Goal: Communication & Community: Answer question/provide support

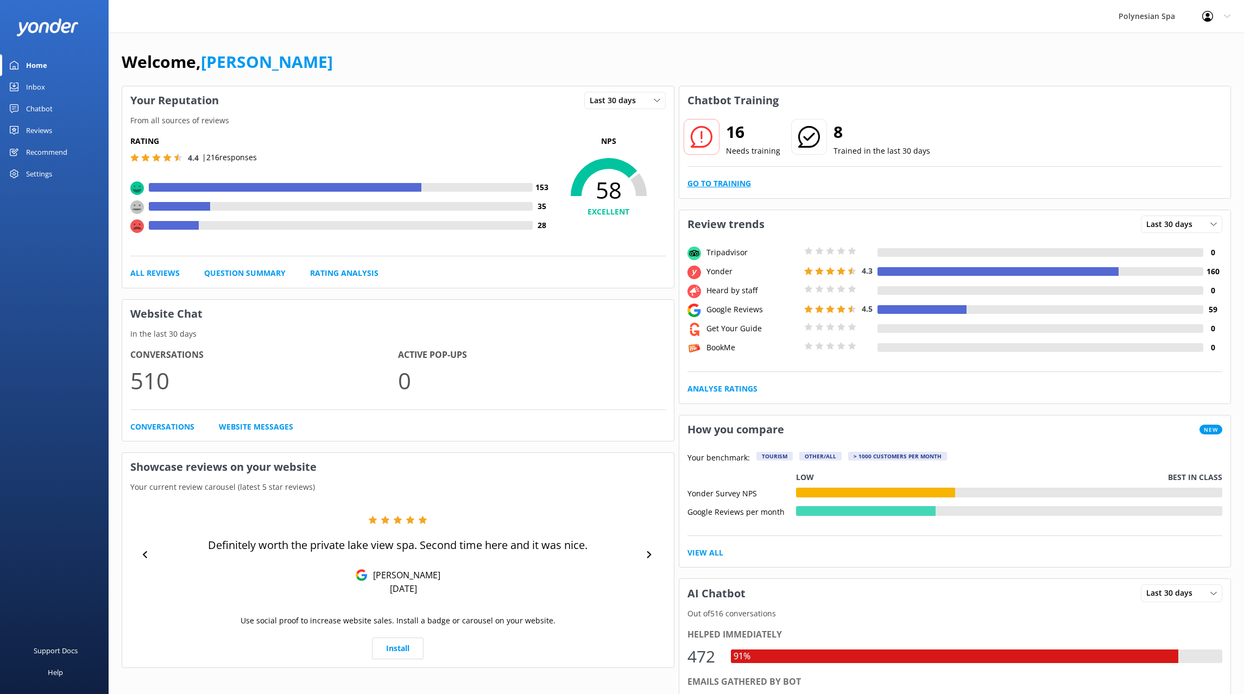
click at [732, 183] on link "Go to Training" at bounding box center [720, 184] width 64 height 12
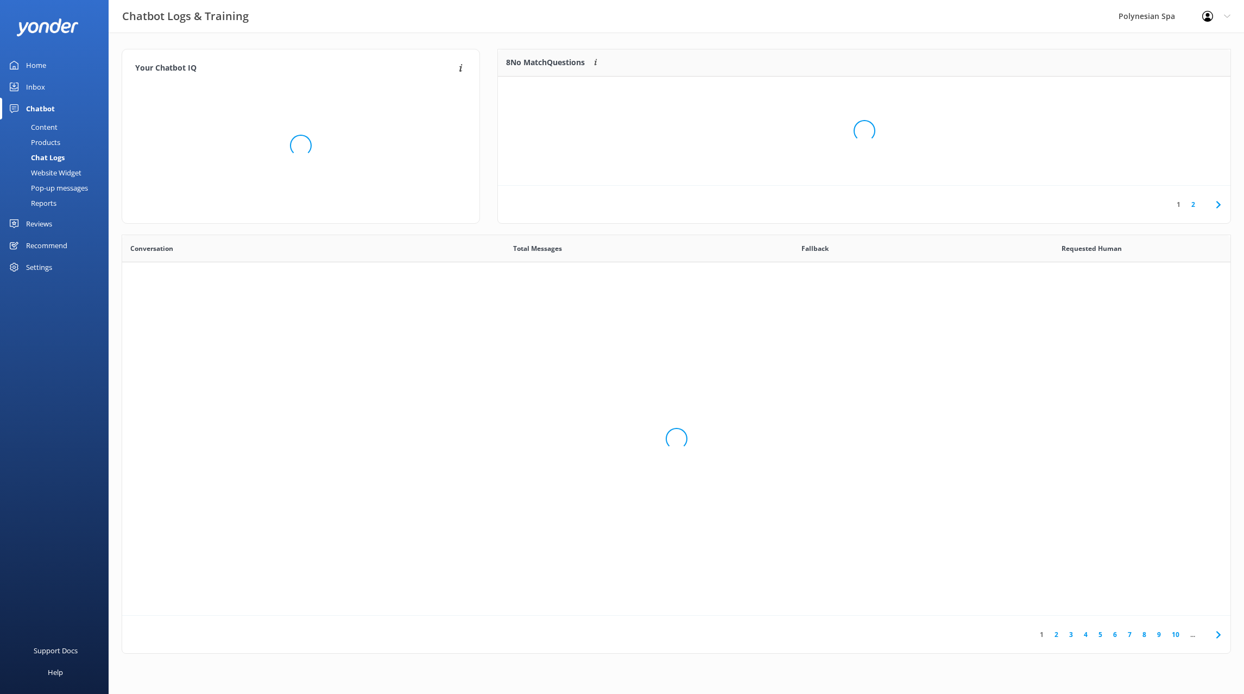
scroll to position [381, 1108]
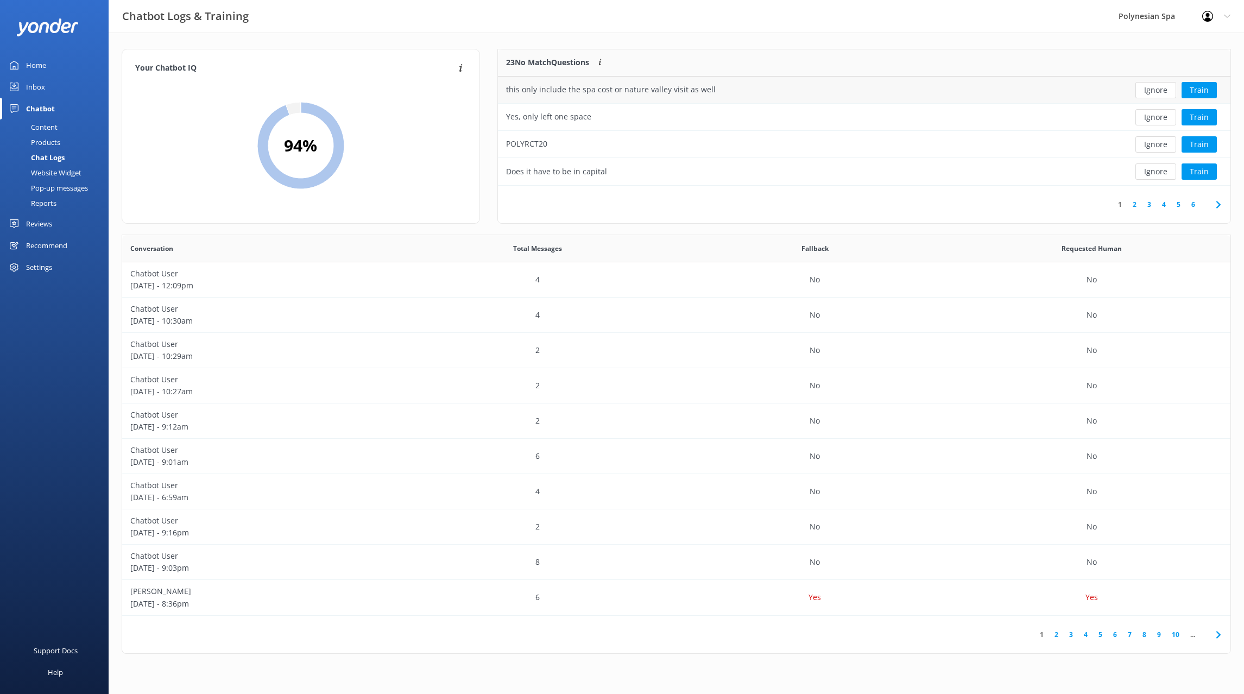
click at [799, 90] on div "this only include the spa cost or nature valley visit as well" at bounding box center [790, 90] width 584 height 27
click at [804, 100] on div "this only include the spa cost or nature valley visit as well" at bounding box center [790, 90] width 584 height 27
click at [1163, 91] on button "Ignore" at bounding box center [1156, 90] width 41 height 16
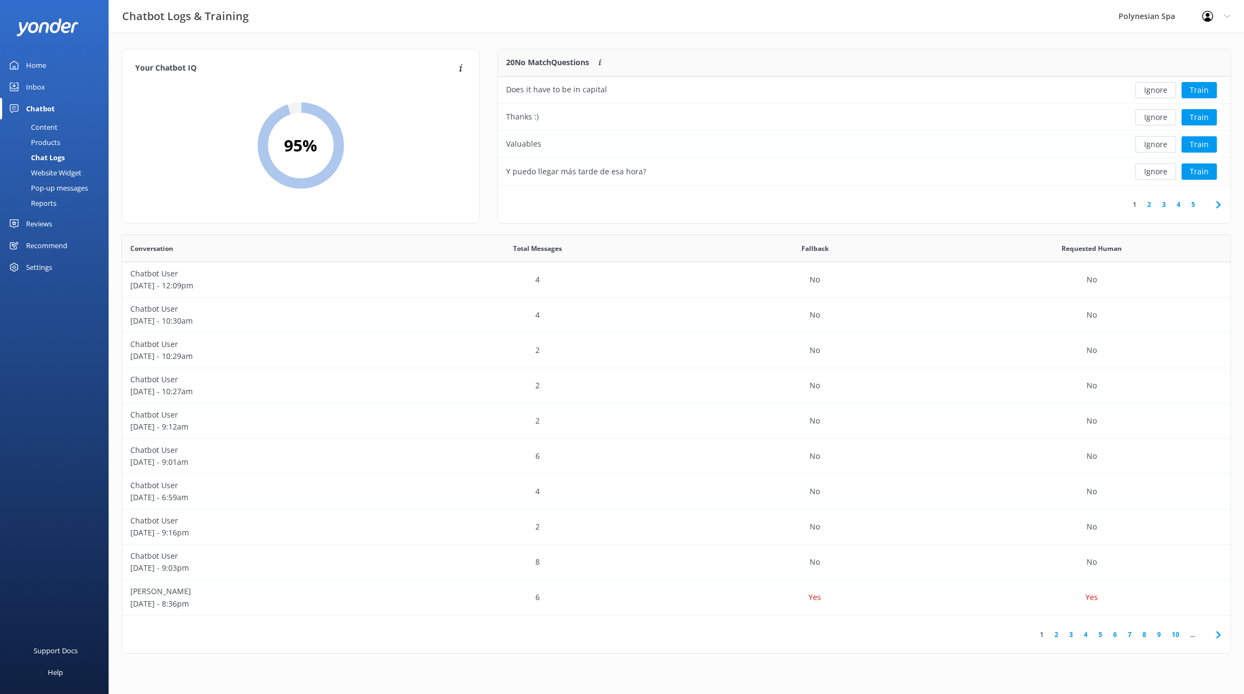
click at [1163, 91] on button "Ignore" at bounding box center [1156, 90] width 41 height 16
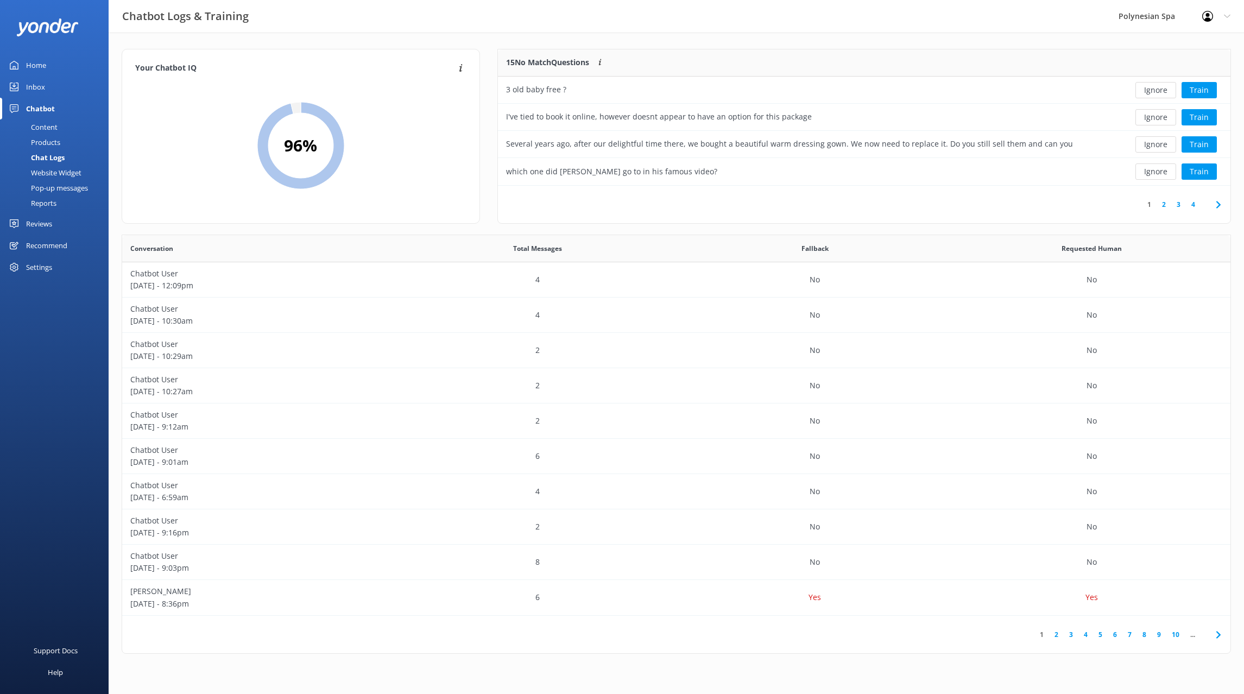
click at [1163, 91] on button "Ignore" at bounding box center [1156, 90] width 41 height 16
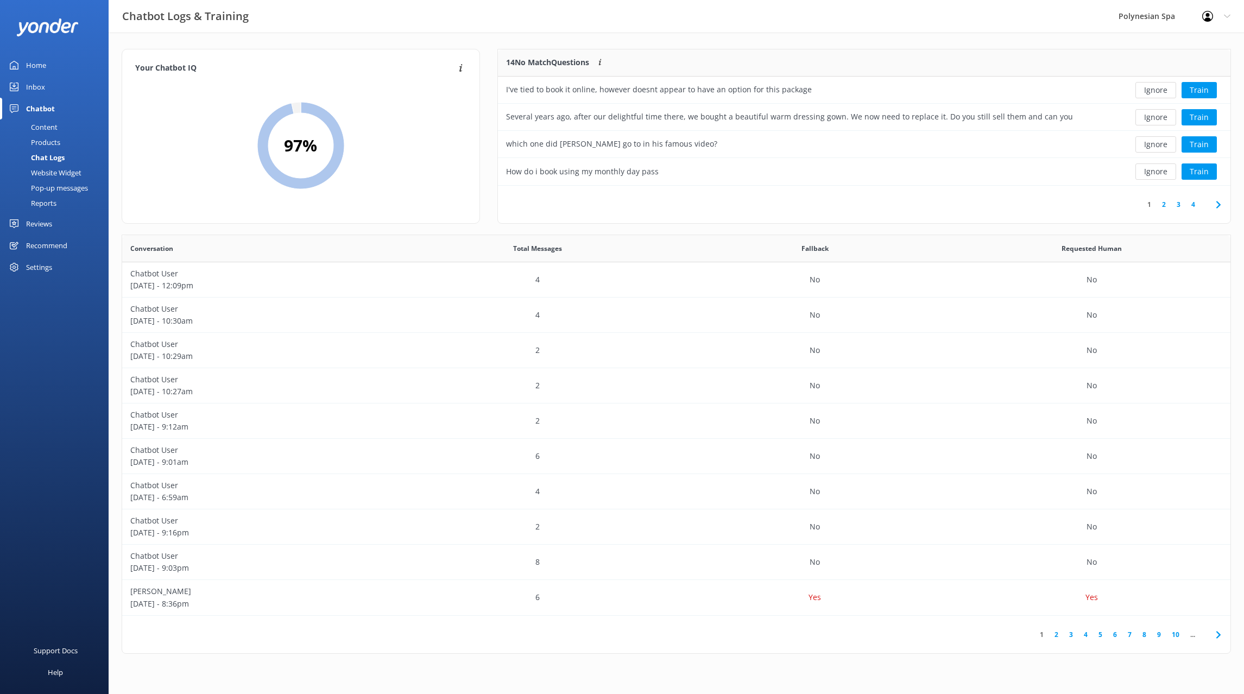
click at [1163, 91] on button "Ignore" at bounding box center [1156, 90] width 41 height 16
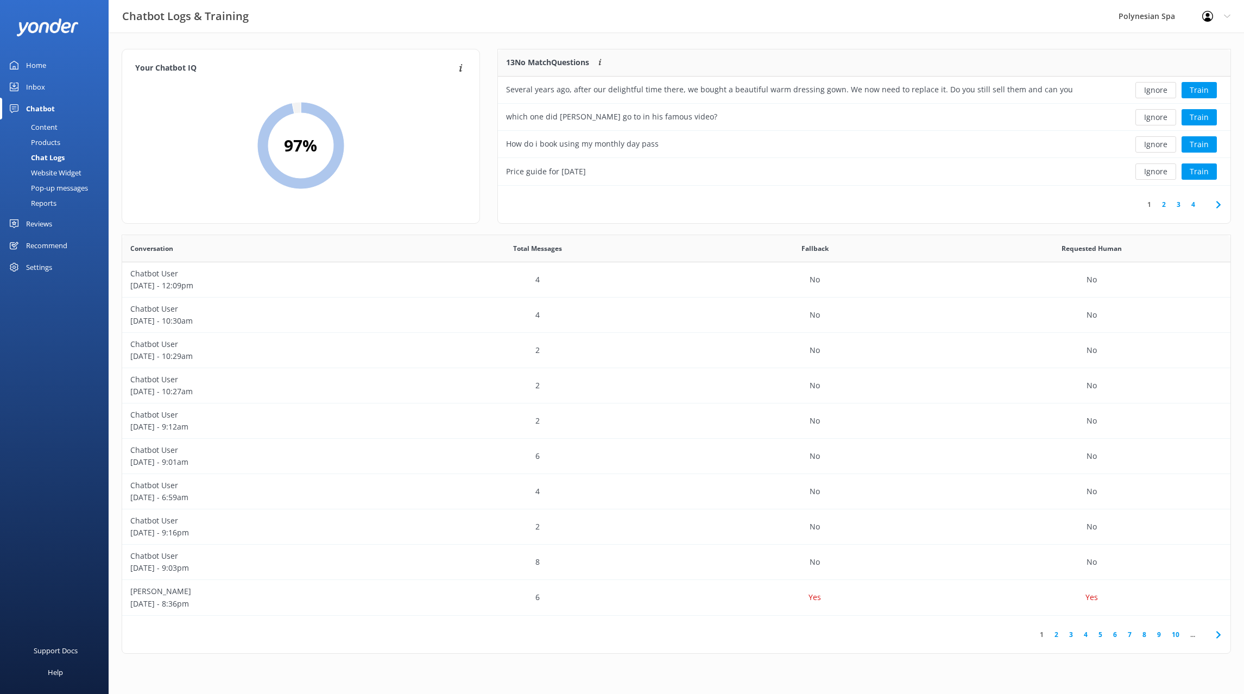
click at [1163, 91] on button "Ignore" at bounding box center [1156, 90] width 41 height 16
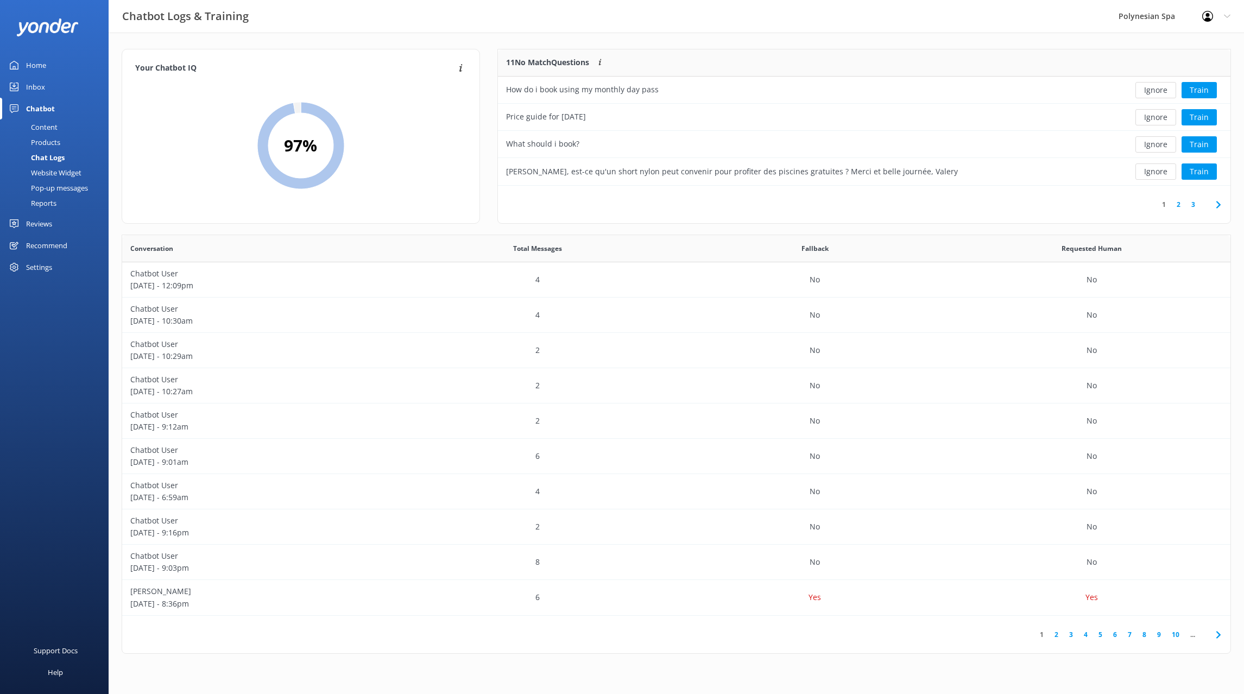
click at [1163, 91] on button "Ignore" at bounding box center [1156, 90] width 41 height 16
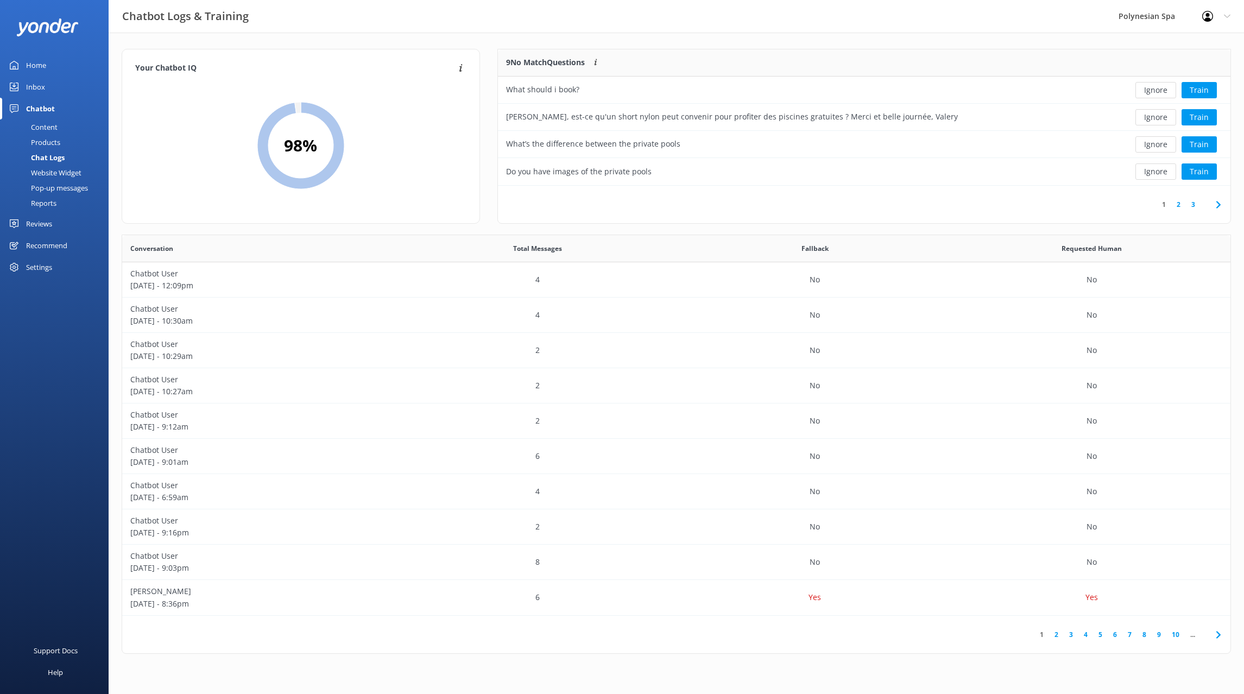
click at [1163, 91] on button "Ignore" at bounding box center [1156, 90] width 41 height 16
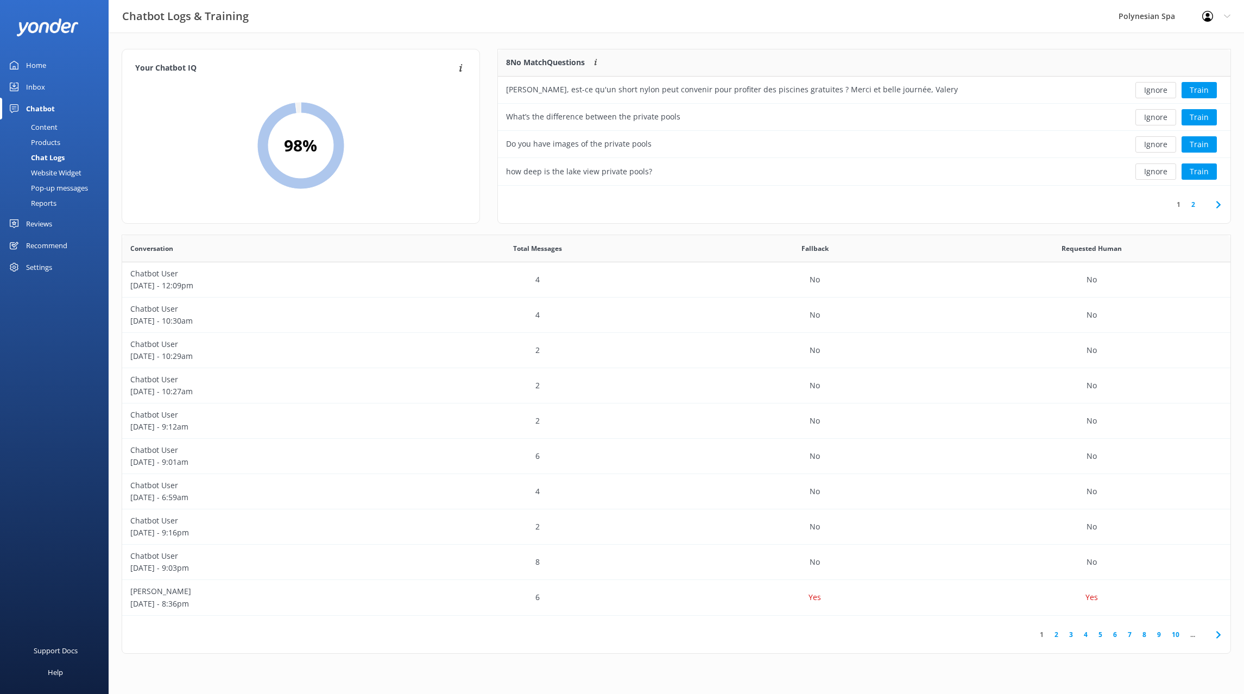
click at [1163, 91] on button "Ignore" at bounding box center [1156, 90] width 41 height 16
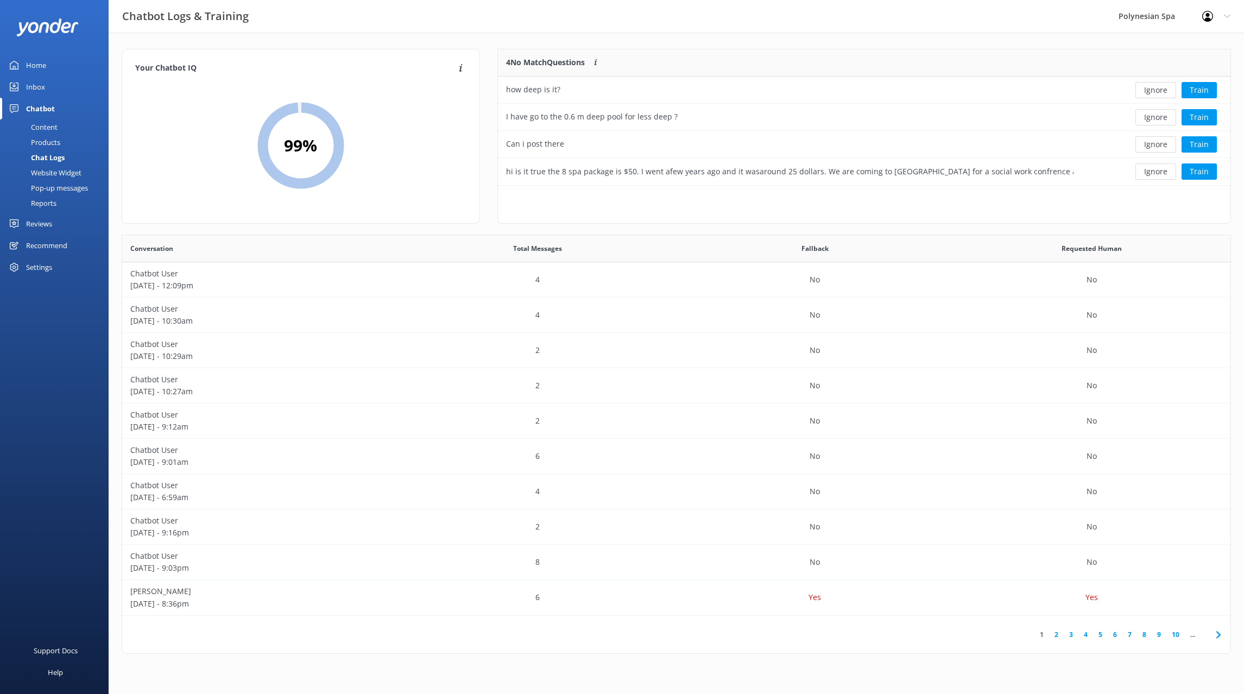
click at [1163, 91] on button "Ignore" at bounding box center [1156, 90] width 41 height 16
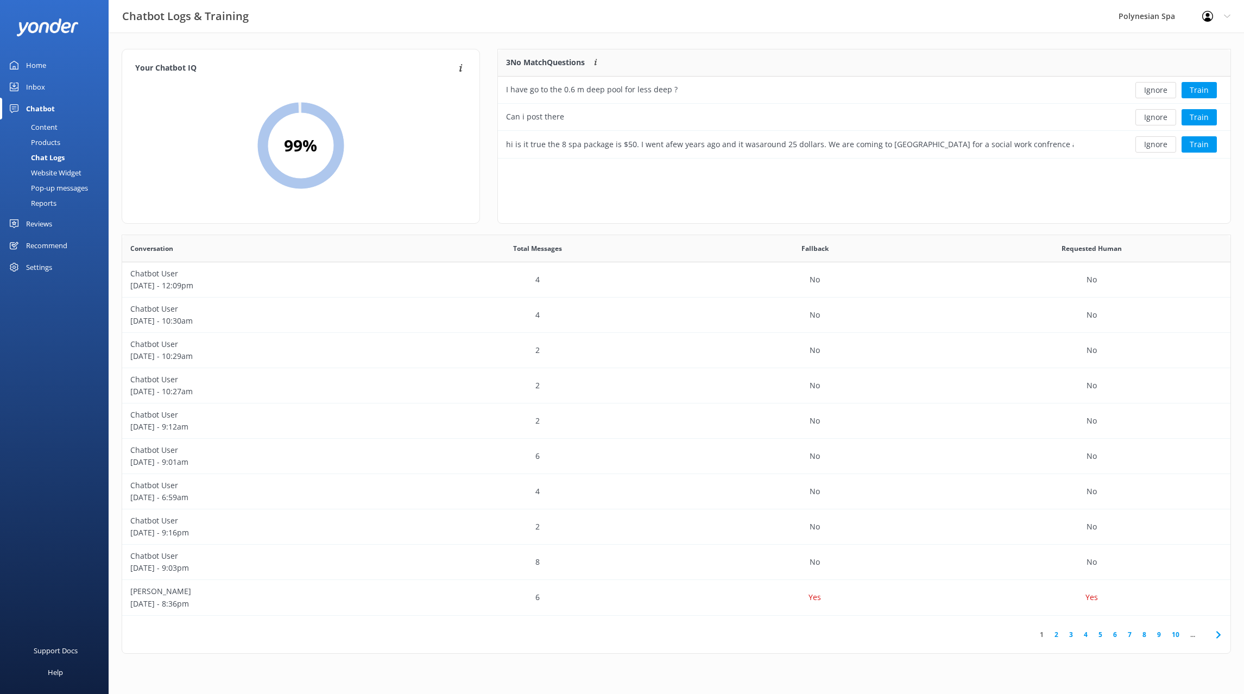
scroll to position [109, 733]
click at [1163, 91] on button "Ignore" at bounding box center [1156, 90] width 41 height 16
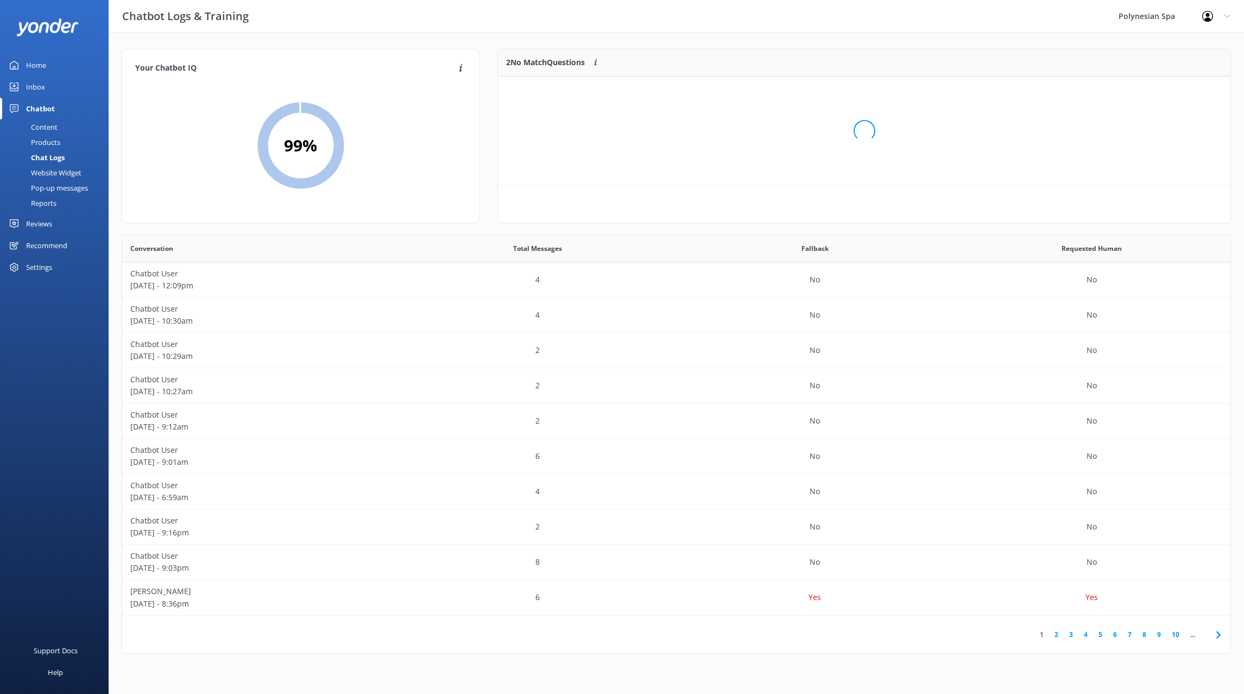
scroll to position [82, 733]
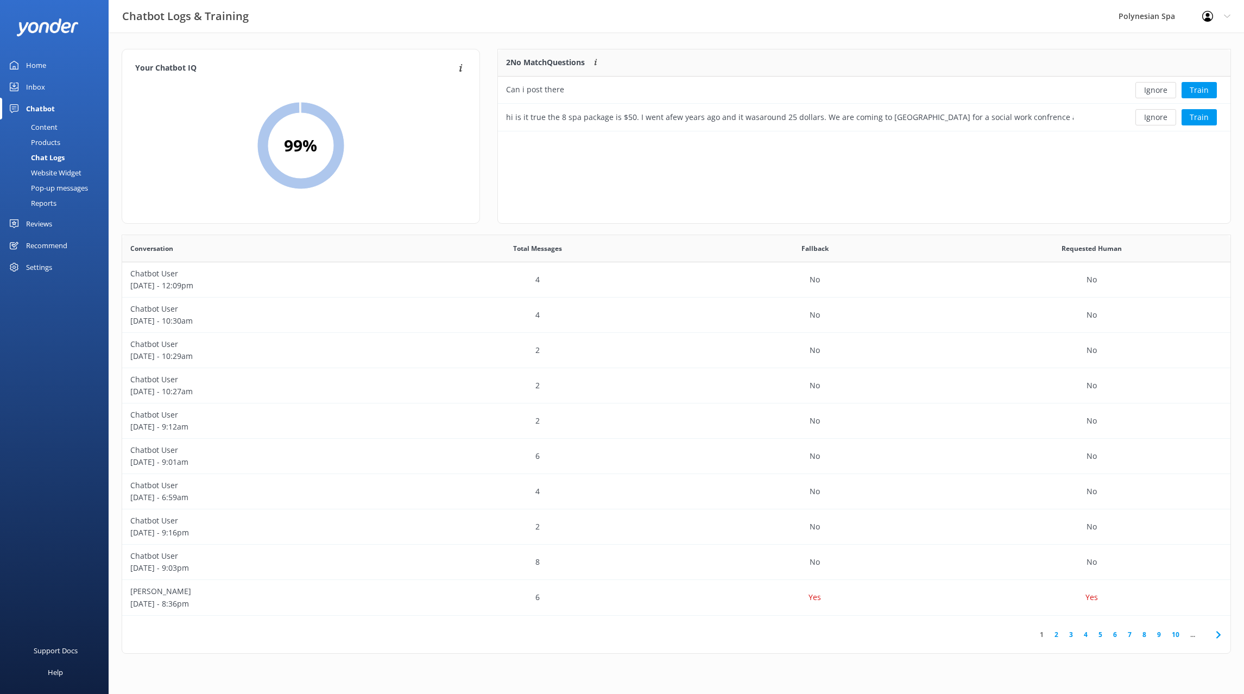
click at [1163, 91] on button "Ignore" at bounding box center [1156, 90] width 41 height 16
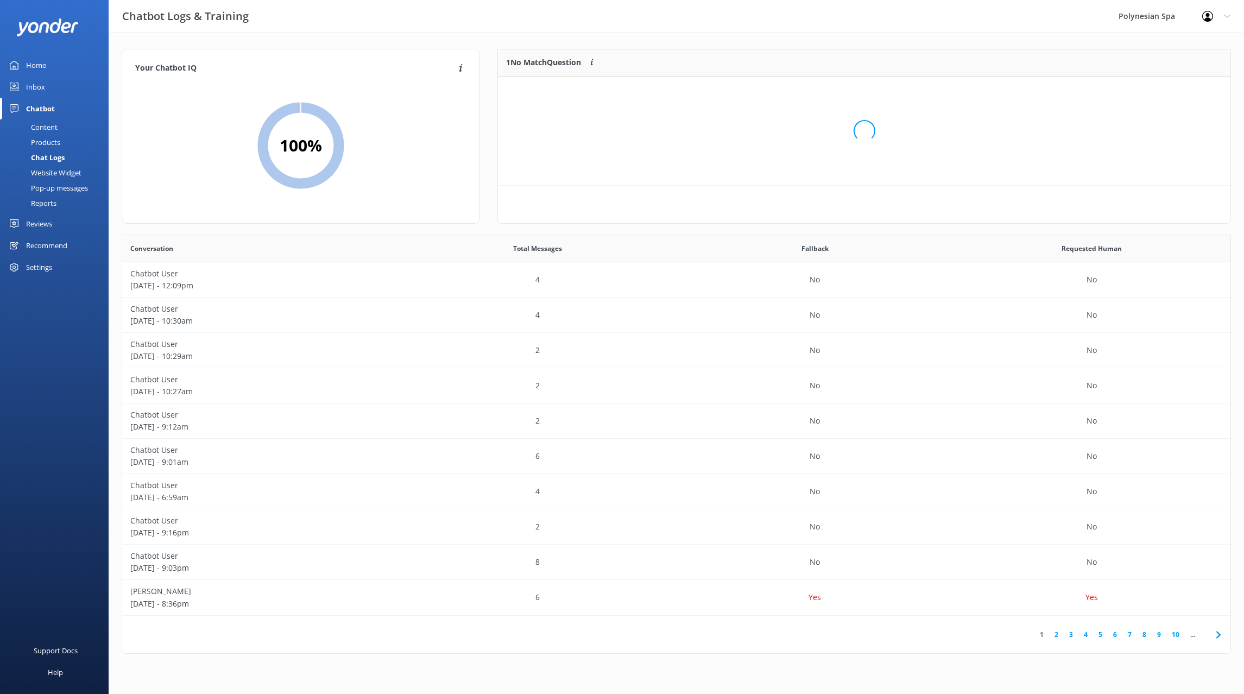
scroll to position [55, 733]
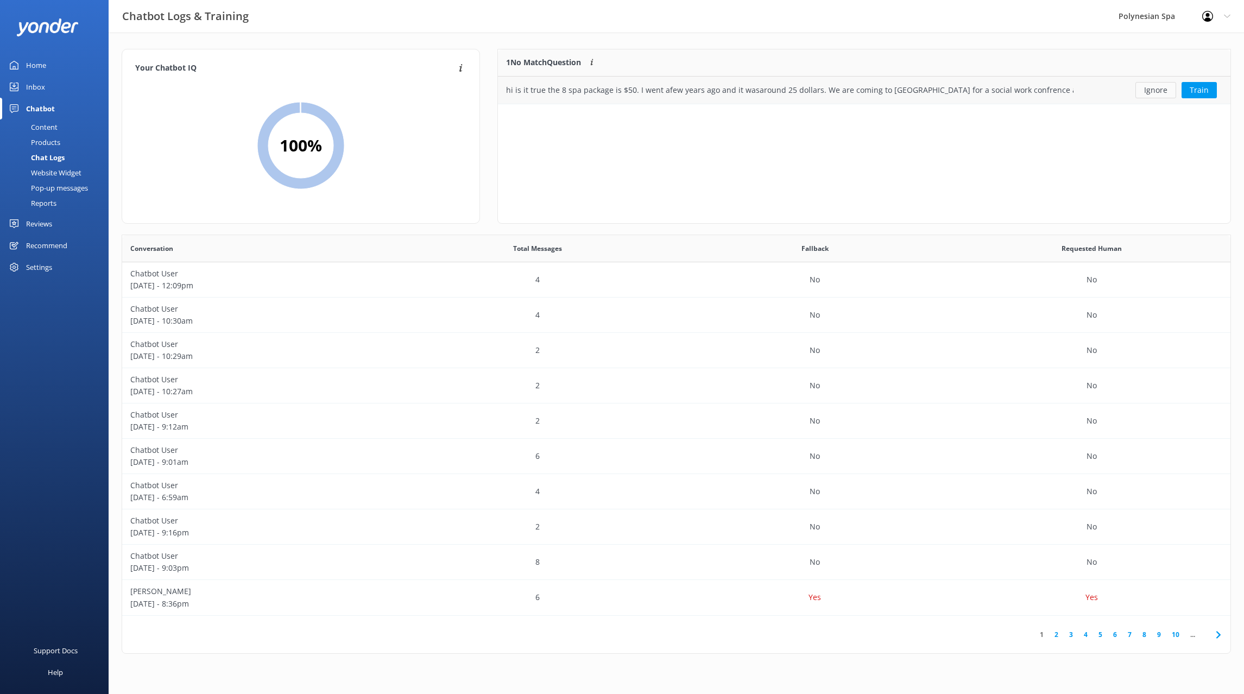
click at [1164, 91] on button "Ignore" at bounding box center [1156, 90] width 41 height 16
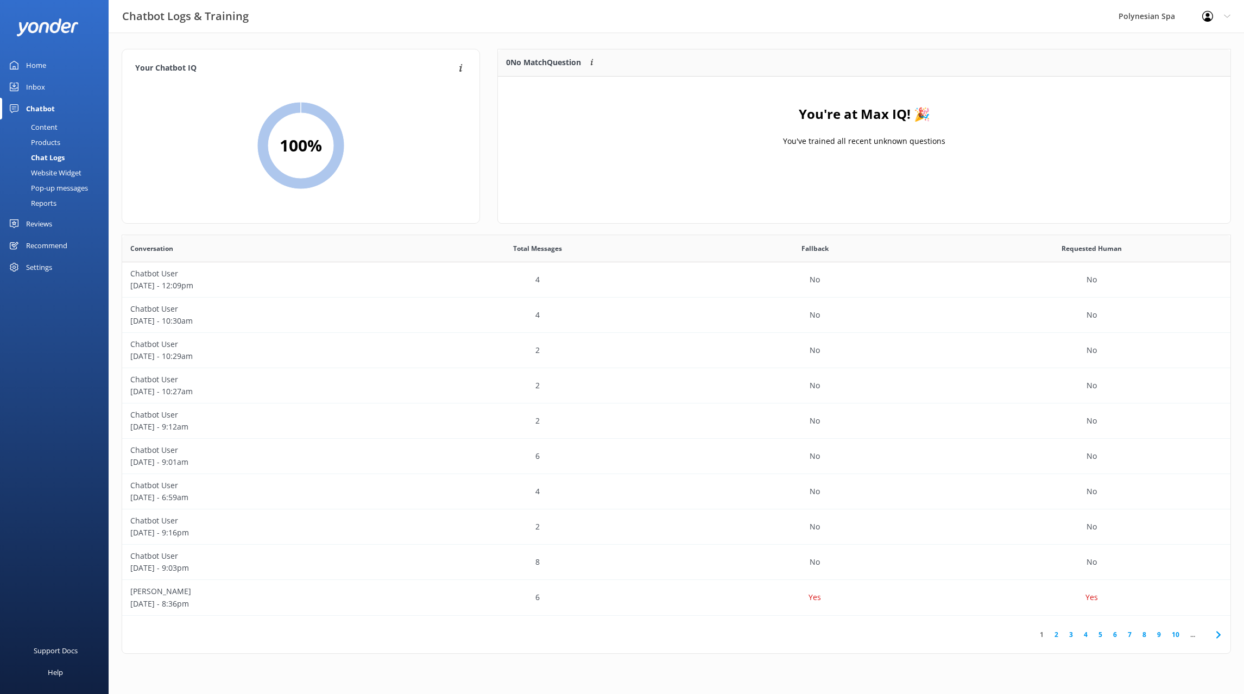
click at [43, 223] on div "Reviews" at bounding box center [39, 224] width 26 height 22
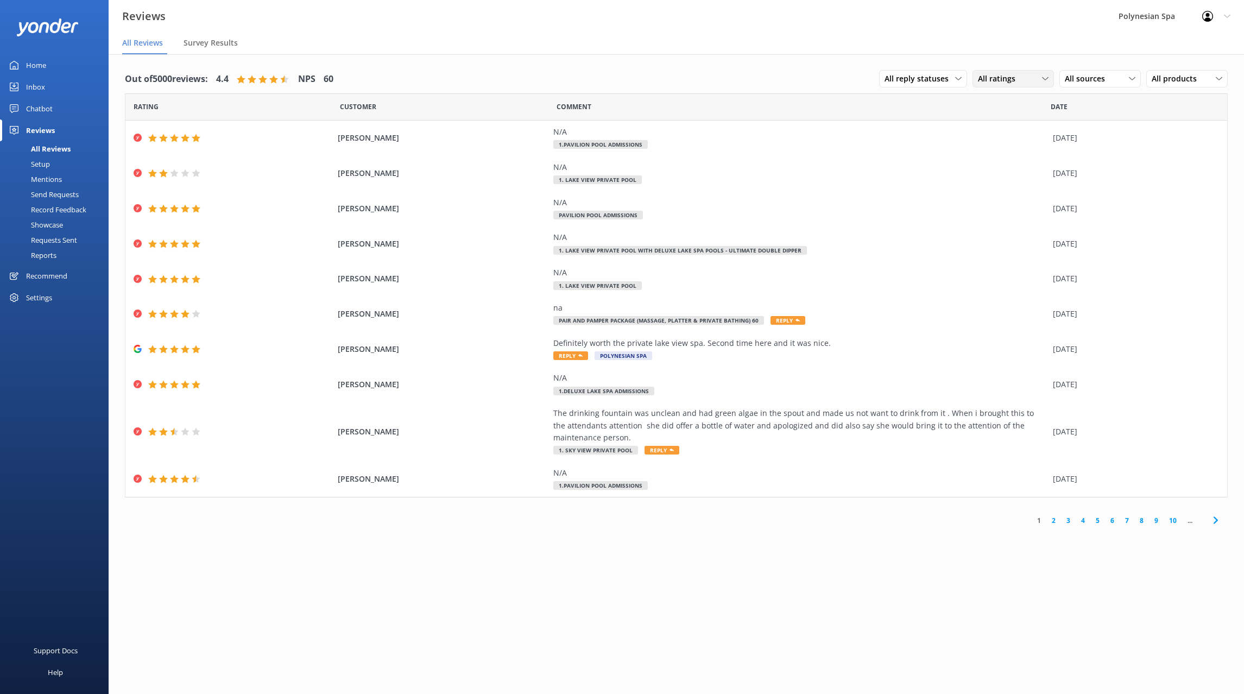
click at [1028, 79] on div "All ratings" at bounding box center [1013, 79] width 76 height 12
click at [1120, 82] on div "All sources" at bounding box center [1100, 79] width 76 height 12
click at [1102, 240] on link "Google reviews" at bounding box center [1108, 233] width 97 height 22
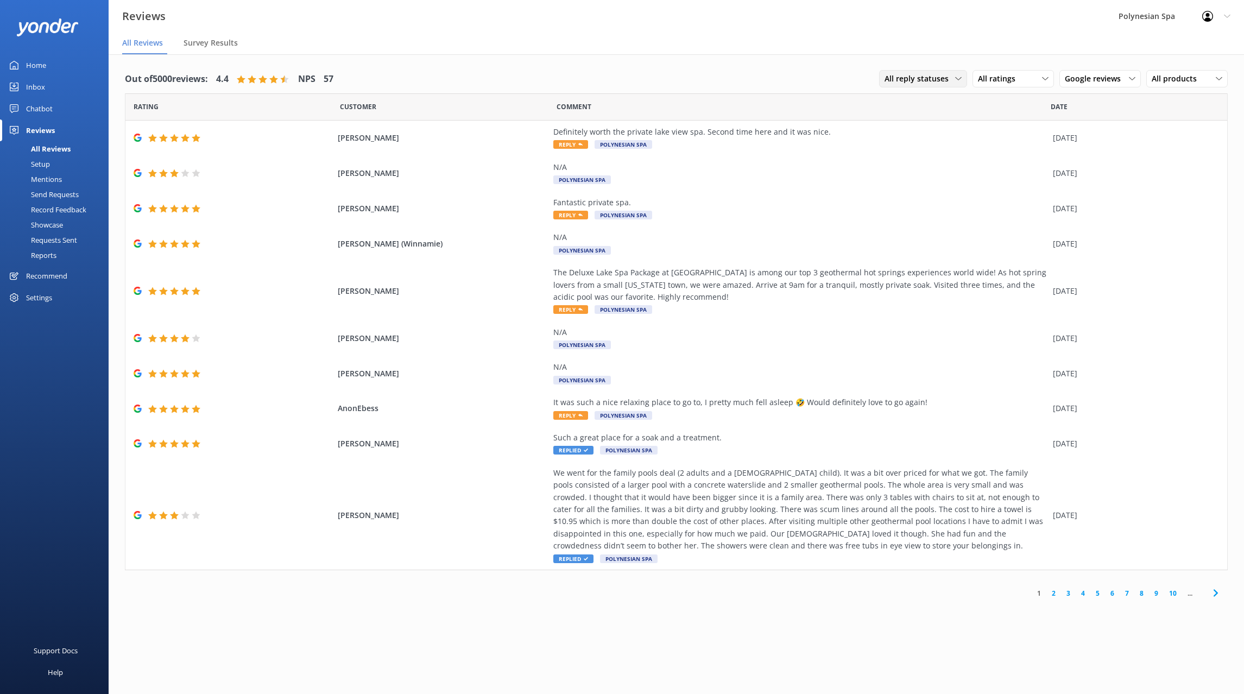
click at [947, 79] on span "All reply statuses" at bounding box center [920, 79] width 71 height 12
click at [937, 119] on link "Needs a reply" at bounding box center [928, 123] width 97 height 22
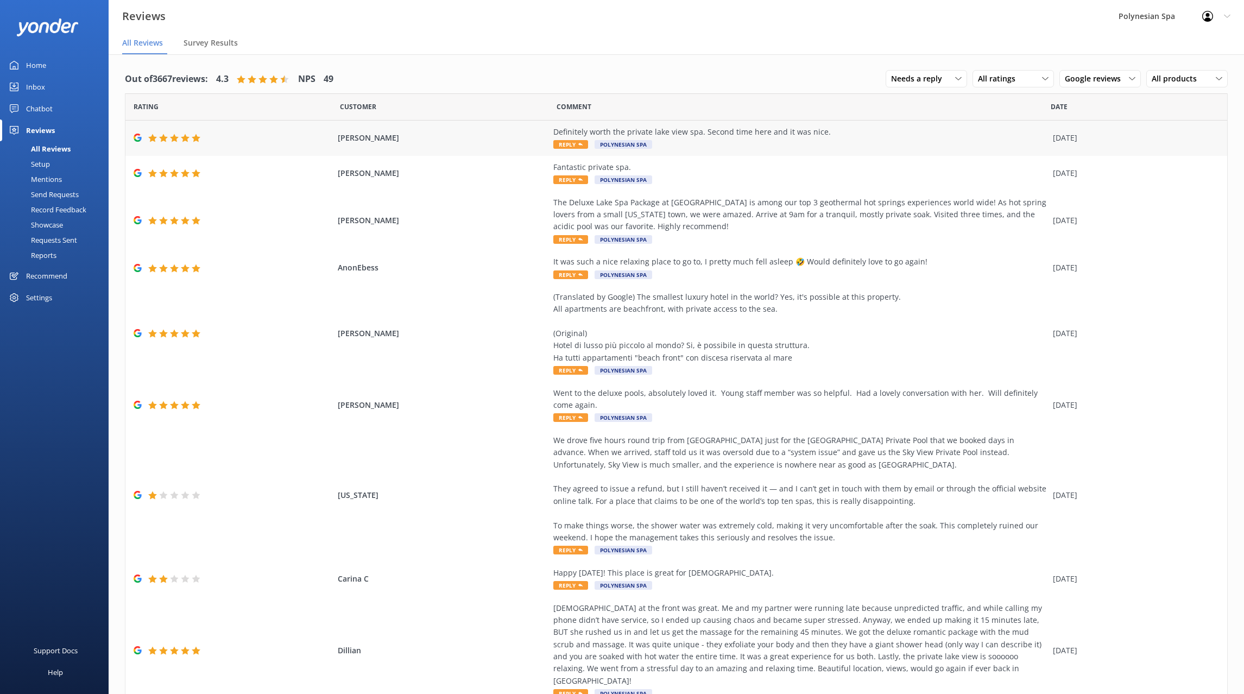
click at [699, 141] on div "Definitely worth the private lake view spa. Second time here and it was nice. R…" at bounding box center [800, 138] width 494 height 24
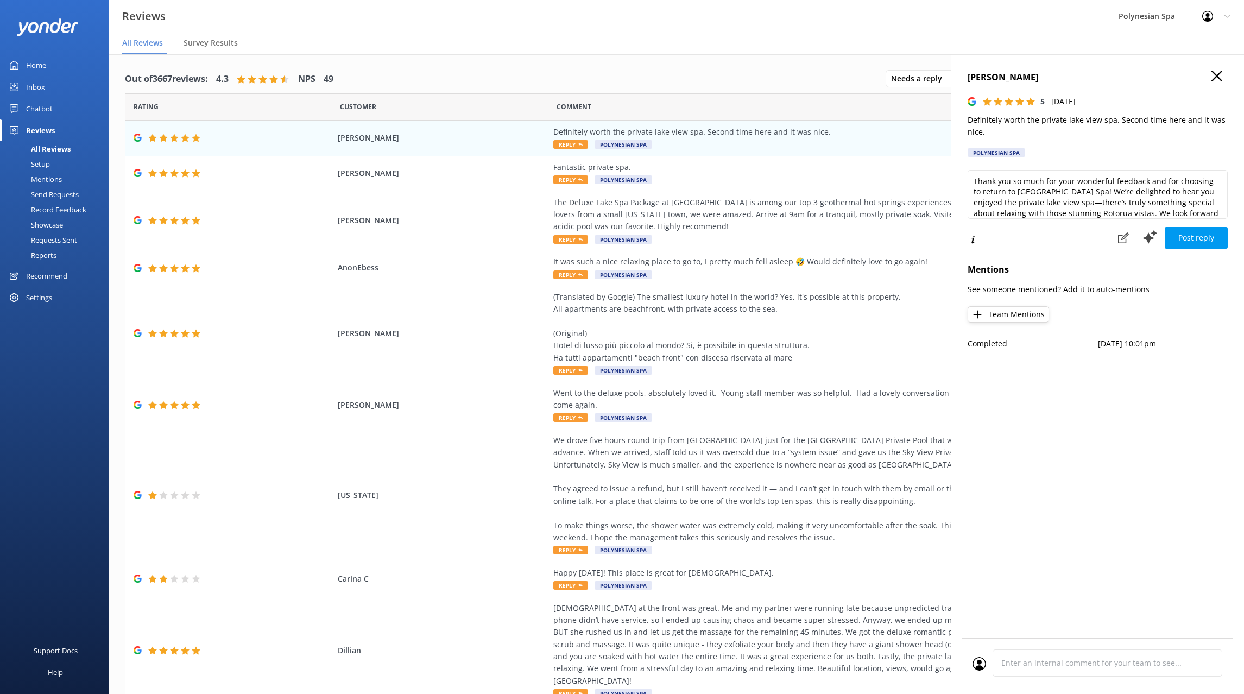
click at [973, 118] on p "Definitely worth the private lake view spa. Second time here and it was nice." at bounding box center [1098, 126] width 260 height 24
click at [1040, 202] on textarea "Thank you so much for your wonderful feedback and for choosing to return to Pol…" at bounding box center [1098, 194] width 260 height 49
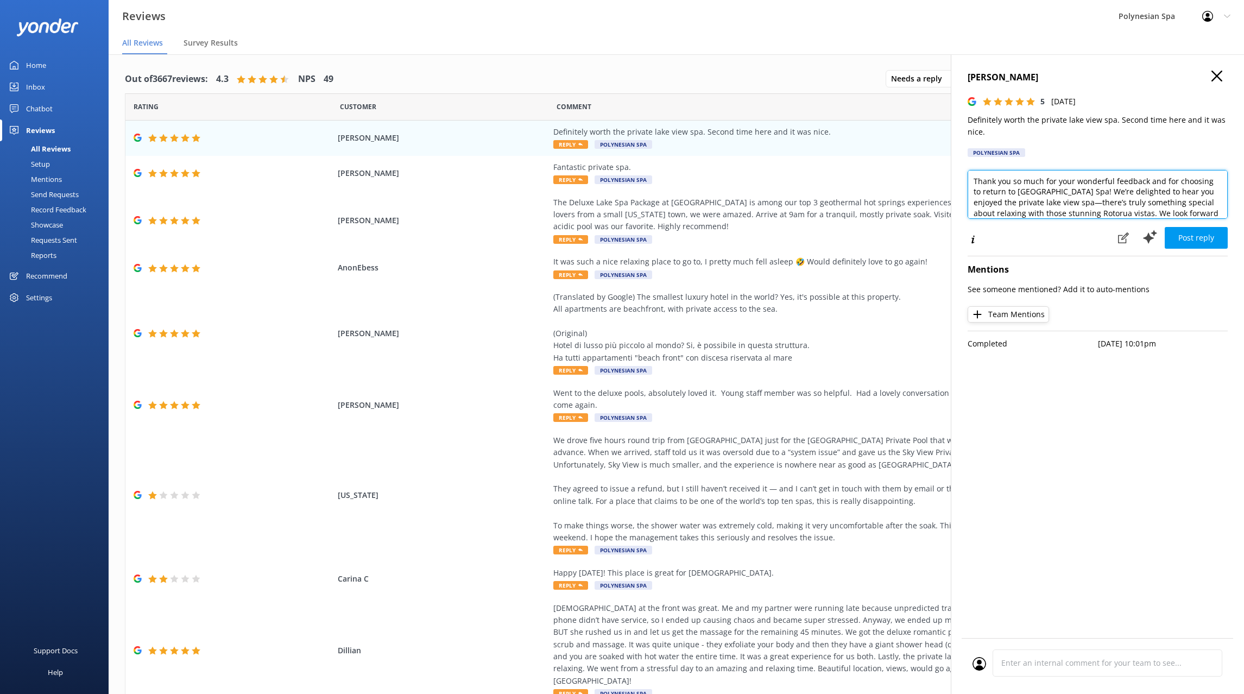
click at [1040, 202] on textarea "Thank you so much for your wonderful feedback and for choosing to return to Pol…" at bounding box center [1098, 194] width 260 height 49
paste textarea "for returning to see us and for sharing your thoughts. The private lake view po…"
click at [1131, 179] on textarea "Thank you for returning to see us and for sharing your thoughts. The private la…" at bounding box center [1098, 194] width 260 height 49
click at [1032, 192] on textarea "Dear Rodrigo, thank you for returning to see us and for sharing your thoughts. …" at bounding box center [1098, 194] width 260 height 49
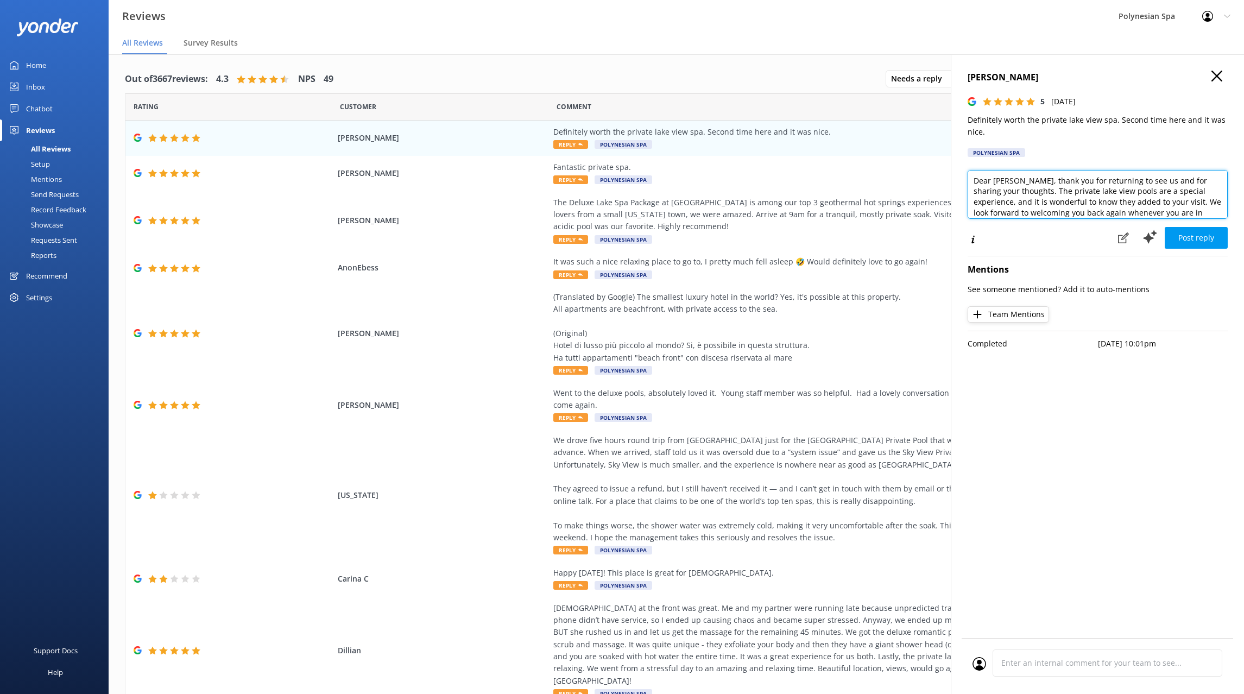
click at [1032, 192] on textarea "Dear Rodrigo, thank you for returning to see us and for sharing your thoughts. …" at bounding box center [1098, 194] width 260 height 49
click at [1105, 191] on textarea "Dear Rodrigo, thank you for returning to see us and for sharing your thoughts. …" at bounding box center [1098, 194] width 260 height 49
click at [1183, 191] on textarea "Dear Rodrigo, thank you for returning to see us and for sharing your thoughts. …" at bounding box center [1098, 194] width 260 height 49
click at [1114, 192] on textarea "Dear Rodrigo, thank you for returning to see us and for sharing your thoughts. …" at bounding box center [1098, 194] width 260 height 49
drag, startPoint x: 1158, startPoint y: 201, endPoint x: 1217, endPoint y: 188, distance: 59.4
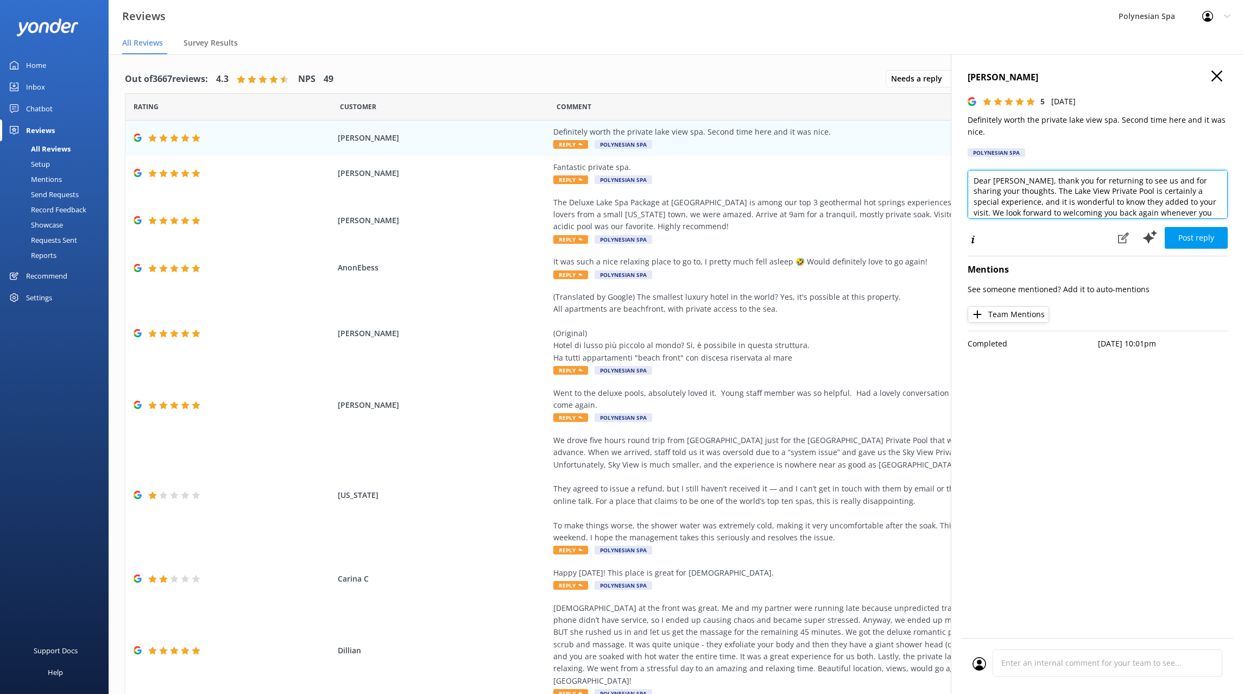
click at [1217, 188] on textarea "Dear Rodrigo, thank you for returning to see us and for sharing your thoughts. …" at bounding box center [1098, 194] width 260 height 49
type textarea "Dear Rodrigo, thank you for returning to see us and for sharing your thoughts. …"
click at [1201, 235] on button "Post reply" at bounding box center [1196, 238] width 63 height 22
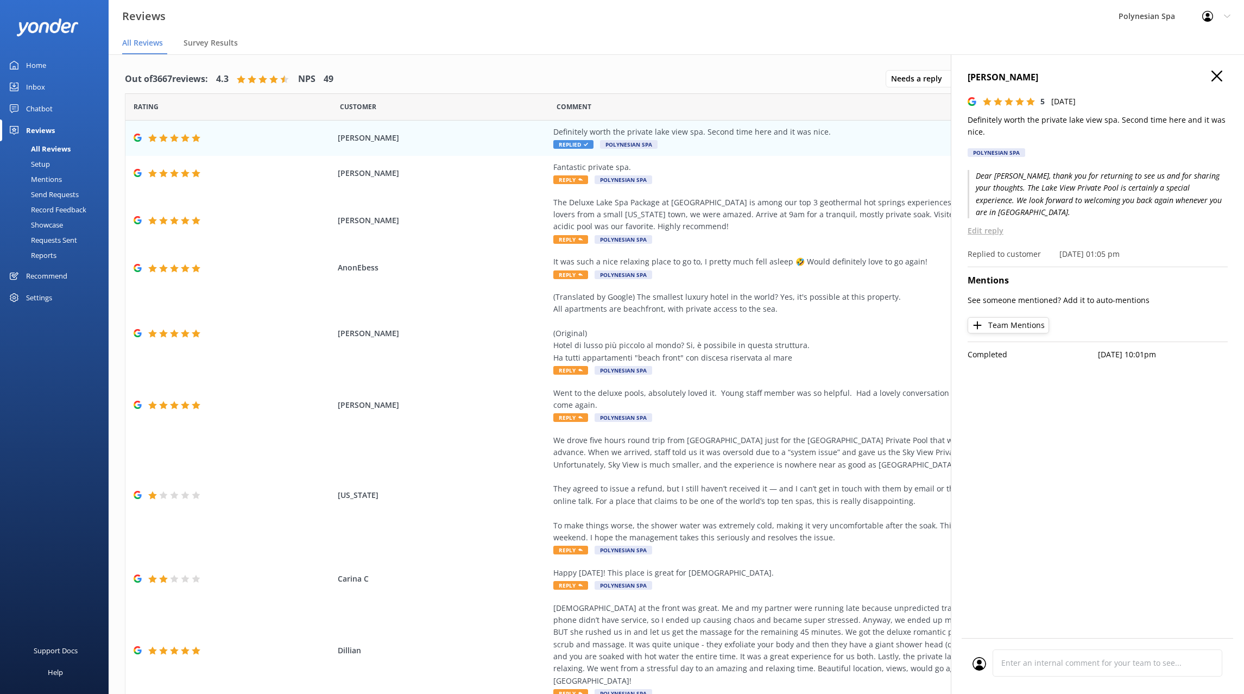
click at [587, 77] on div "Out of 3667 reviews: 4.3 NPS 49 Needs a reply All reply statuses Needs a reply …" at bounding box center [676, 79] width 1103 height 28
click at [699, 176] on div "Fantastic private spa. Reply Polynesian Spa" at bounding box center [800, 173] width 494 height 24
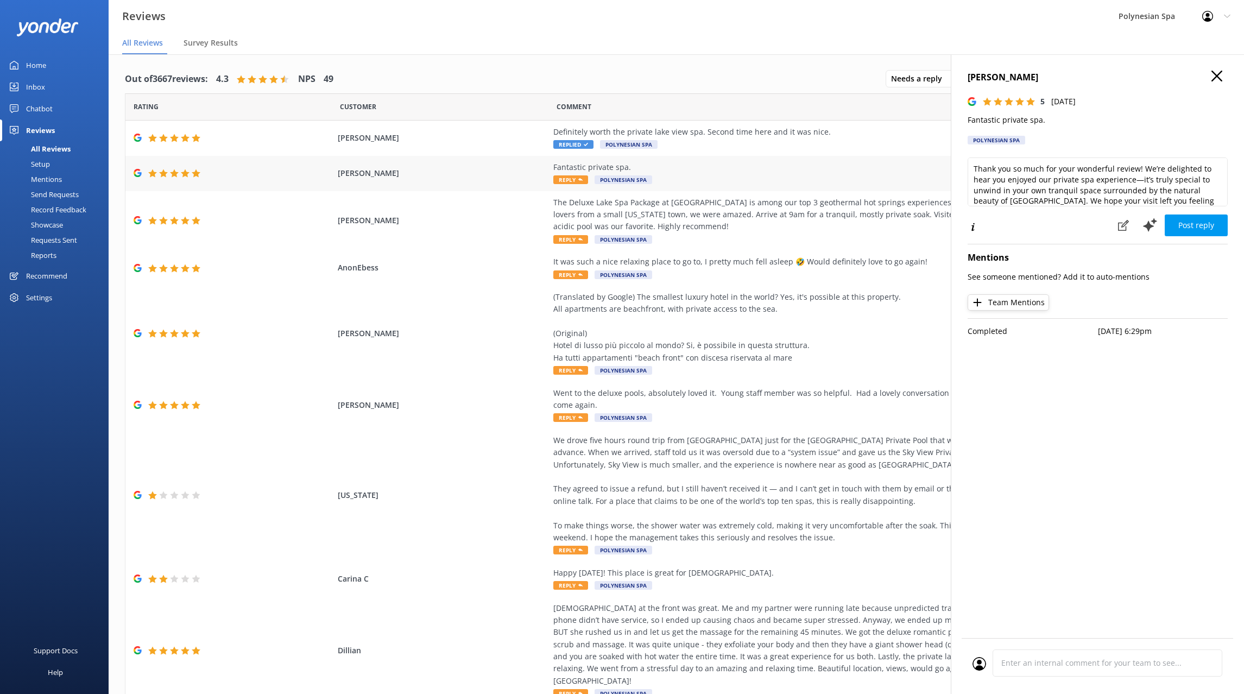
click at [711, 167] on div "Fantastic private spa." at bounding box center [800, 167] width 494 height 12
click at [1019, 121] on p "Fantastic private spa." at bounding box center [1098, 120] width 260 height 12
click at [1118, 182] on textarea "Thank you so much for your wonderful review! We’re delighted to hear you enjoye…" at bounding box center [1098, 181] width 260 height 49
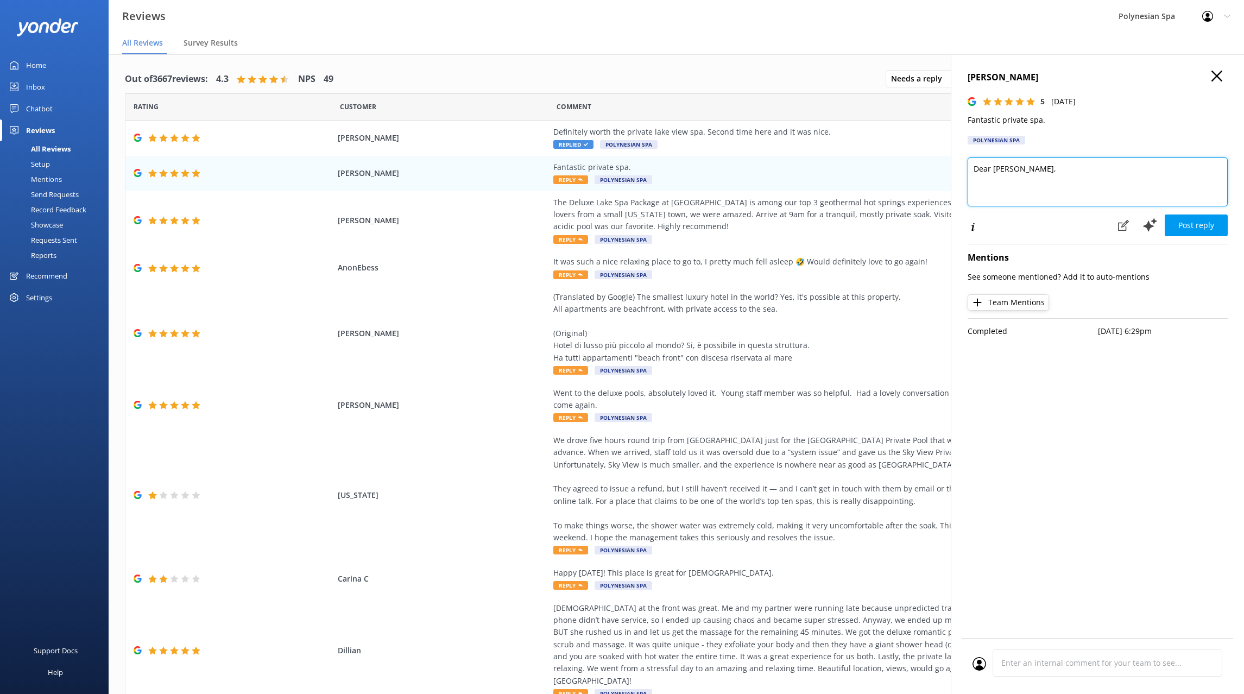
click at [1106, 169] on textarea "Dear Mark," at bounding box center [1098, 181] width 260 height 49
paste textarea "Thank you for your review. We are so pleased you enjoyed the private spa experi…"
click at [1017, 181] on textarea "Dear Mark, Thank you for your review. We are so pleased you enjoyed the private…" at bounding box center [1098, 181] width 260 height 49
type textarea "Dear Mark, Thank you for your review. We are so pleased you enjoyed the private…"
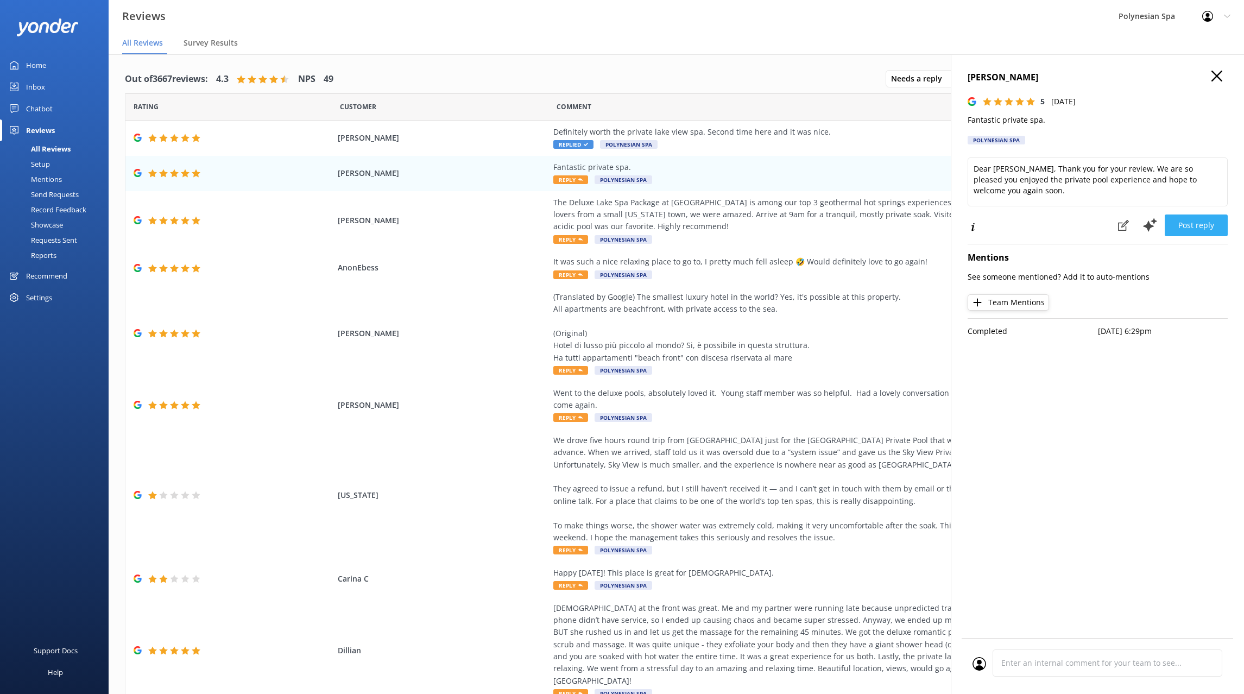
click at [1206, 224] on button "Post reply" at bounding box center [1196, 226] width 63 height 22
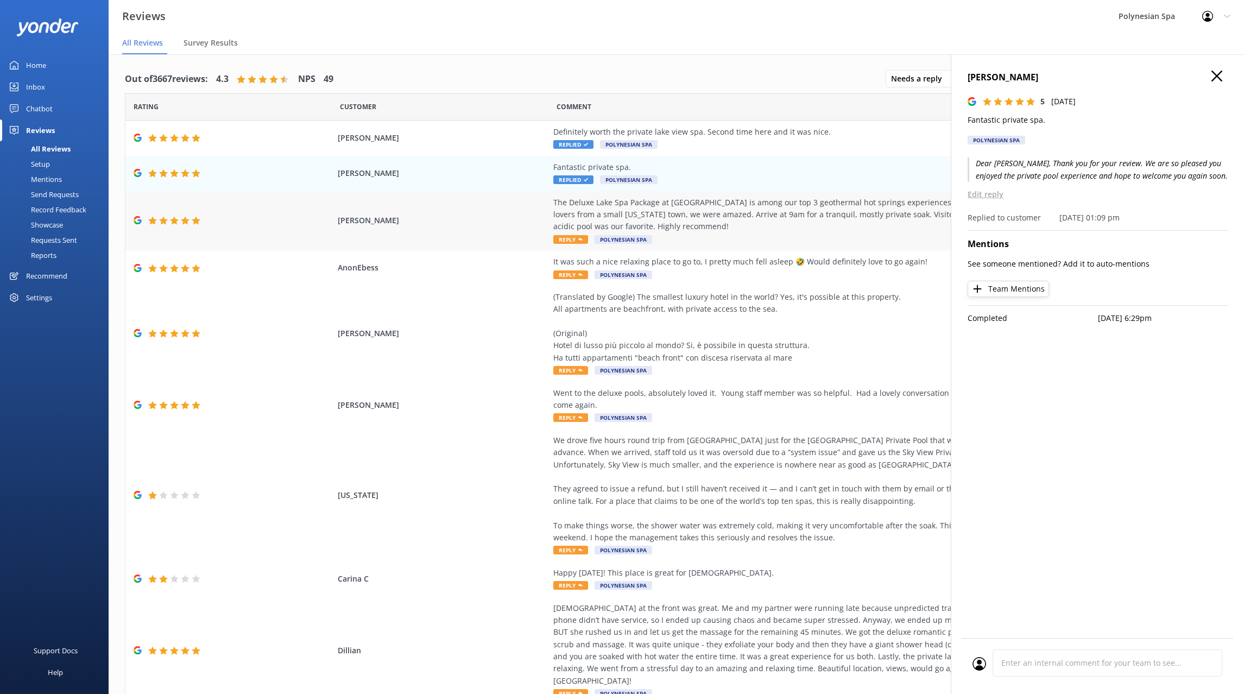
click at [666, 221] on div "The Deluxe Lake Spa Package at [GEOGRAPHIC_DATA] is among our top 3 geothermal …" at bounding box center [800, 215] width 494 height 36
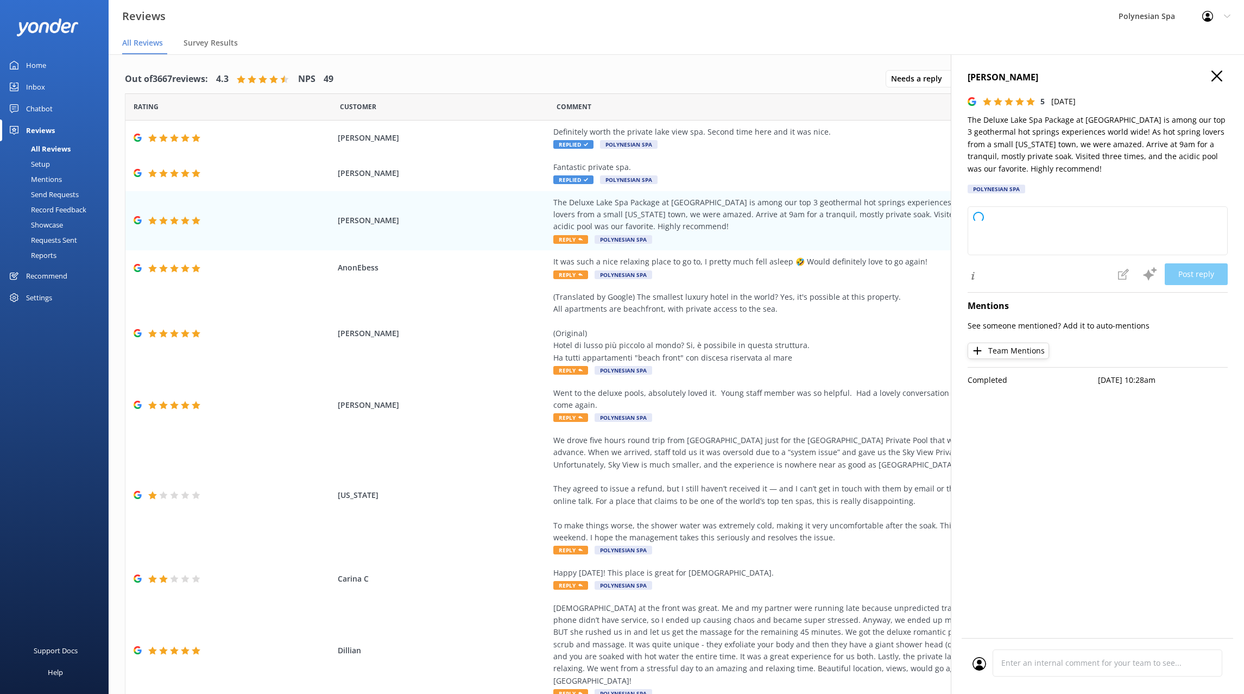
click at [1004, 124] on p "The Deluxe Lake Spa Package at [GEOGRAPHIC_DATA] is among our top 3 geothermal …" at bounding box center [1098, 144] width 260 height 61
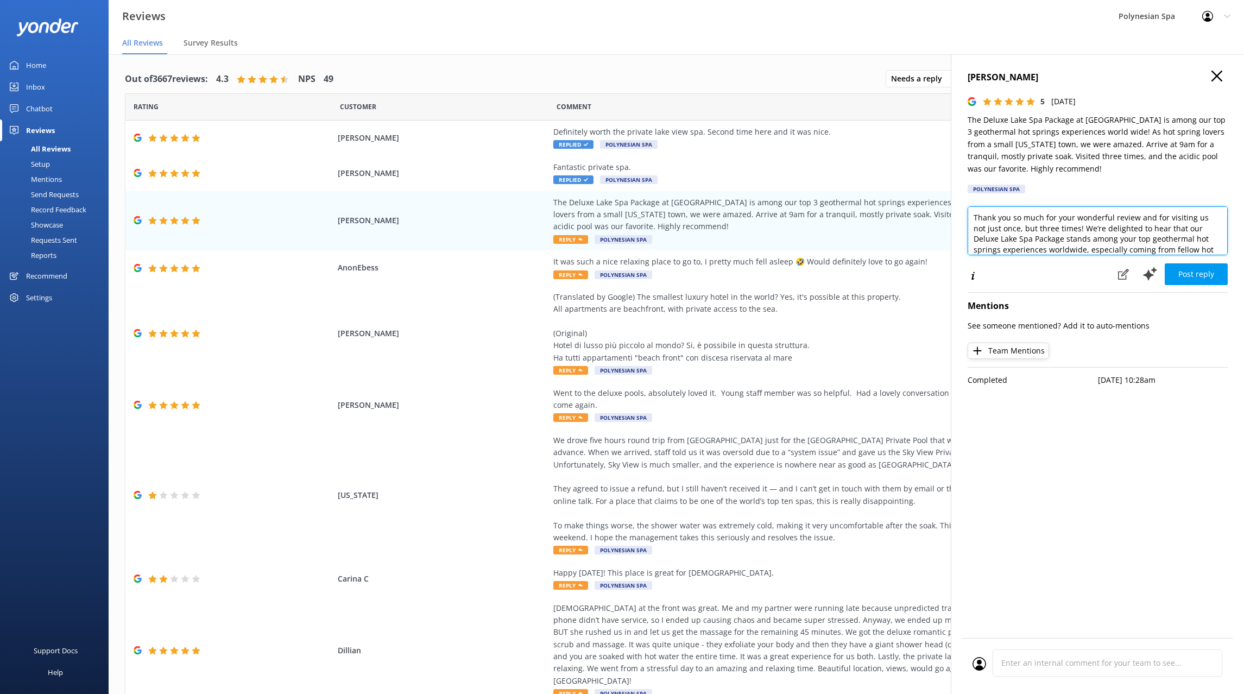
click at [1023, 232] on textarea "Thank you so much for your wonderful review and for visiting us not just once, …" at bounding box center [1098, 230] width 260 height 49
paste textarea "What a wonderful review, thank you for visiting us so many times during your tr…"
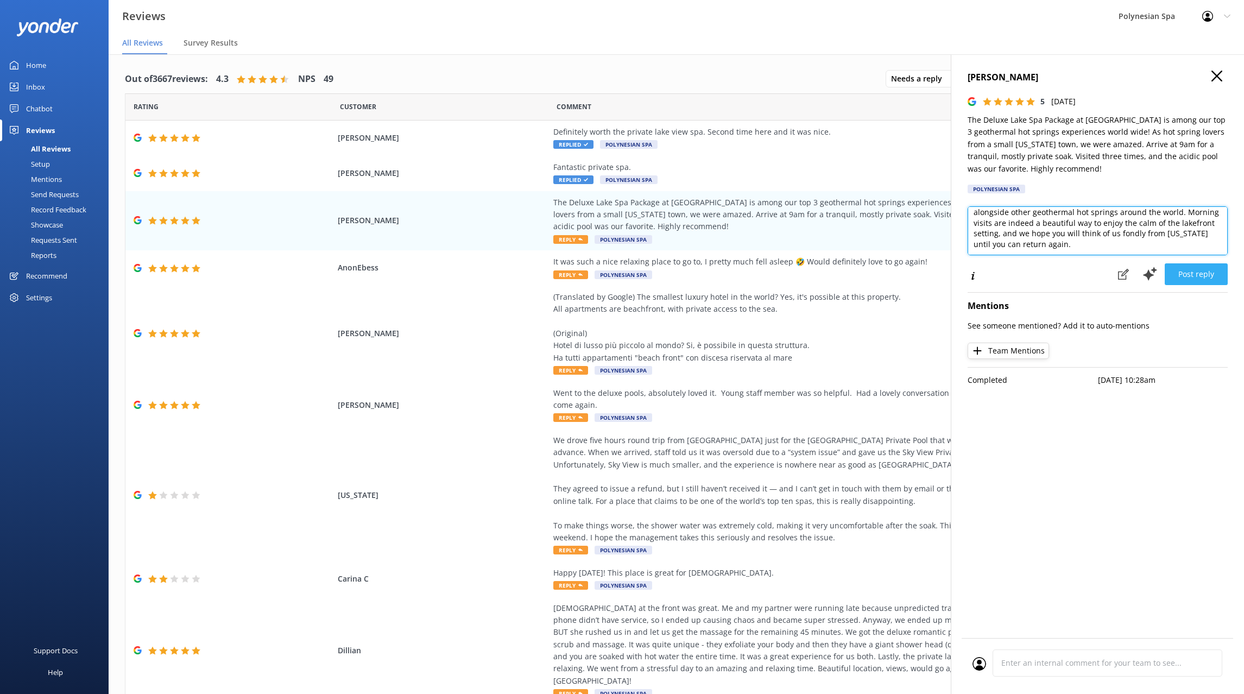
type textarea "What a wonderful review, thank you for visiting us so many times during your tr…"
click at [1205, 269] on button "Post reply" at bounding box center [1196, 274] width 63 height 22
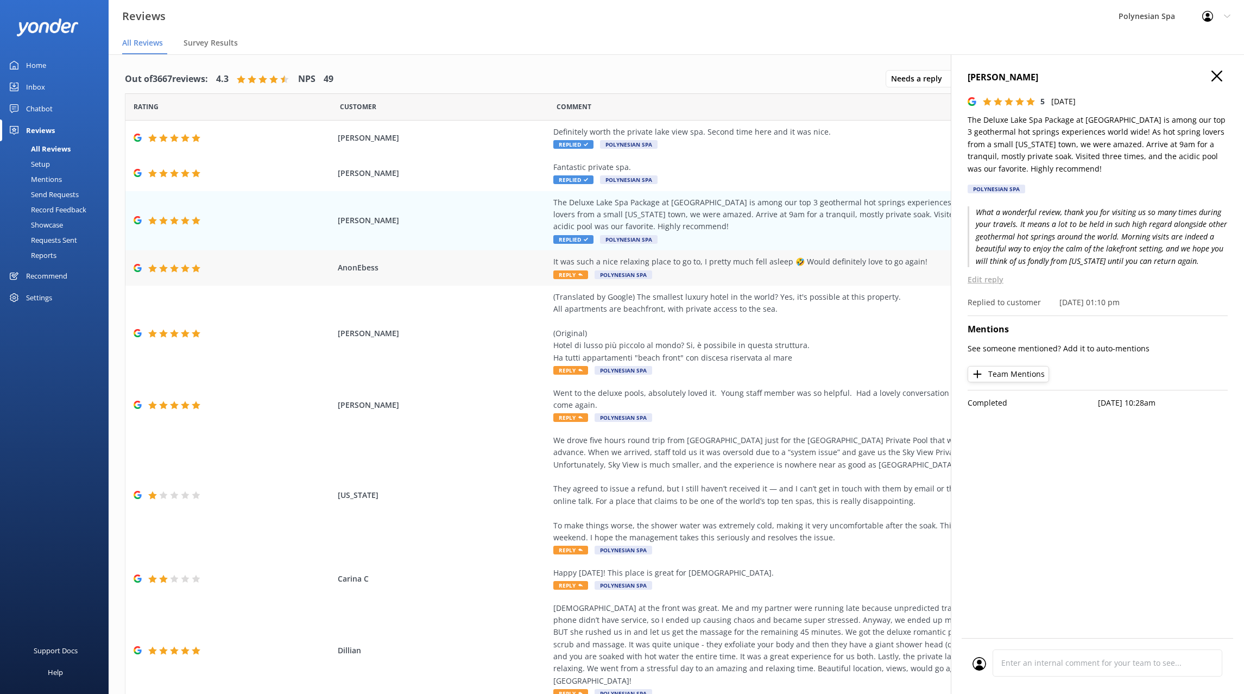
click at [692, 275] on div "It was such a nice relaxing place to go to, I pretty much fell asleep 🤣 Would d…" at bounding box center [800, 268] width 494 height 24
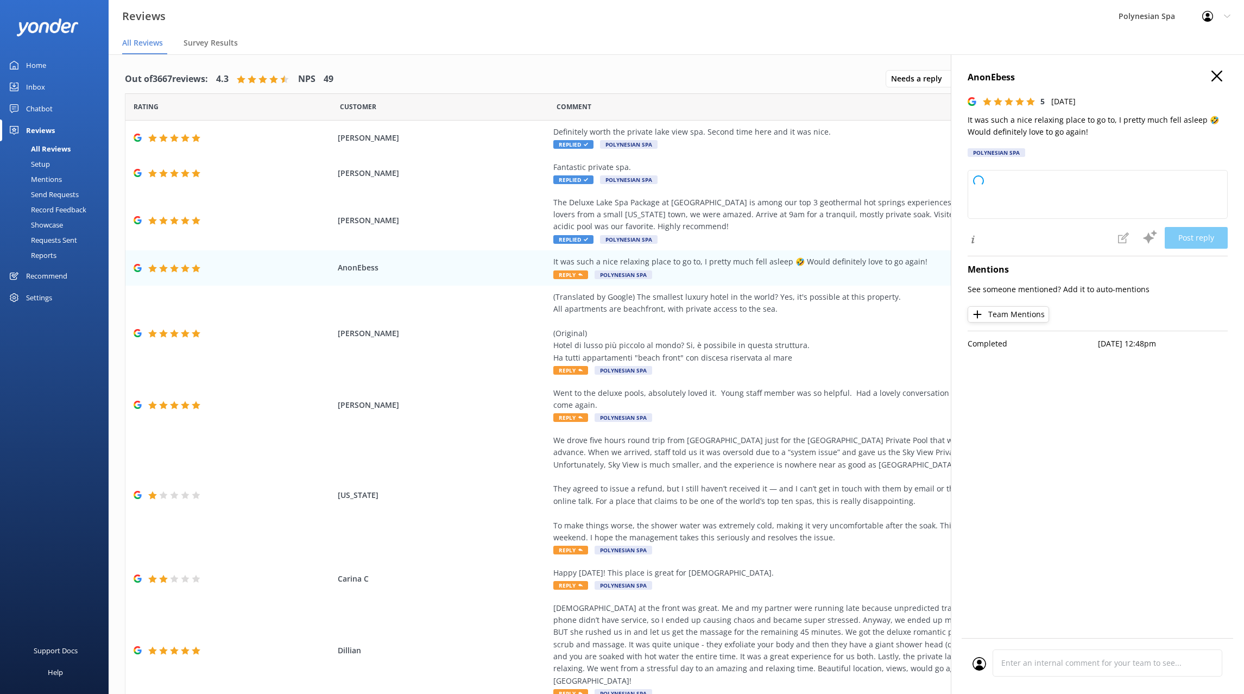
click at [1074, 124] on p "It was such a nice relaxing place to go to, I pretty much fell asleep 🤣 Would d…" at bounding box center [1098, 126] width 260 height 24
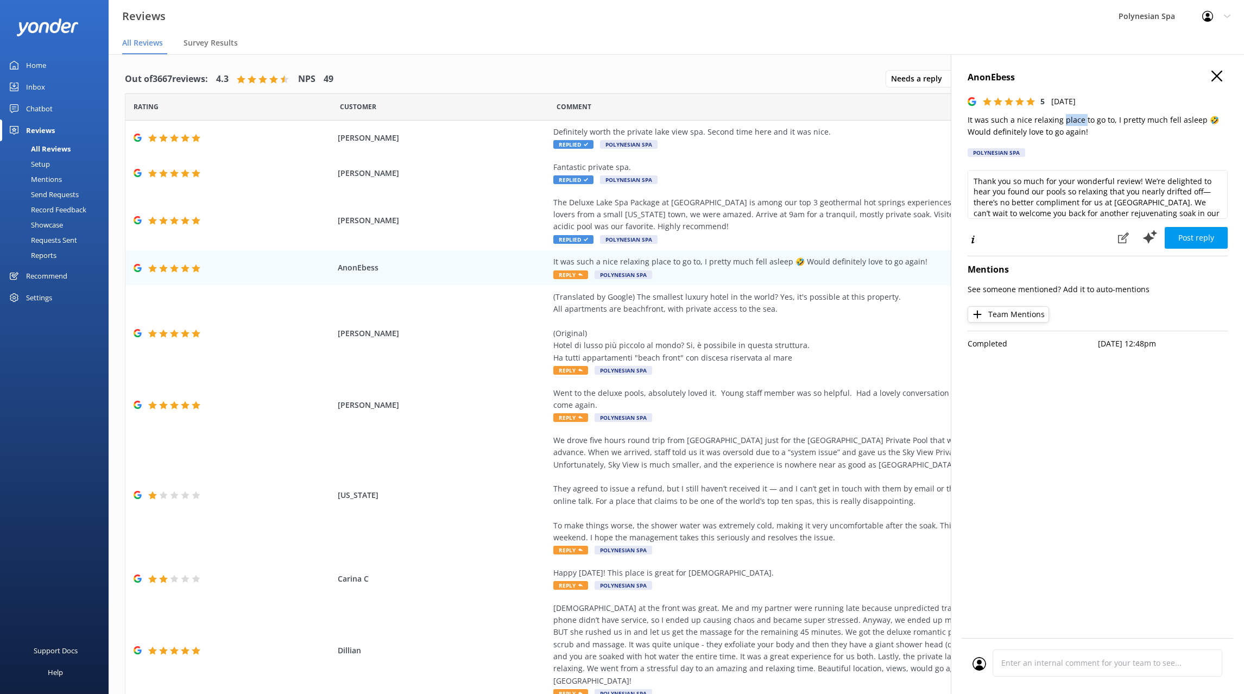
click at [1074, 124] on p "It was such a nice relaxing place to go to, I pretty much fell asleep 🤣 Would d…" at bounding box center [1098, 126] width 260 height 24
click at [1119, 173] on textarea "Thank you so much for your wonderful review! We’re delighted to hear you found …" at bounding box center [1098, 194] width 260 height 49
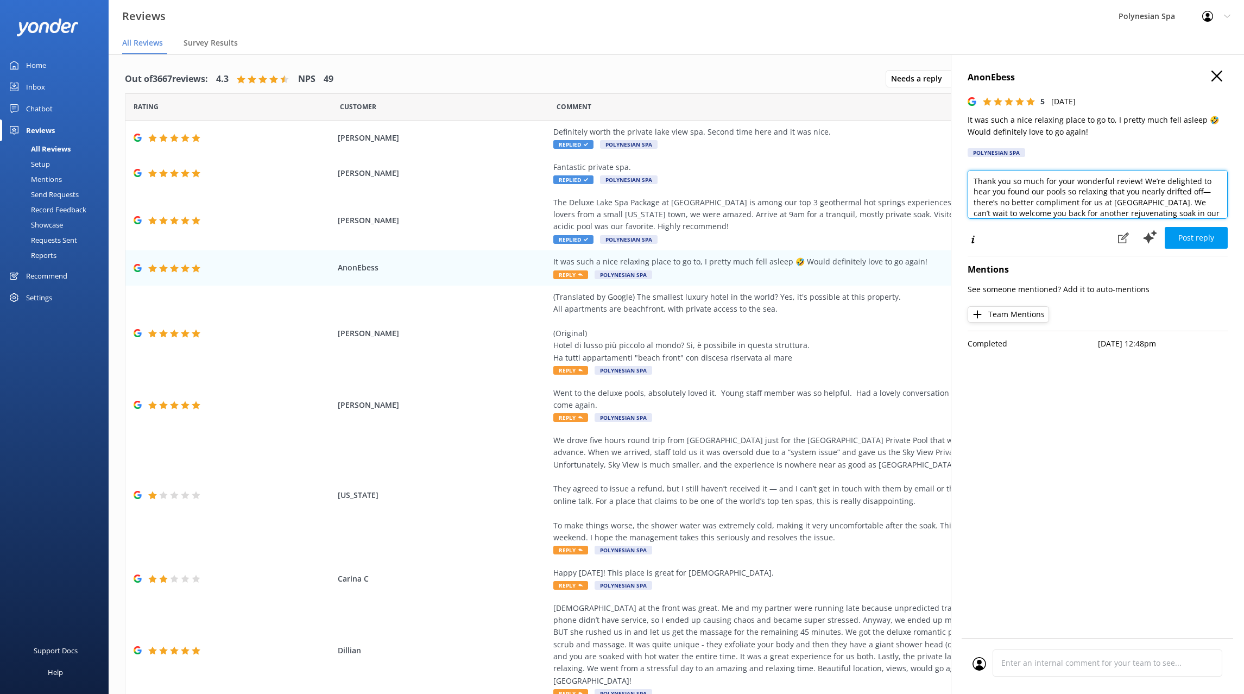
paste textarea "for sharing this — it sounds like you truly unwound during your visit. We look …"
click at [1066, 178] on textarea "Thank you for sharing this — it sounds like you truly unwound during your visit…" at bounding box center [1098, 194] width 260 height 49
click at [1163, 180] on textarea "Thank you for sharing this! It sounds like you truly unwound during your visit.…" at bounding box center [1098, 194] width 260 height 49
click at [1166, 197] on textarea "Thank you for sharing this! It sounds like you truly unwound during your visit.…" at bounding box center [1098, 194] width 260 height 49
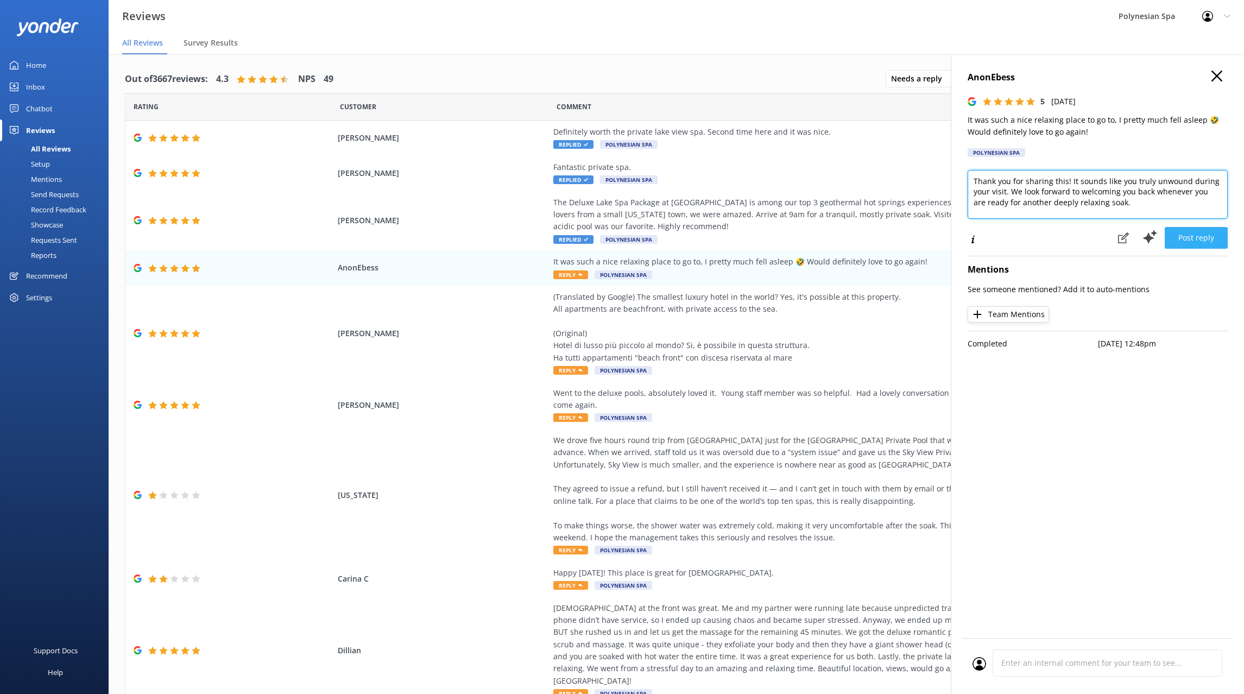
type textarea "Thank you for sharing this! It sounds like you truly unwound during your visit.…"
click at [1199, 234] on button "Post reply" at bounding box center [1196, 238] width 63 height 22
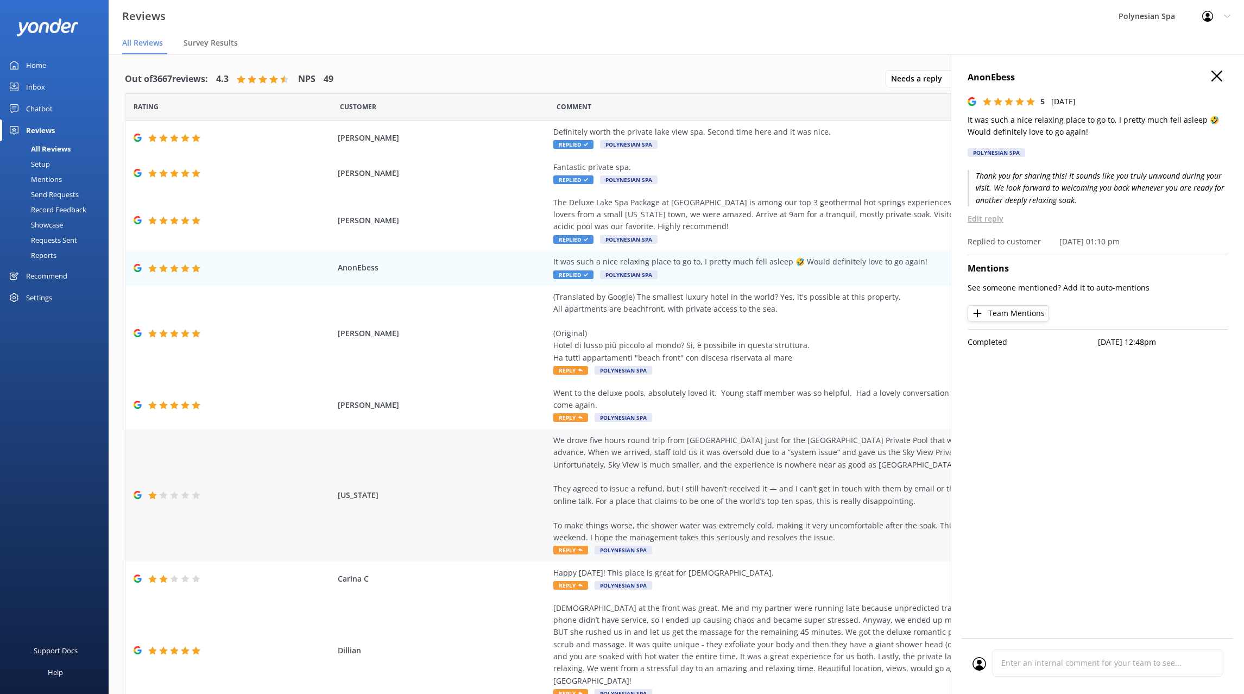
click at [722, 488] on div "We drove five hours round trip from Auckland just for the Lake View Private Poo…" at bounding box center [800, 489] width 494 height 110
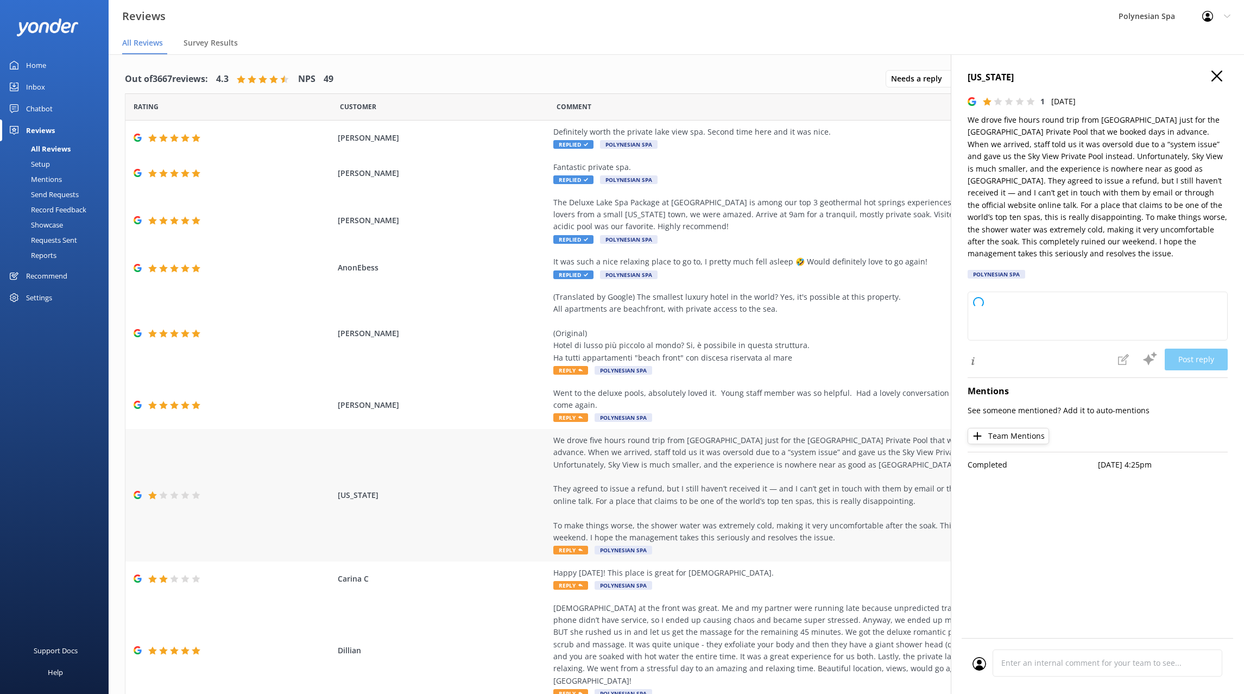
type textarea "Thank you for sharing your experience with us, and I sincerely apologize for th…"
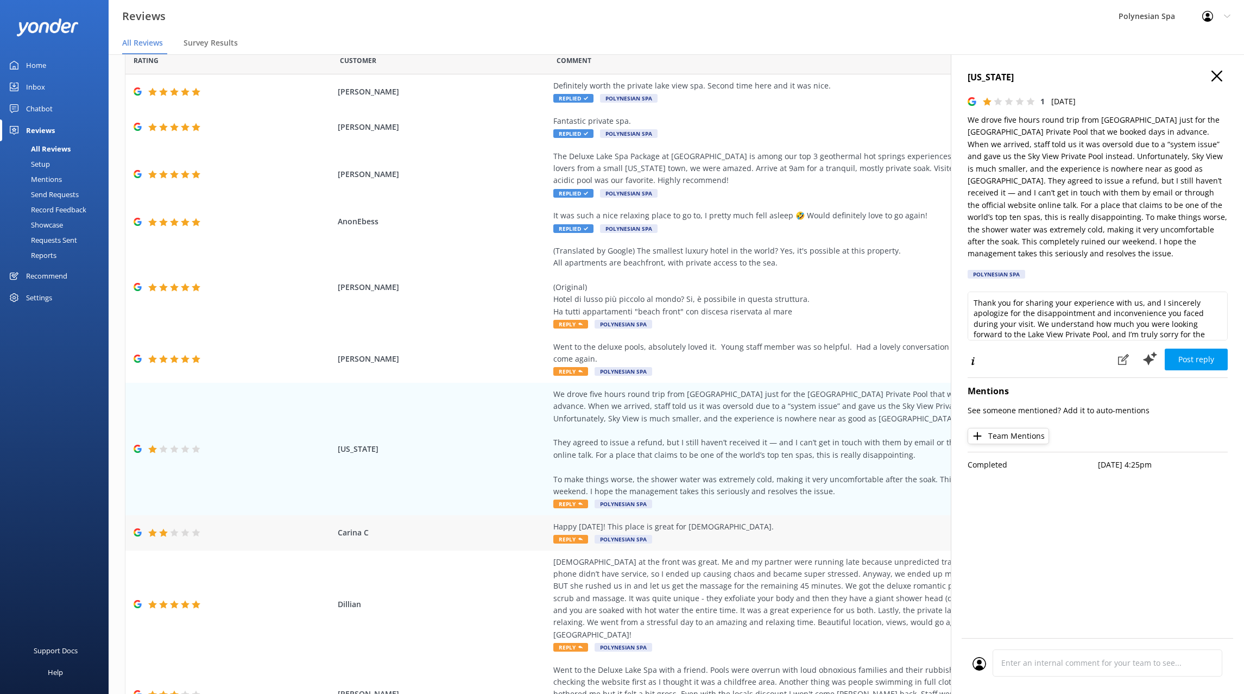
scroll to position [0, 0]
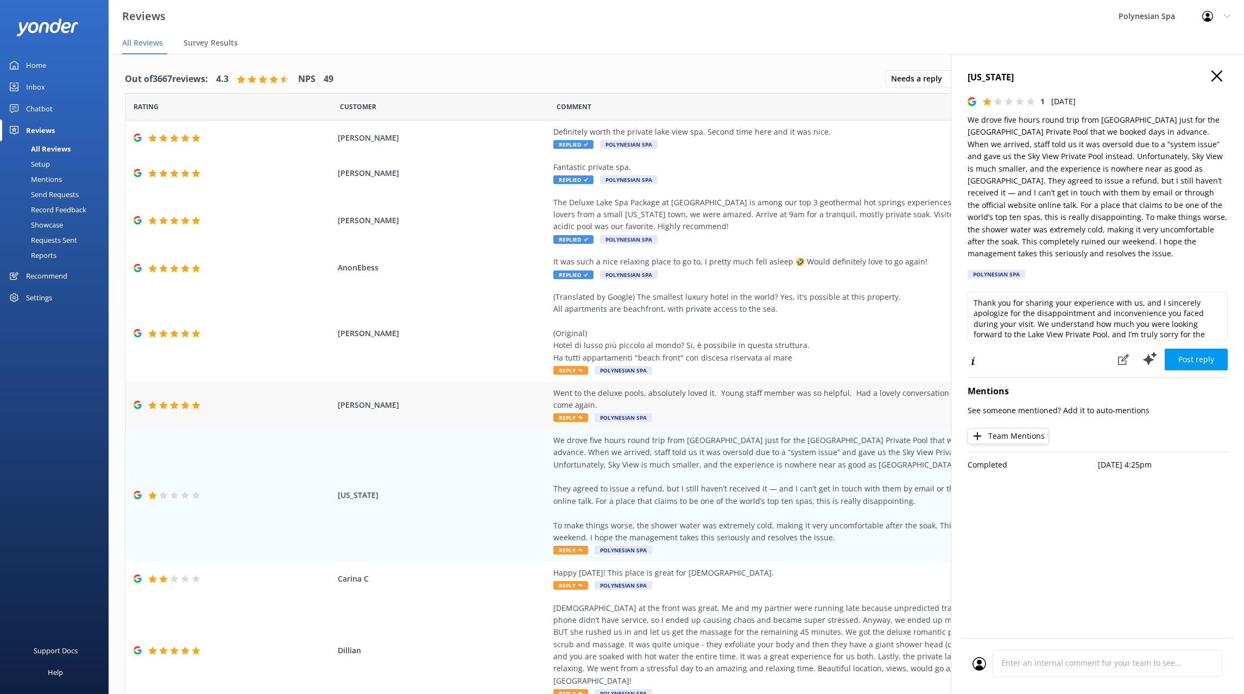
click at [734, 402] on div "Went to the deluxe pools, absolutely loved it. Young staff member was so helpfu…" at bounding box center [800, 399] width 494 height 24
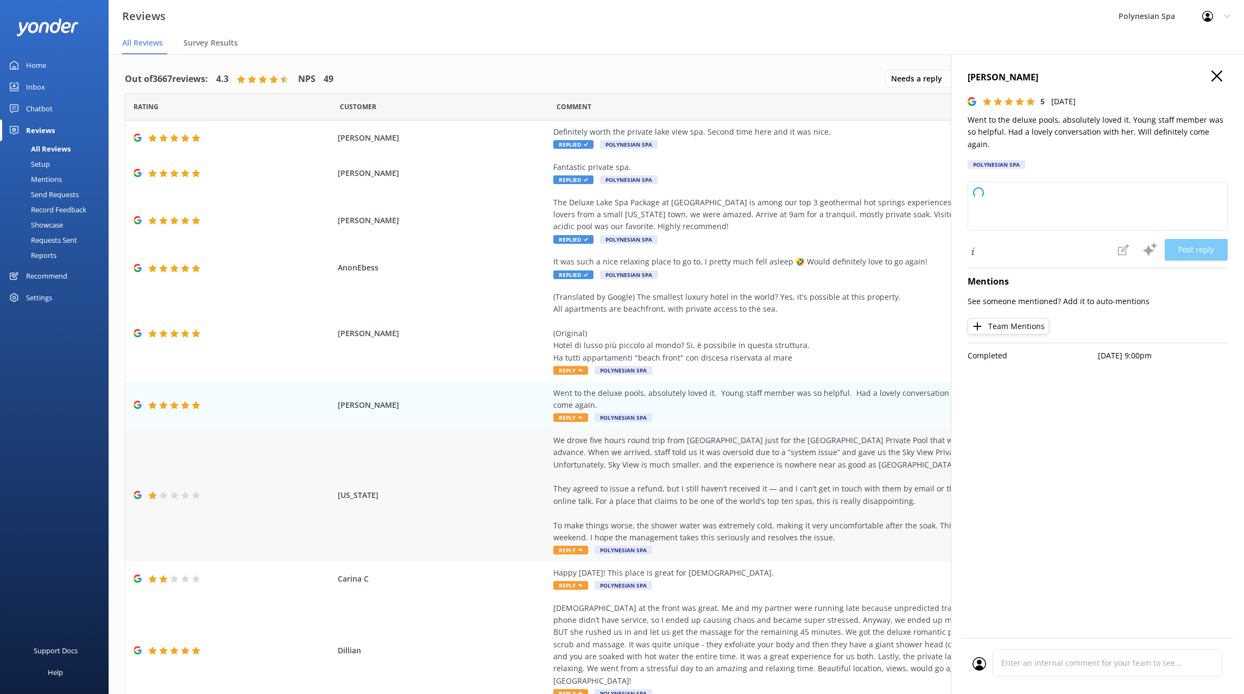
click at [733, 478] on div "We drove five hours round trip from Auckland just for the Lake View Private Poo…" at bounding box center [800, 489] width 494 height 110
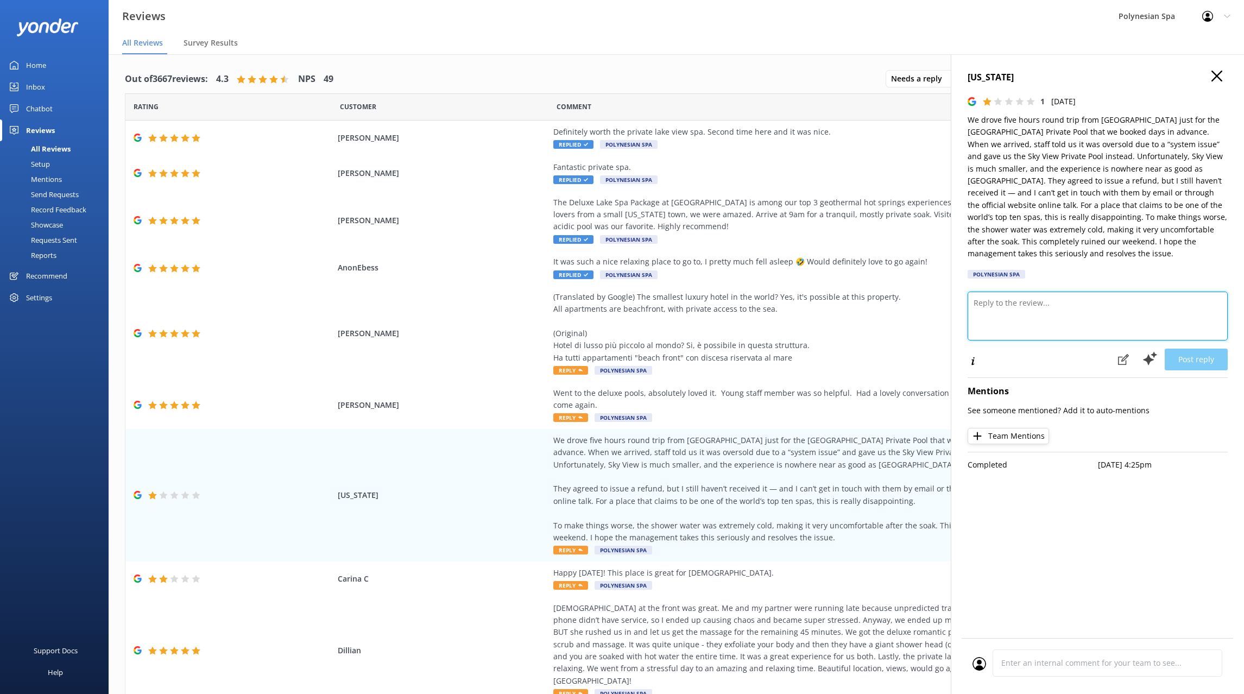
click at [1083, 301] on textarea at bounding box center [1098, 316] width 260 height 49
type textarea "Thank you so much for sharing your experience with us, and I am truly sorry to …"
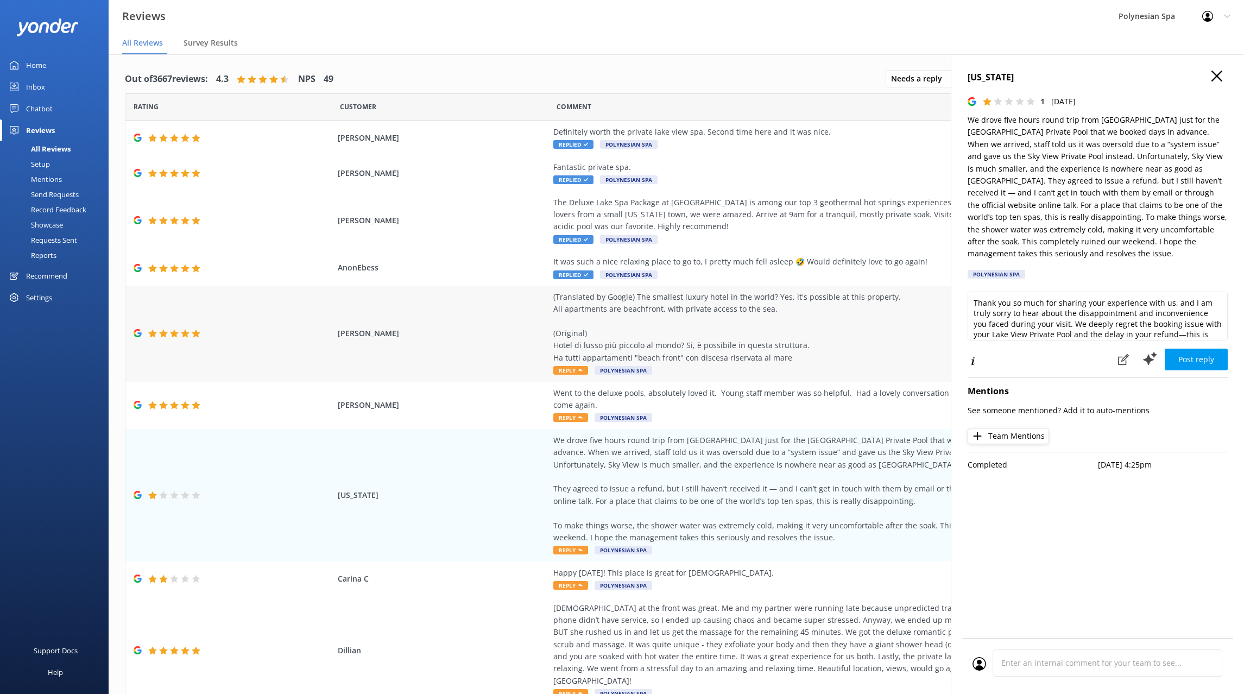
click at [708, 314] on div "(Translated by Google) The smallest luxury hotel in the world? Yes, it's possib…" at bounding box center [800, 327] width 494 height 73
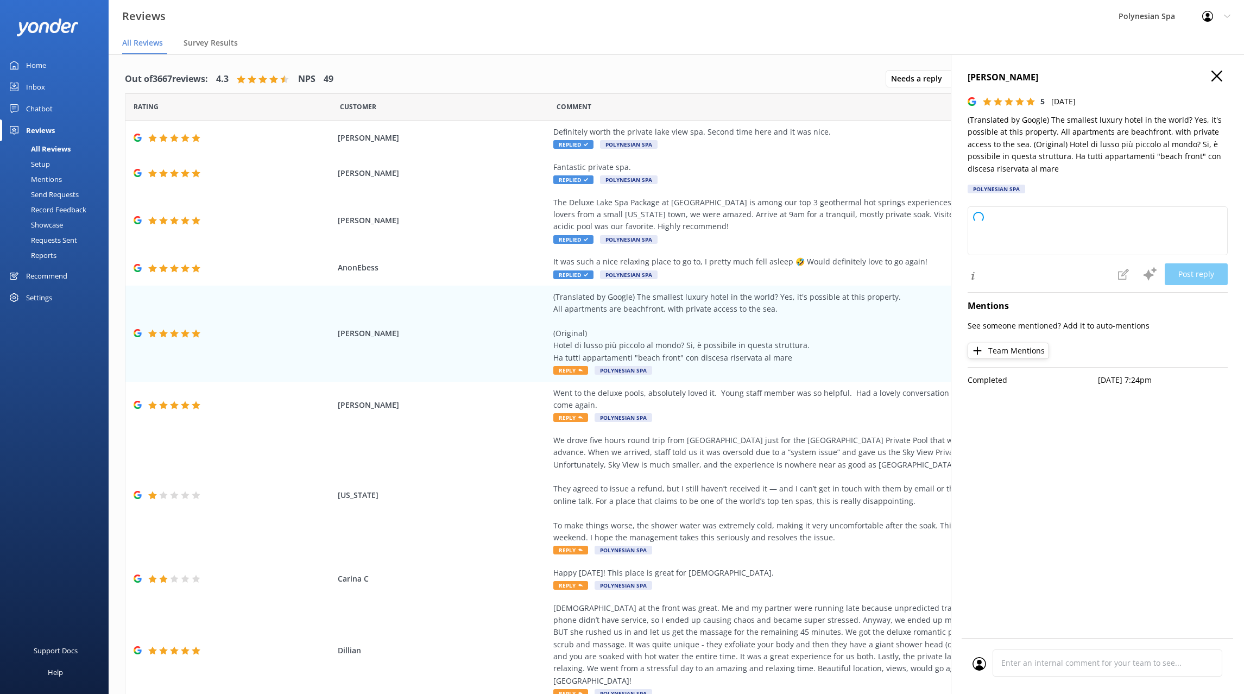
click at [1059, 131] on p "(Translated by Google) The smallest luxury hotel in the world? Yes, it's possib…" at bounding box center [1098, 144] width 260 height 61
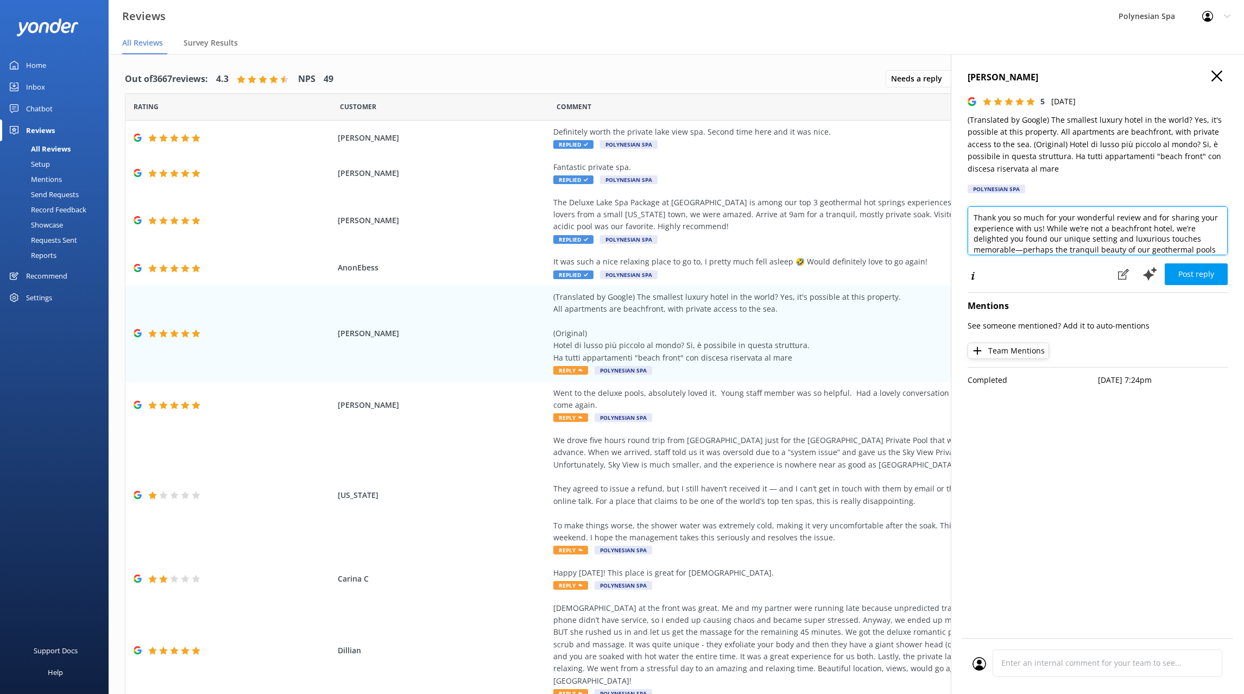
click at [1053, 231] on textarea "Thank you so much for your wonderful review and for sharing your experience wit…" at bounding box center [1098, 230] width 260 height 49
paste textarea "for your review. It seems this feedback may have been intended for another prop…"
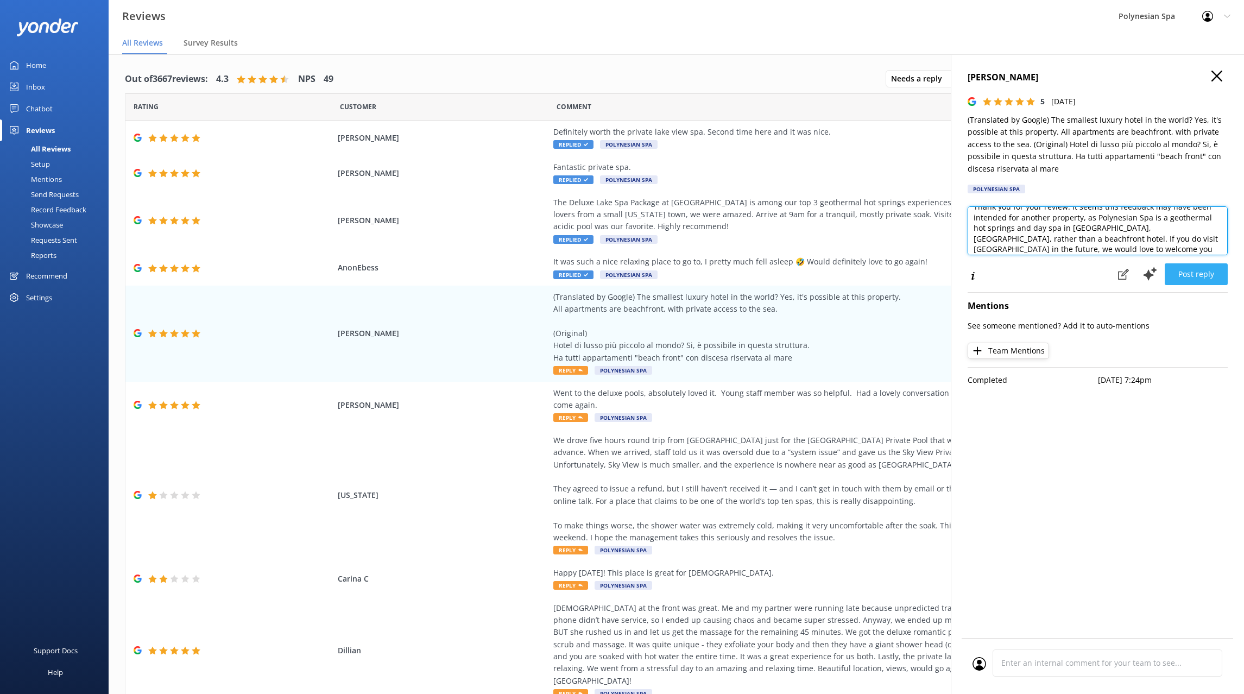
type textarea "Thank you for your review. It seems this feedback may have been intended for an…"
click at [1206, 268] on button "Post reply" at bounding box center [1196, 274] width 63 height 22
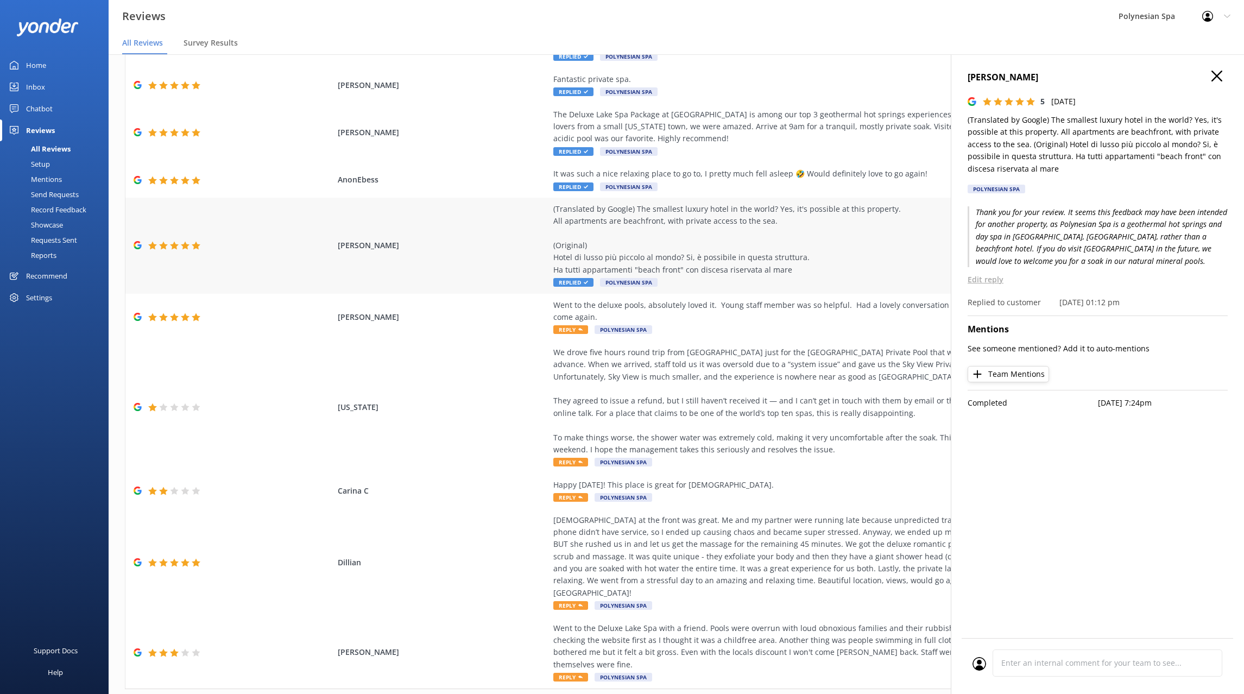
scroll to position [94, 0]
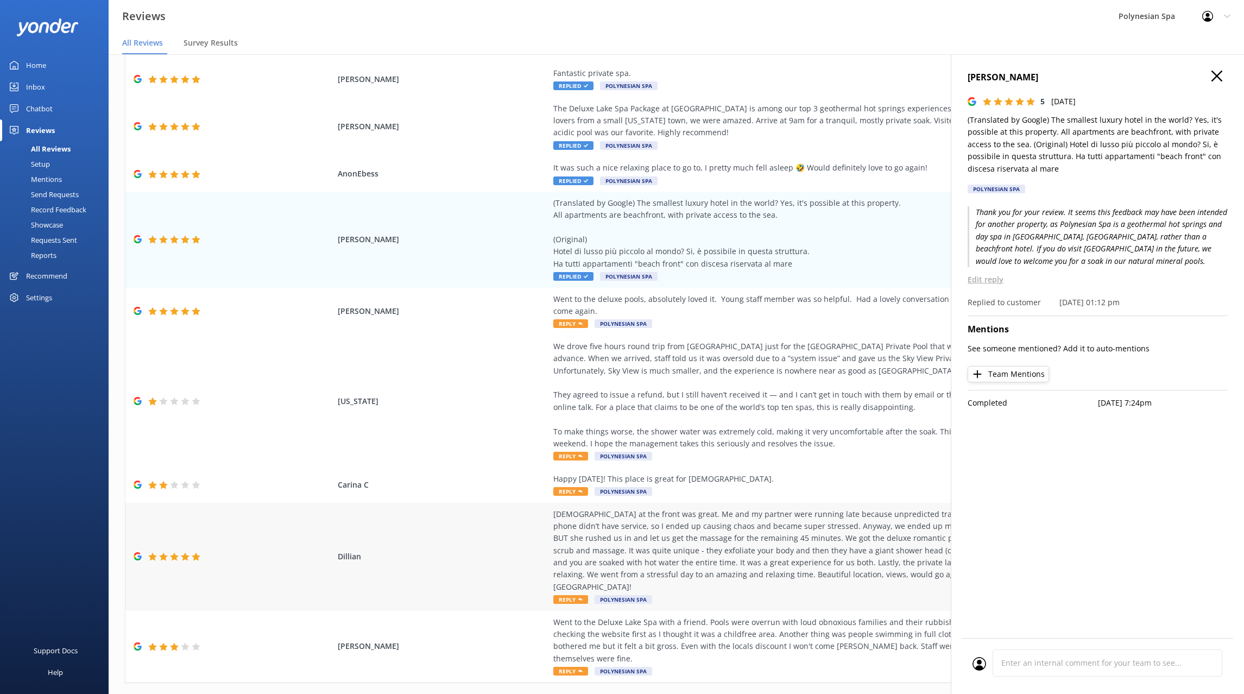
click at [680, 562] on div "Christene at the front was great. Me and my partner were running late because u…" at bounding box center [800, 550] width 494 height 85
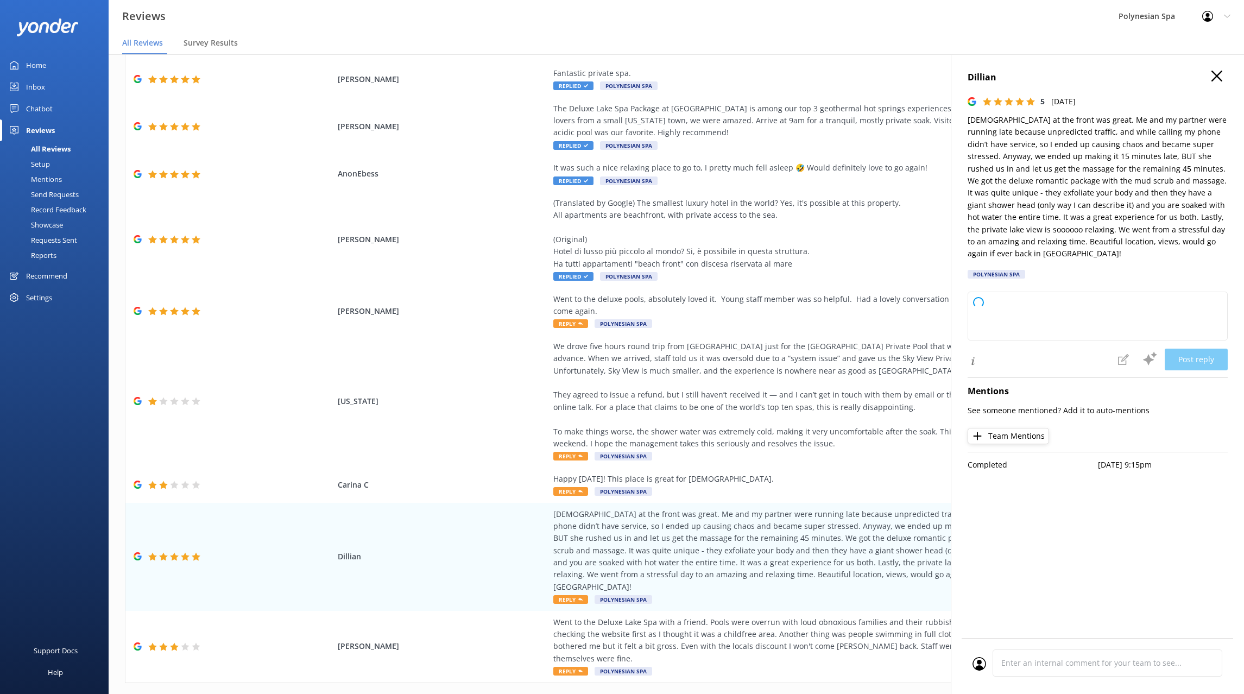
click at [1055, 178] on p "Christene at the front was great. Me and my partner were running late because u…" at bounding box center [1098, 187] width 260 height 146
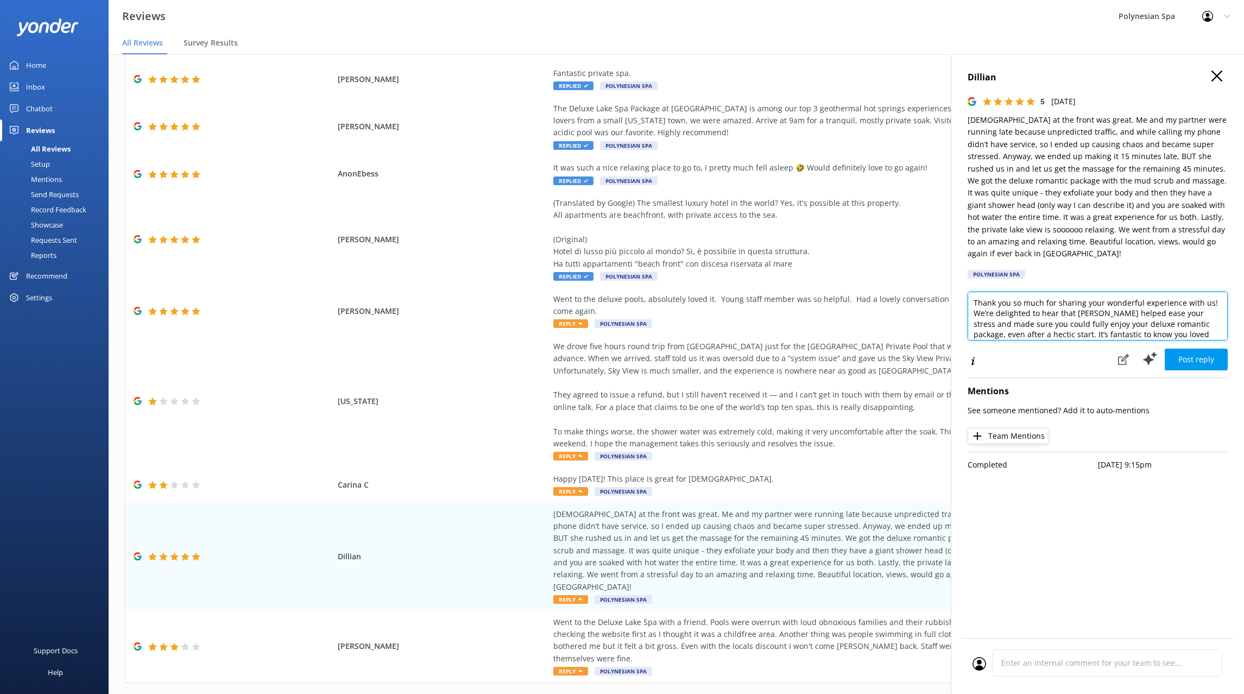
click at [1018, 320] on textarea "Thank you so much for sharing your wonderful experience with us! We’re delighte…" at bounding box center [1098, 316] width 260 height 49
paste textarea "for sharing your experience and for choosing the Deluxe Romantic Package during…"
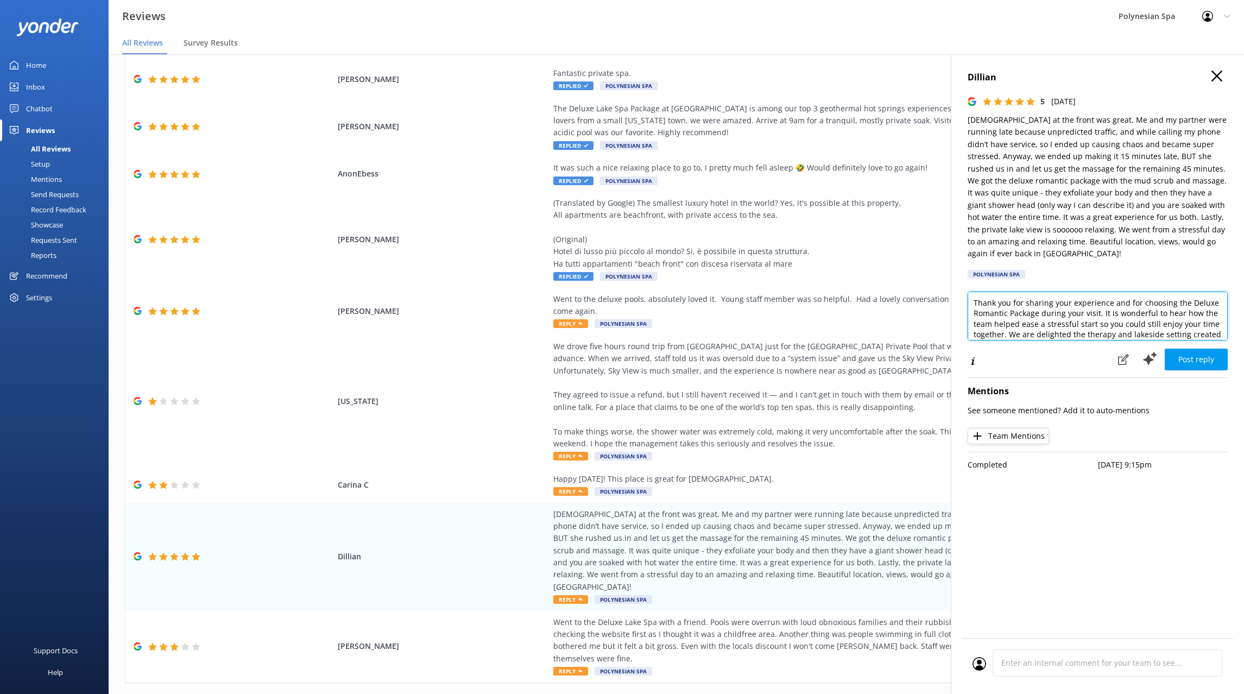
click at [1099, 313] on textarea "Thank you for sharing your experience and for choosing the Deluxe Romantic Pack…" at bounding box center [1098, 316] width 260 height 49
click at [1005, 333] on textarea "Thank you for sharing your experience and for choosing the Deluxe Romantic Pack…" at bounding box center [1098, 316] width 260 height 49
click at [1139, 311] on textarea "Thank you for sharing your experience and for choosing the Deluxe Romantic Pack…" at bounding box center [1098, 316] width 260 height 49
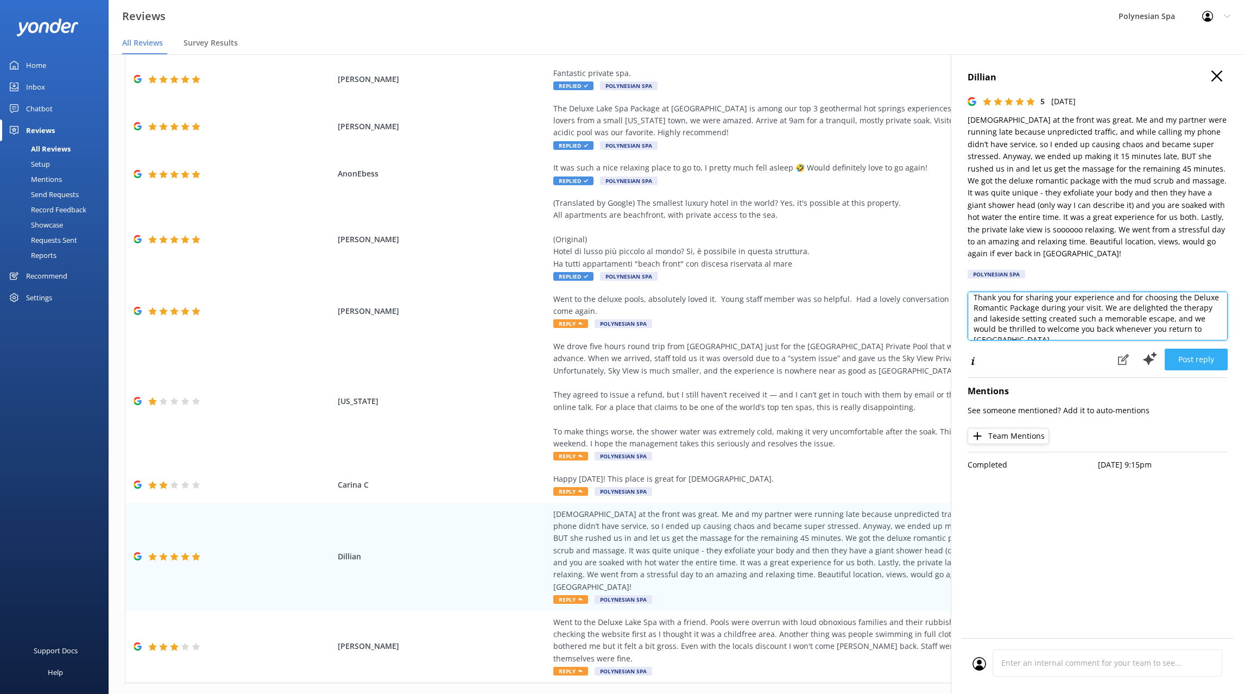
type textarea "Thank you for sharing your experience and for choosing the Deluxe Romantic Pack…"
click at [1212, 358] on button "Post reply" at bounding box center [1196, 360] width 63 height 22
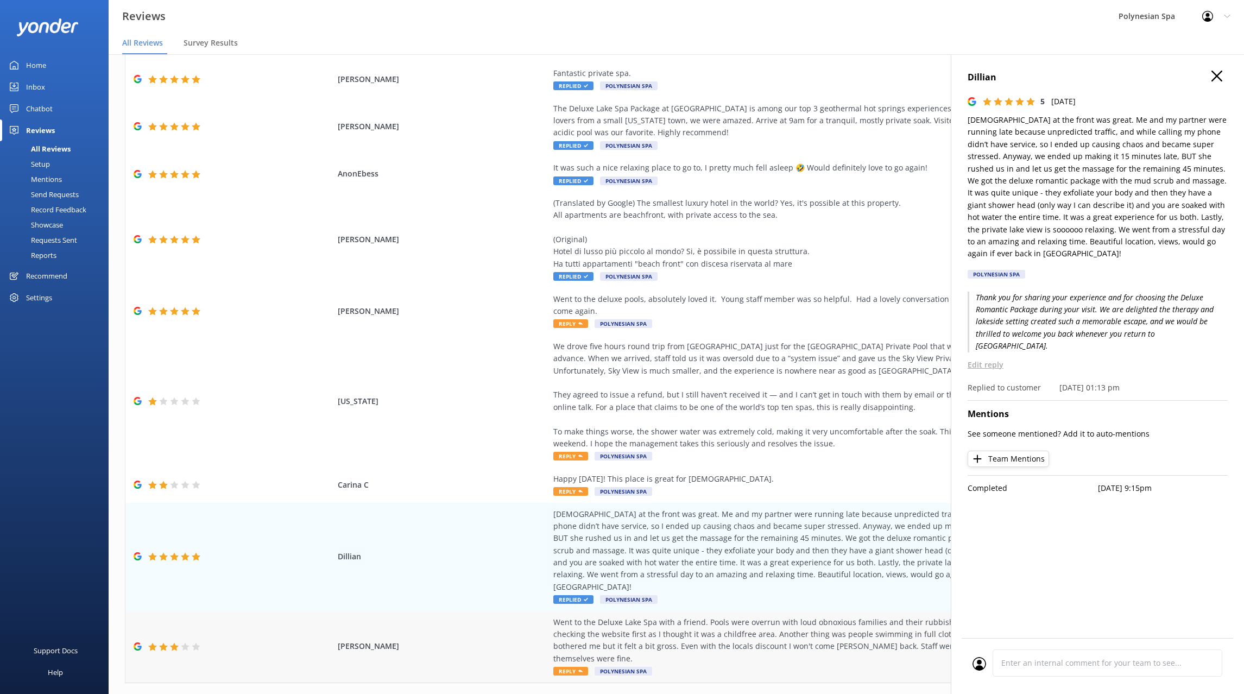
click at [705, 616] on div "Went to the Deluxe Lake Spa with a friend. Pools were overrun with loud obnoxio…" at bounding box center [800, 640] width 494 height 49
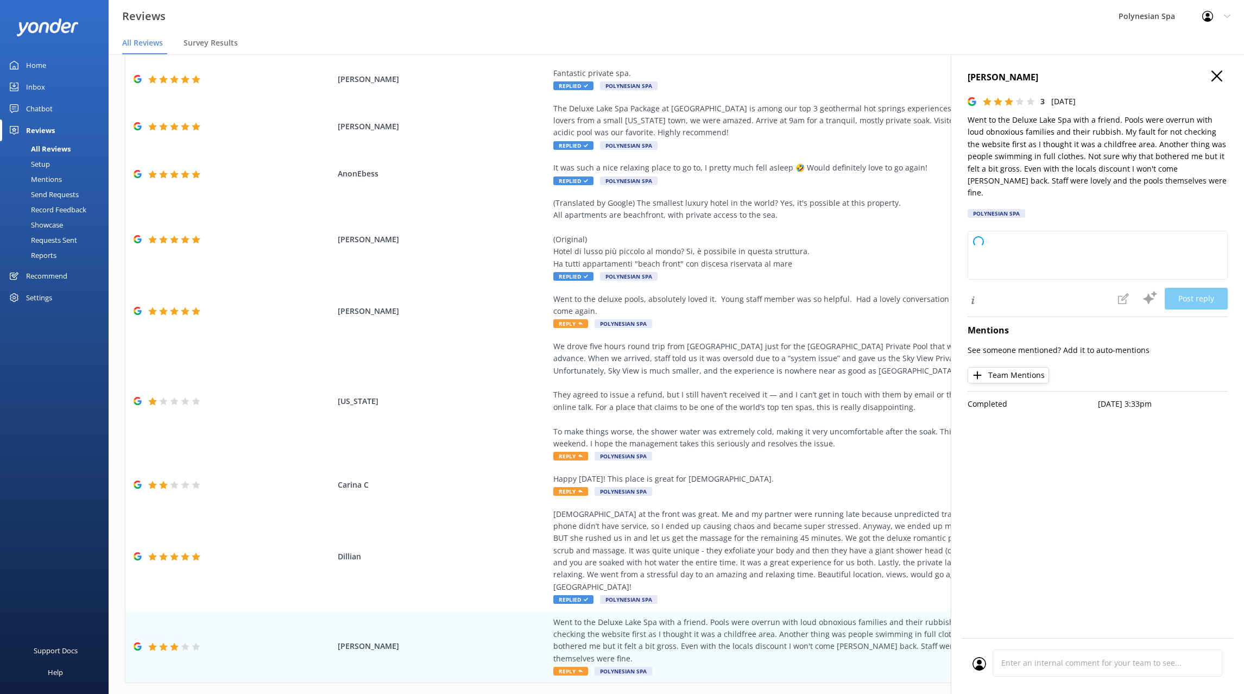
click at [1047, 158] on p "Went to the Deluxe Lake Spa with a friend. Pools were overrun with loud obnoxio…" at bounding box center [1098, 156] width 260 height 85
click at [1047, 157] on p "Went to the Deluxe Lake Spa with a friend. Pools were overrun with loud obnoxio…" at bounding box center [1098, 156] width 260 height 85
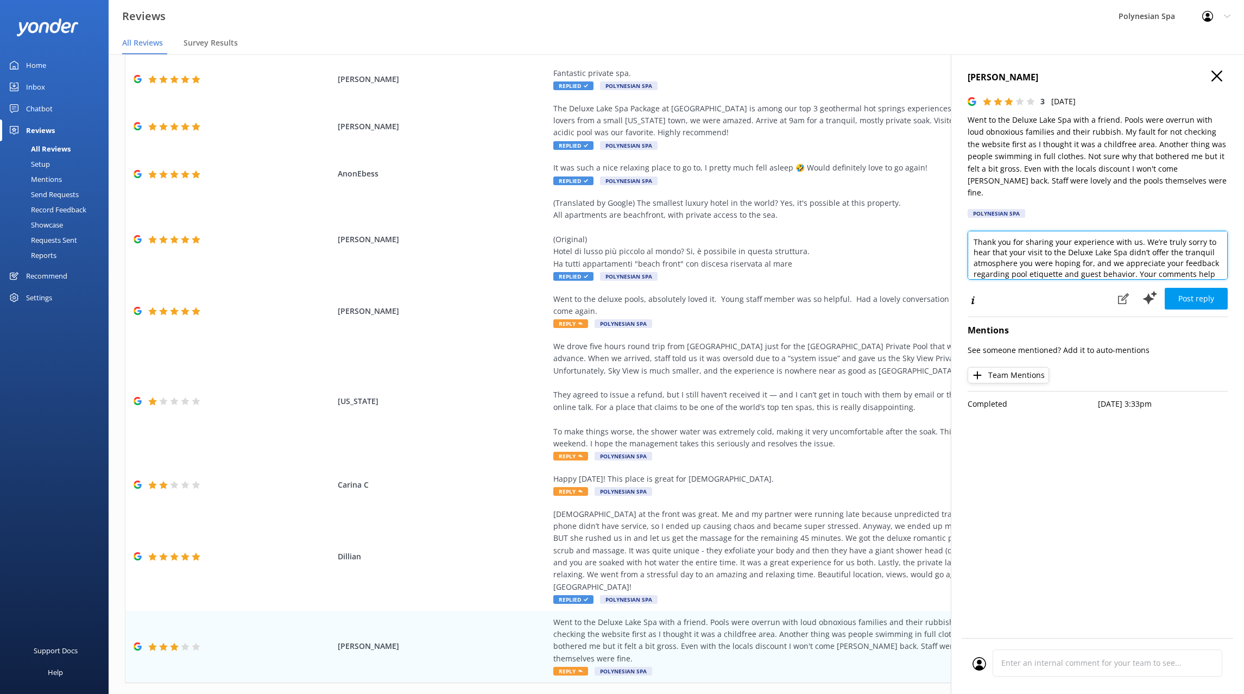
click at [1077, 248] on textarea "Thank you for sharing your experience with us. We’re truly sorry to hear that y…" at bounding box center [1098, 255] width 260 height 49
click at [1032, 253] on textarea "Thank you for sharing your experience with us. We’re truly sorry to hear that y…" at bounding box center [1098, 255] width 260 height 49
paste textarea "letting us know. We appreciate your honest feedback and are sorry your experien…"
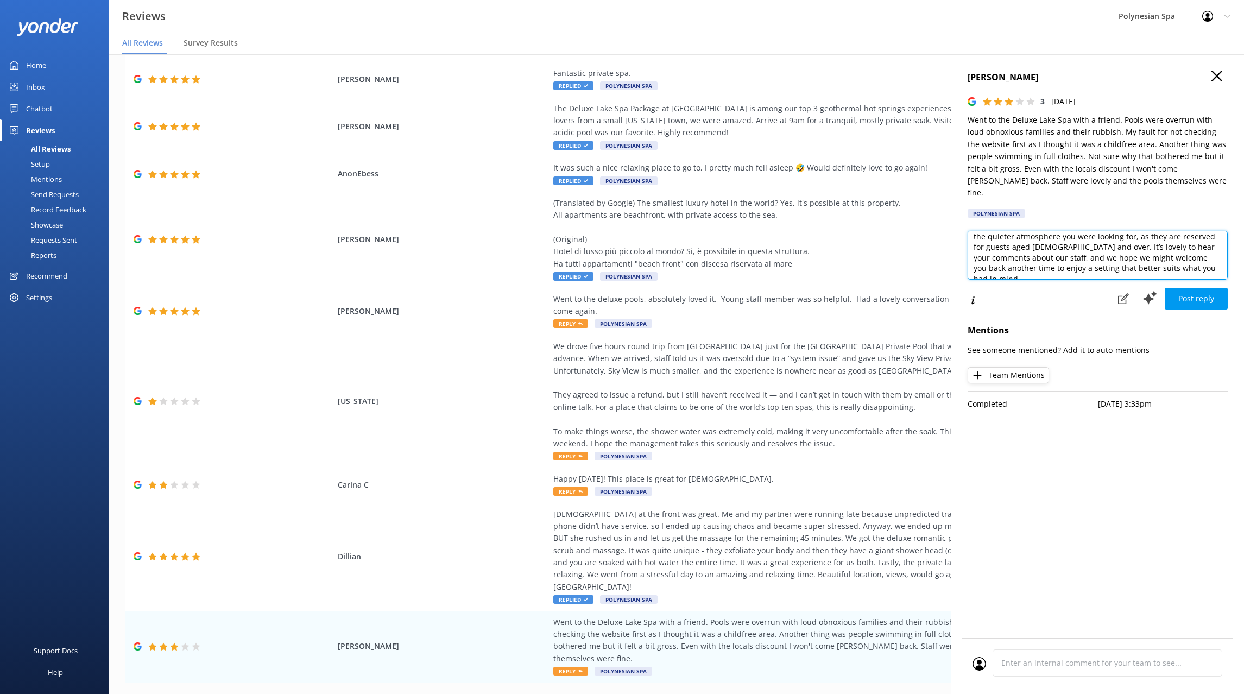
scroll to position [0, 0]
click at [1124, 232] on textarea "Thank you for letting us know. We appreciate your honest feedback and are sorry…" at bounding box center [1098, 255] width 260 height 49
paste textarea "your review and for sharing your concerns. The Deluxe Lake Spa is family-friend…"
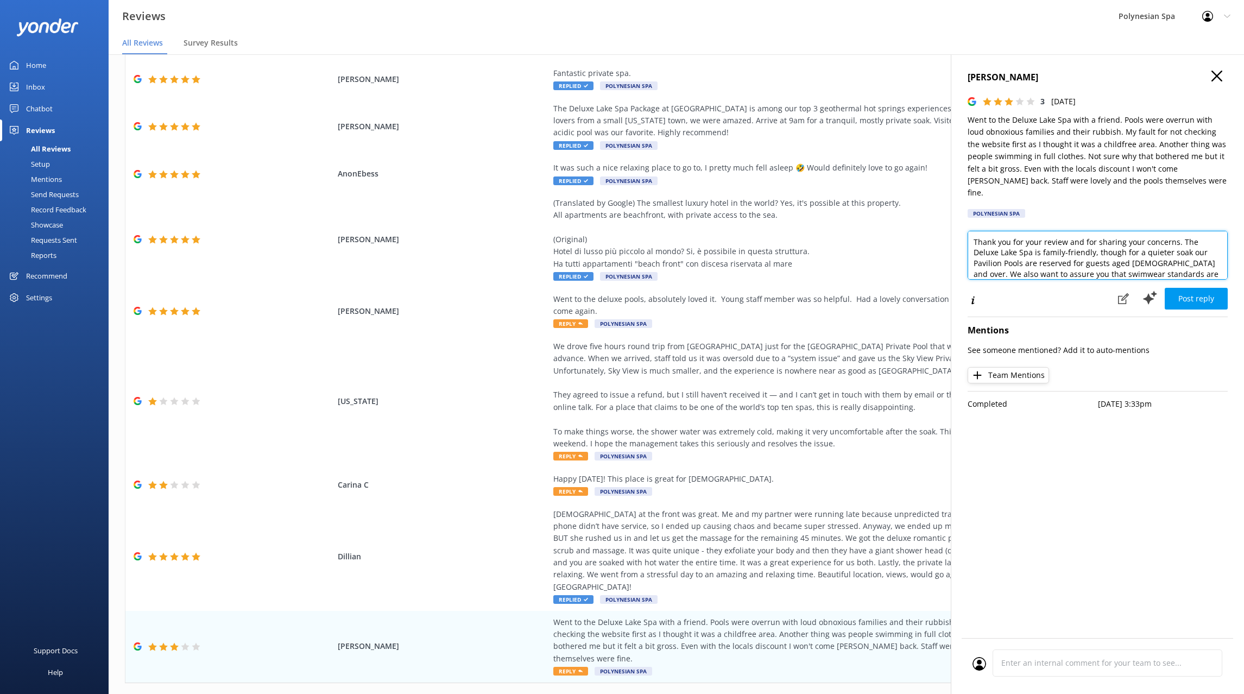
scroll to position [43, 0]
type textarea "Thank you for your review and for sharing your concerns. The Deluxe Lake Spa is…"
click at [1195, 288] on button "Post reply" at bounding box center [1196, 299] width 63 height 22
click at [1211, 75] on h4 "Rexina Hulton" at bounding box center [1098, 78] width 260 height 14
click at [1215, 74] on use "button" at bounding box center [1217, 76] width 11 height 11
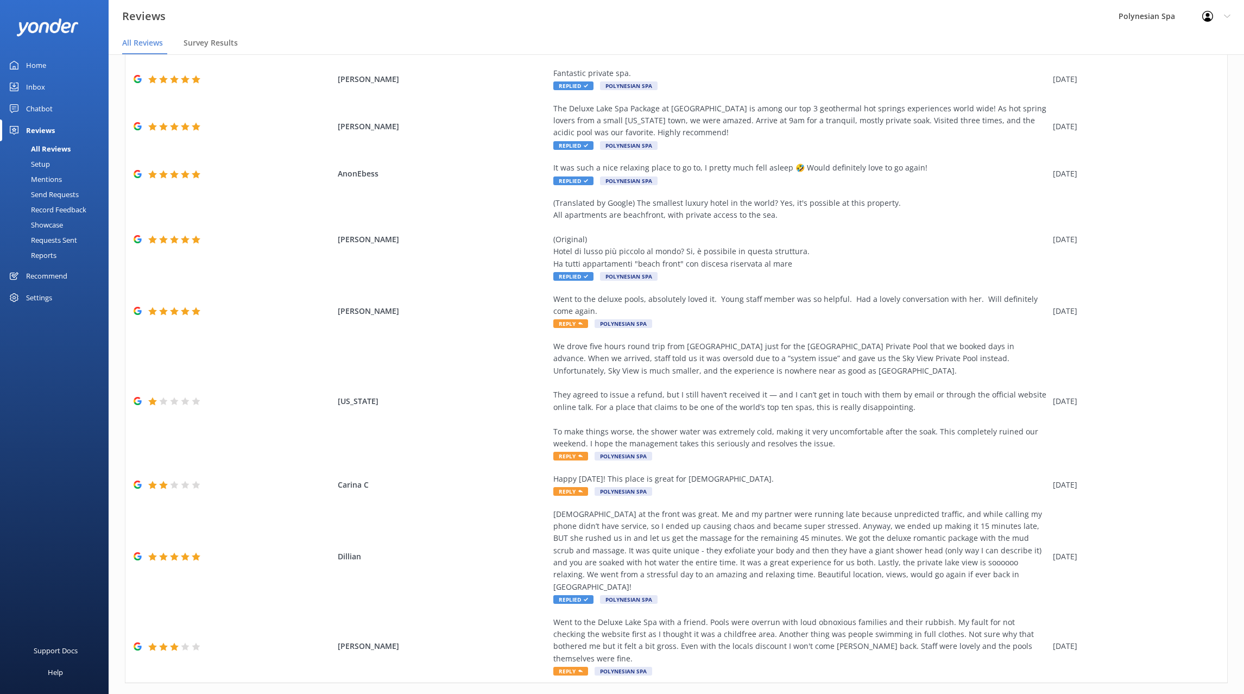
click at [1053, 694] on link "2" at bounding box center [1054, 706] width 15 height 10
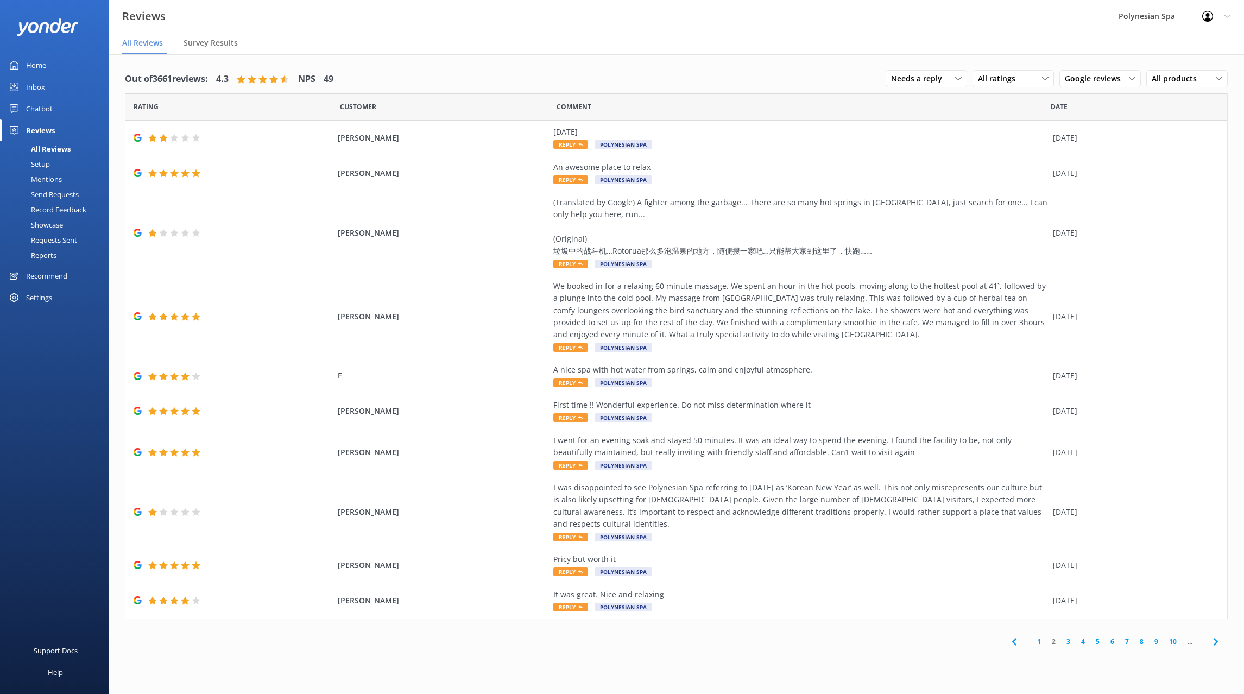
click at [1038, 640] on link "1" at bounding box center [1039, 641] width 15 height 10
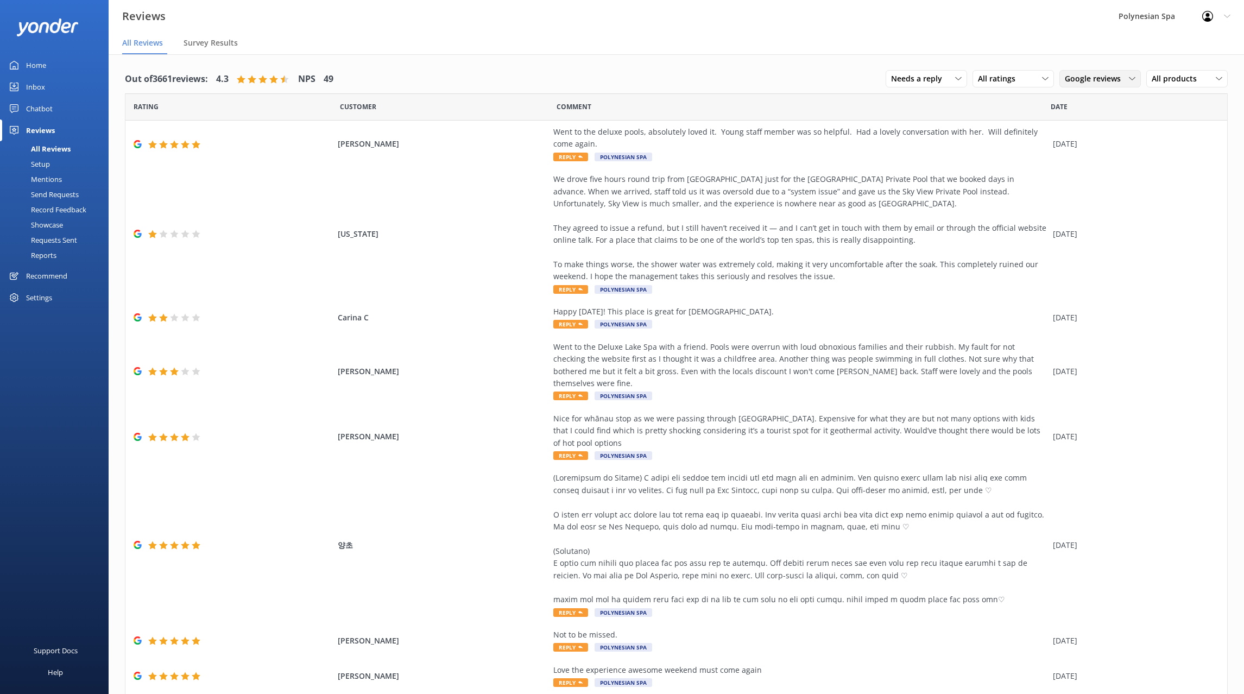
click at [1082, 83] on span "Google reviews" at bounding box center [1096, 79] width 62 height 12
click at [1077, 109] on link "All sources" at bounding box center [1108, 101] width 97 height 22
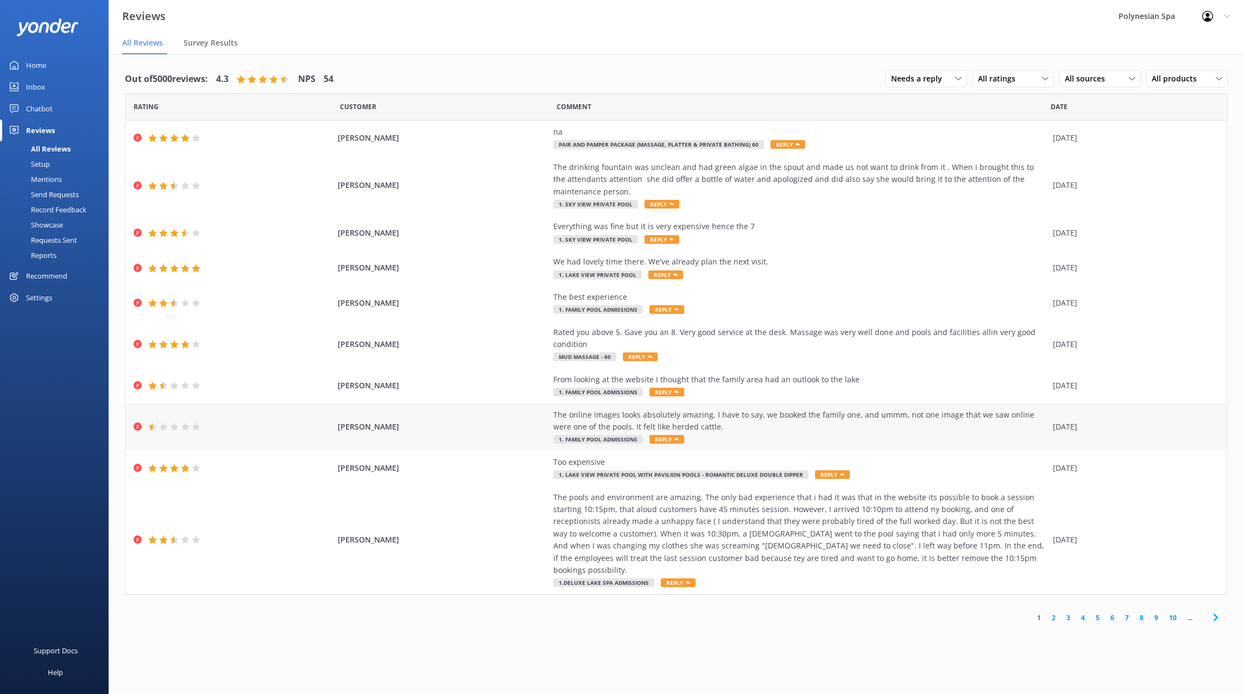
click at [464, 421] on div "Merle Kotze The online images looks absolutely amazing, I have to say, we booke…" at bounding box center [676, 427] width 1102 height 47
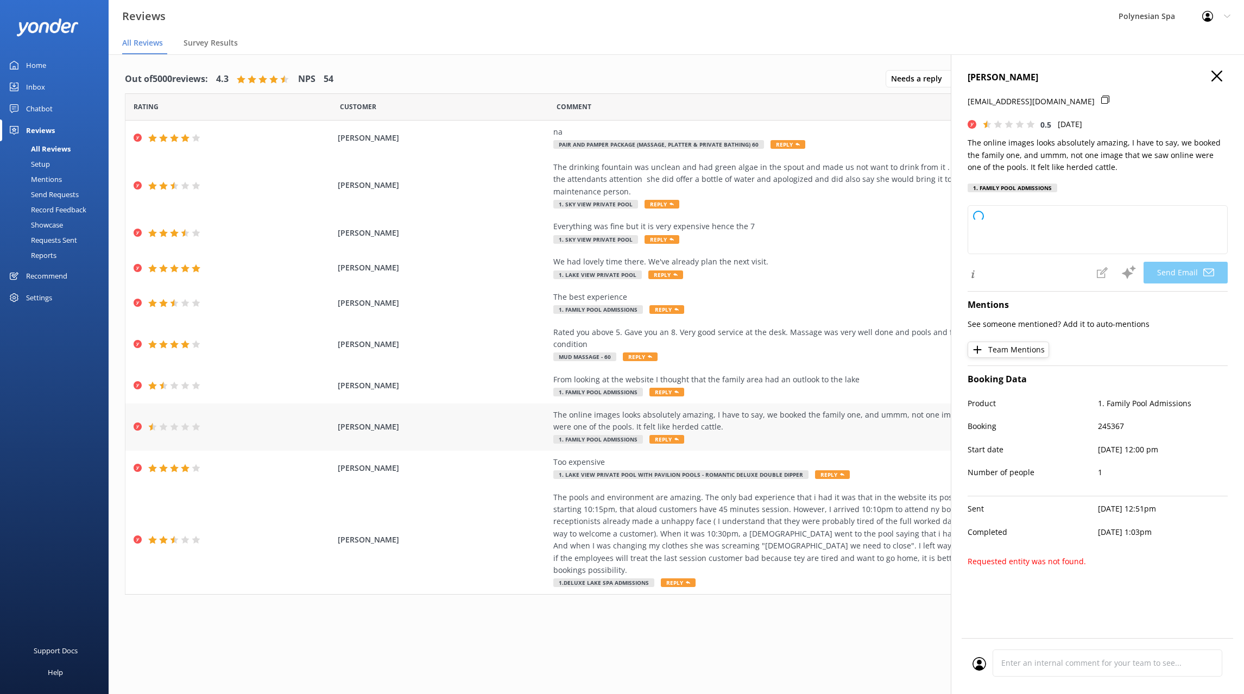
type textarea "Kia ora Merle, thank you for sharing your experience with us. We’re truly sorry…"
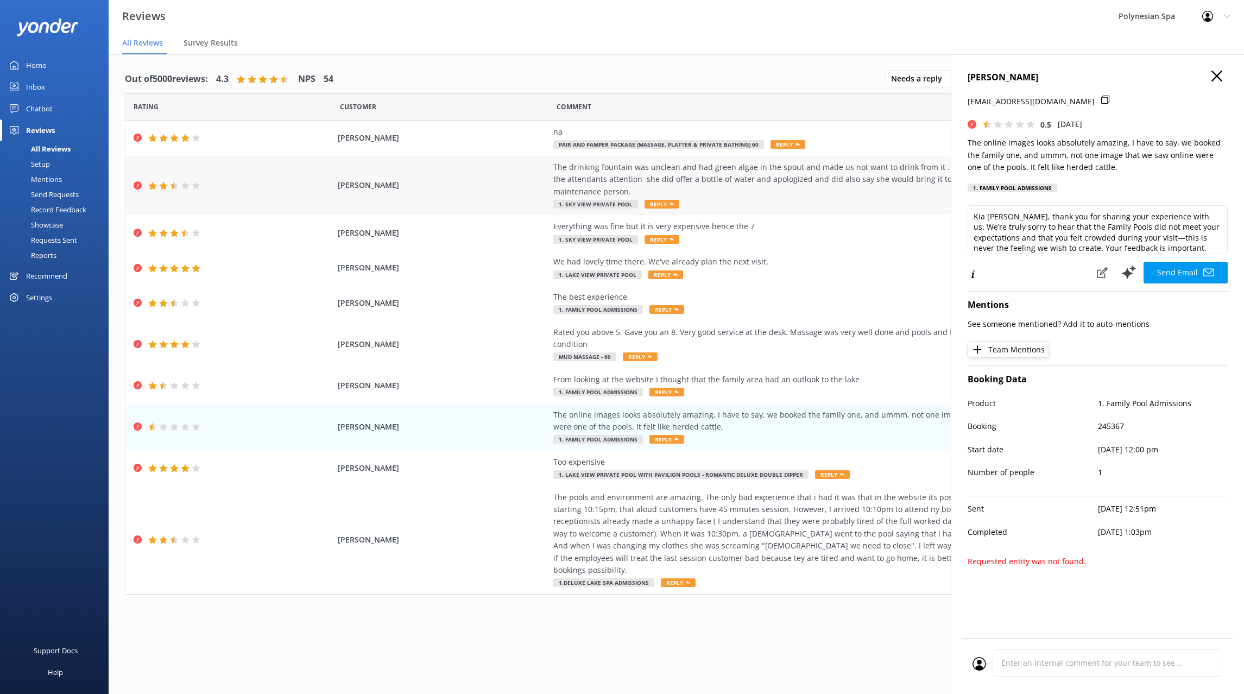
click at [787, 169] on div "The drinking fountain was unclean and had green algae in the spout and made us …" at bounding box center [800, 179] width 494 height 36
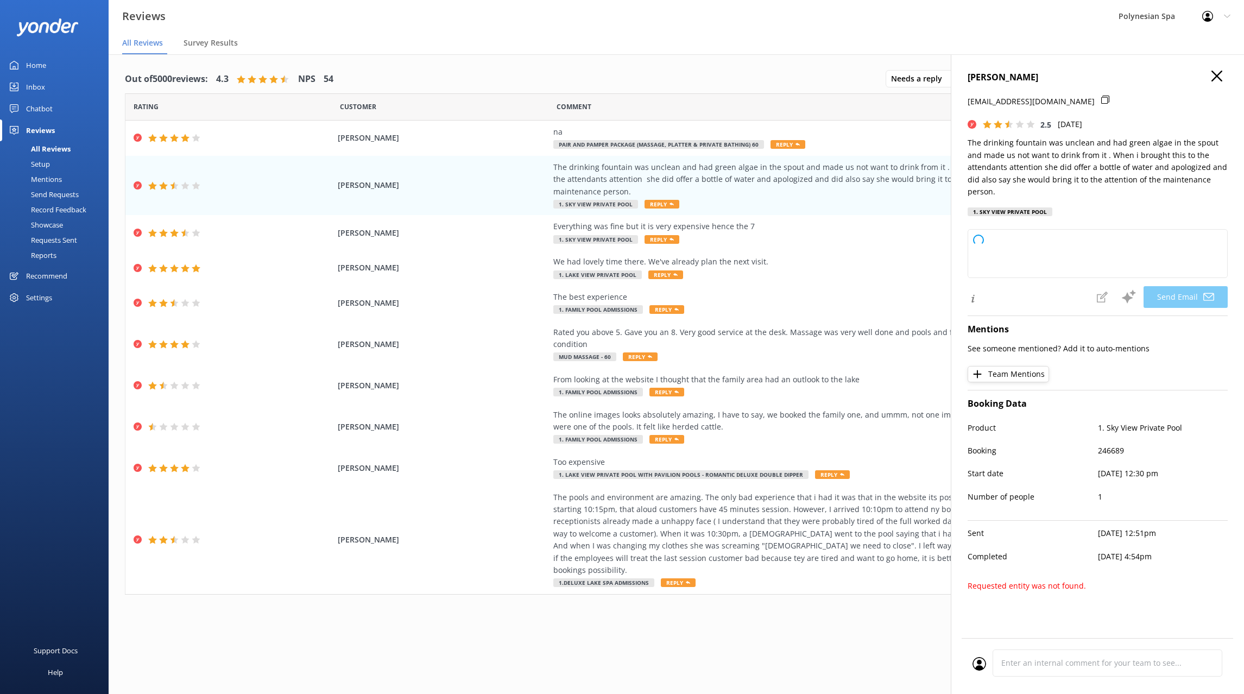
type textarea "Kia ora, Matthew. Thank you for bringing this to our attention and for acknowle…"
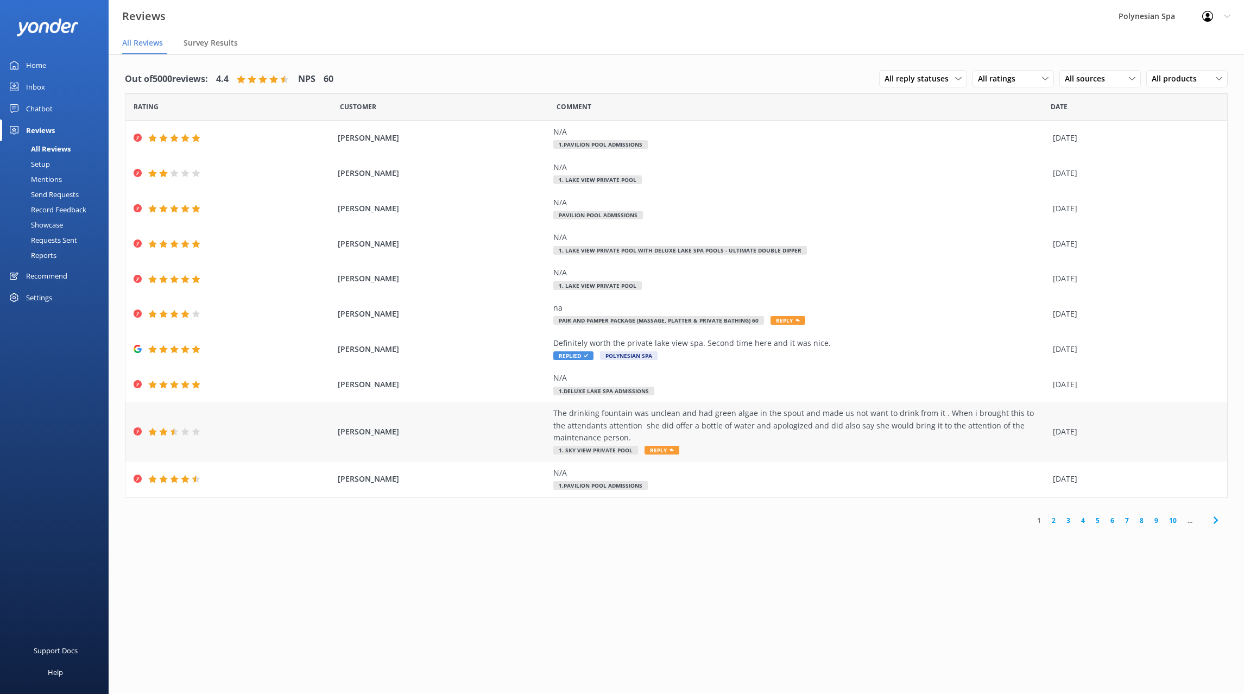
click at [811, 415] on div "The drinking fountain was unclean and had green algae in the spout and made us …" at bounding box center [800, 425] width 494 height 36
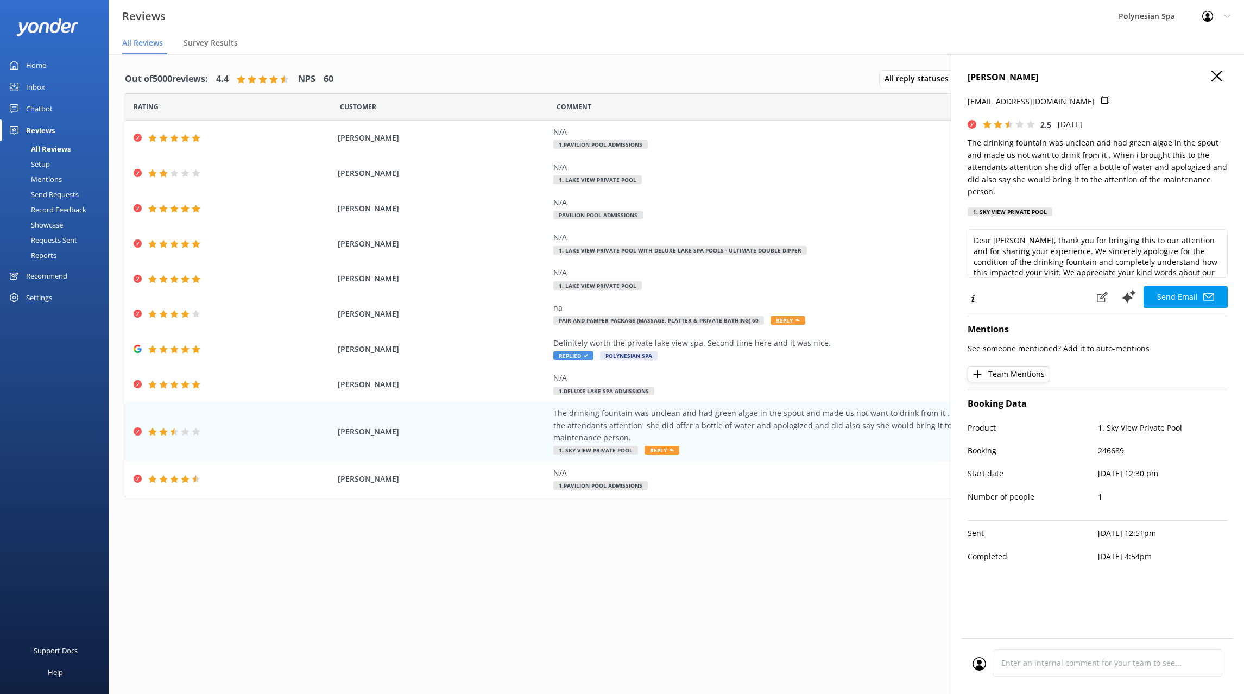
click at [1124, 173] on p "The drinking fountain was unclean and had green algae in the spout and made us …" at bounding box center [1098, 167] width 260 height 61
click at [1063, 247] on textarea "Dear [PERSON_NAME], thank you for bringing this to our attention and for sharin…" at bounding box center [1098, 253] width 260 height 49
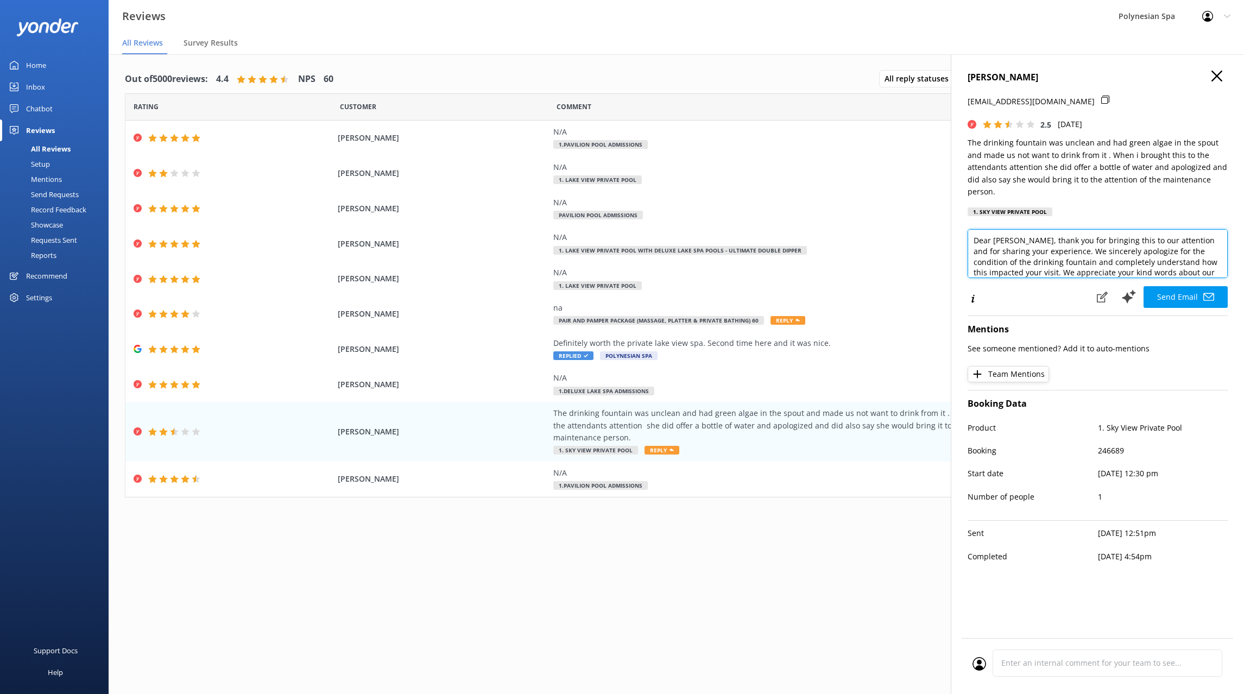
click at [1063, 247] on textarea "Dear [PERSON_NAME], thank you for bringing this to our attention and for sharin…" at bounding box center [1098, 253] width 260 height 49
paste textarea "Thank you for bringing this to our attention. Clean and safe facilities are ver…"
click at [1106, 244] on textarea "Thank you for bringing this to our attention. Clean and safe facilities are ver…" at bounding box center [1098, 253] width 260 height 49
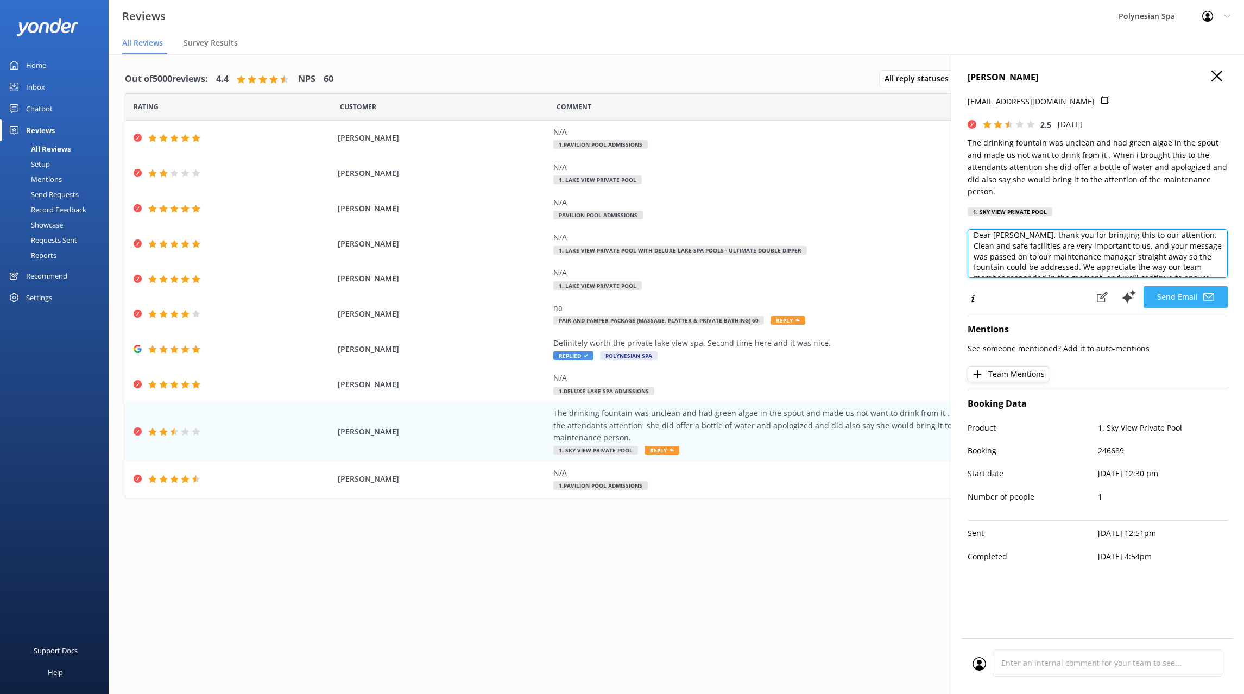
type textarea "Dear [PERSON_NAME], thank you for bringing this to our attention. Clean and saf…"
click at [1192, 286] on button "Send Email" at bounding box center [1186, 297] width 84 height 22
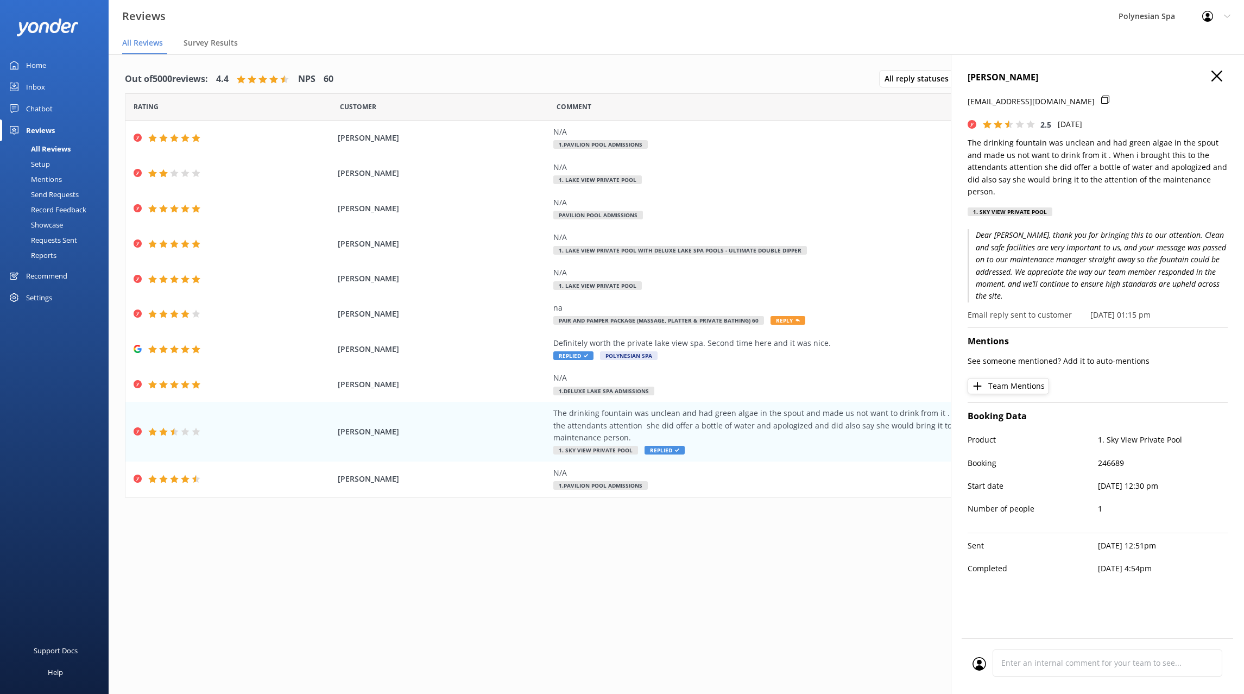
click at [709, 568] on div "Out of 5000 reviews: 4.4 NPS 60 All reply statuses All reply statuses Needs a r…" at bounding box center [677, 384] width 1136 height 661
click at [1216, 75] on use "button" at bounding box center [1217, 76] width 11 height 11
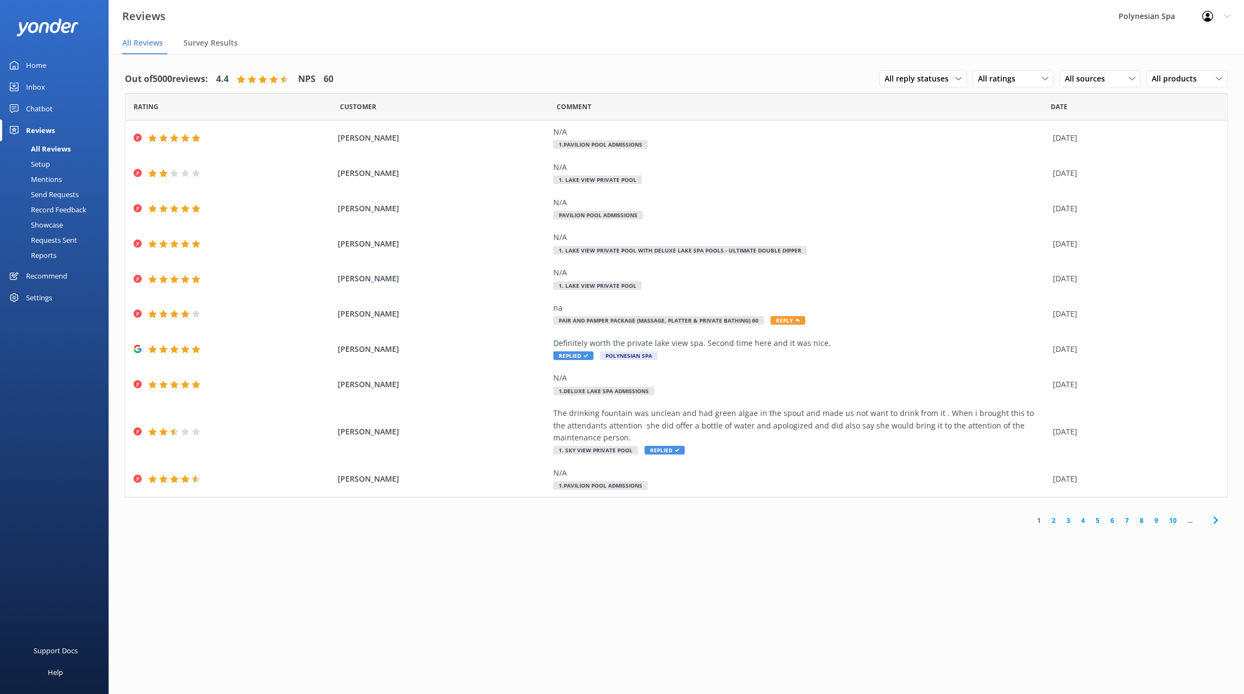
click at [1056, 523] on link "2" at bounding box center [1054, 520] width 15 height 10
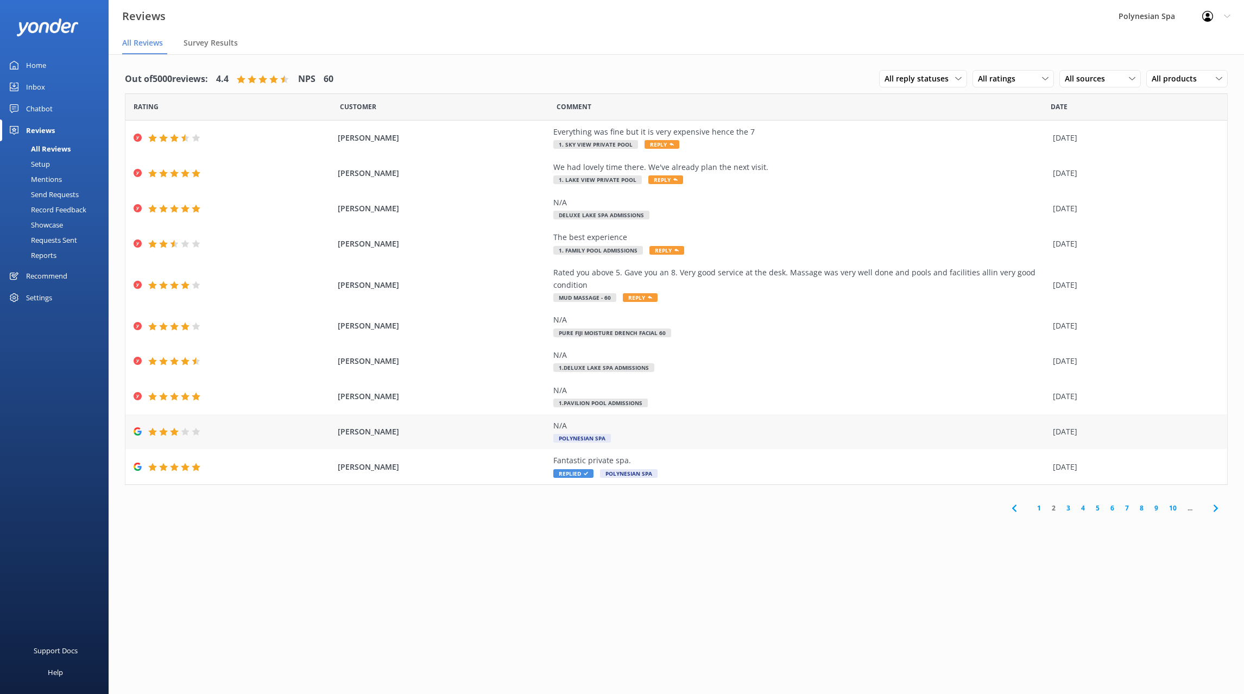
click at [676, 423] on div "N/A" at bounding box center [800, 426] width 494 height 12
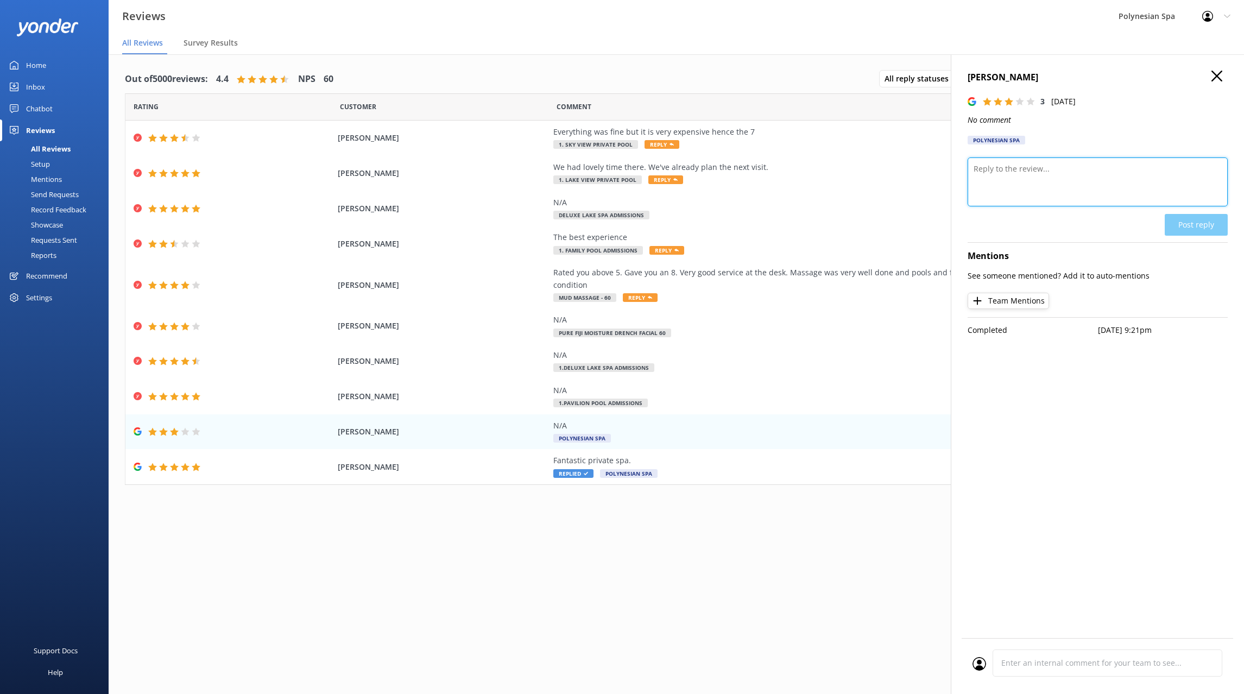
click at [1025, 185] on textarea at bounding box center [1098, 181] width 260 height 49
type textarea "Dear [PERSON_NAME], Thank you for your review."
click at [1180, 218] on button "Post reply" at bounding box center [1196, 225] width 63 height 22
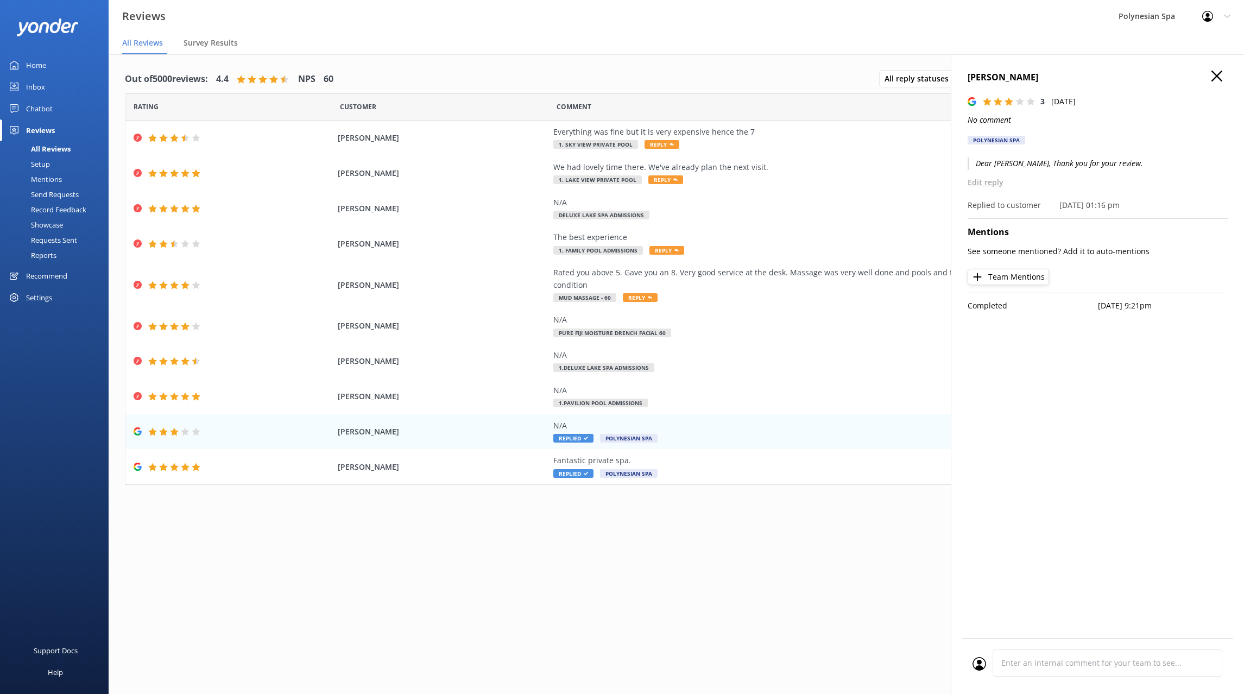
click at [1218, 75] on use "button" at bounding box center [1217, 76] width 11 height 11
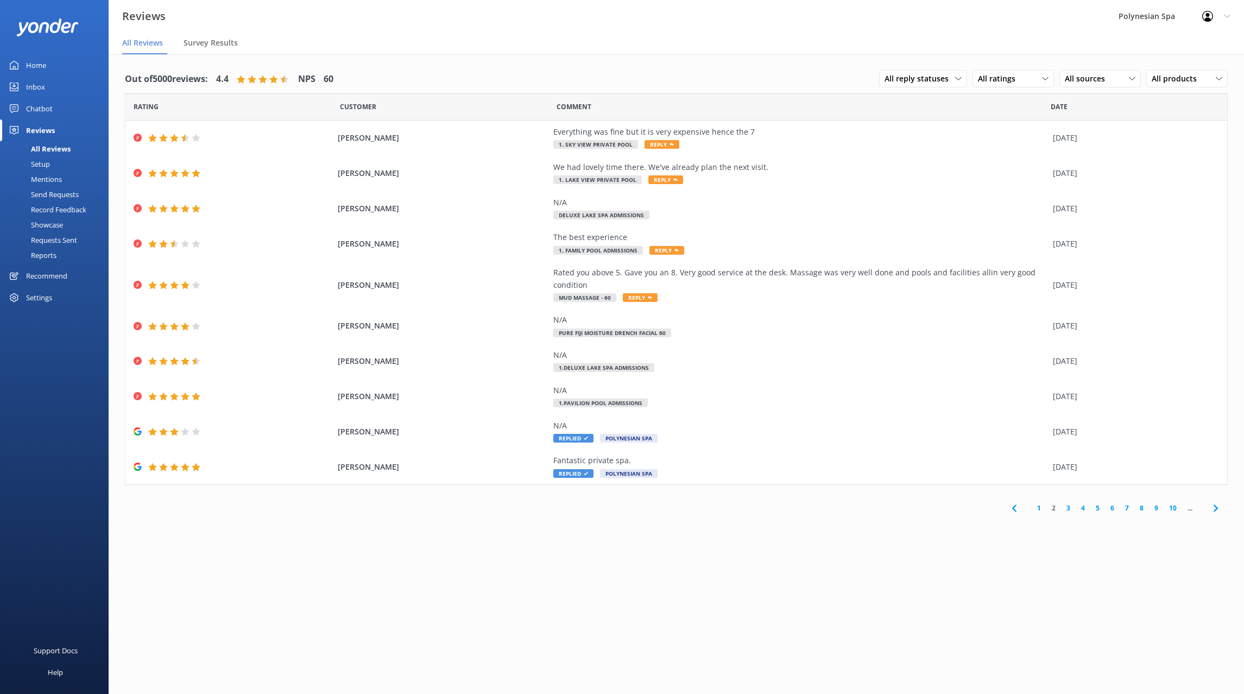
click at [1069, 509] on link "3" at bounding box center [1068, 508] width 15 height 10
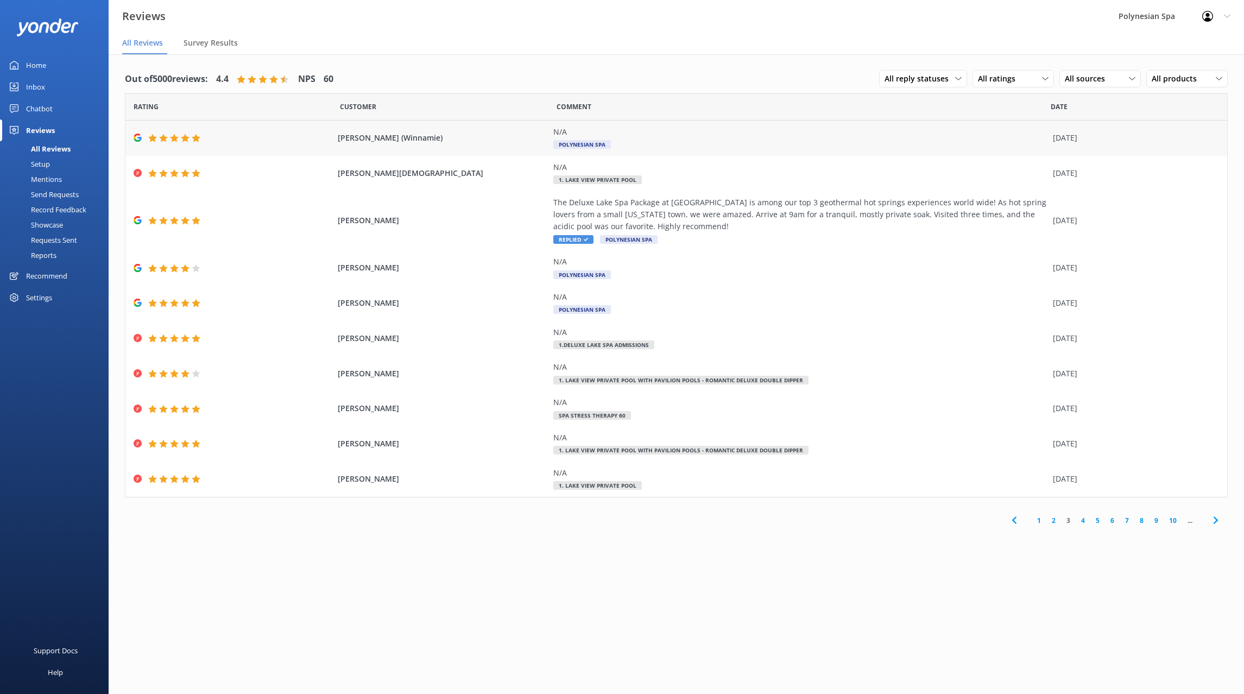
click at [688, 147] on div "N/A Polynesian Spa" at bounding box center [800, 138] width 494 height 24
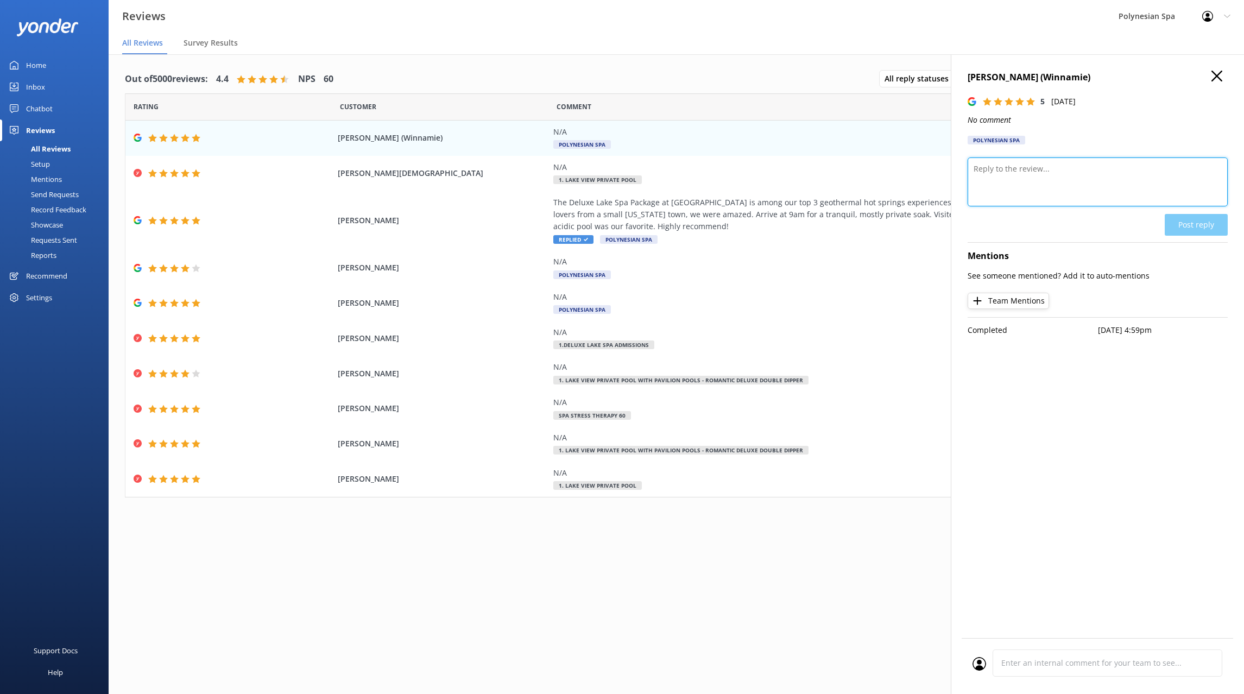
click at [1012, 173] on textarea at bounding box center [1098, 181] width 260 height 49
type textarea "Thank you for your review."
click at [1196, 221] on button "Post reply" at bounding box center [1196, 225] width 63 height 22
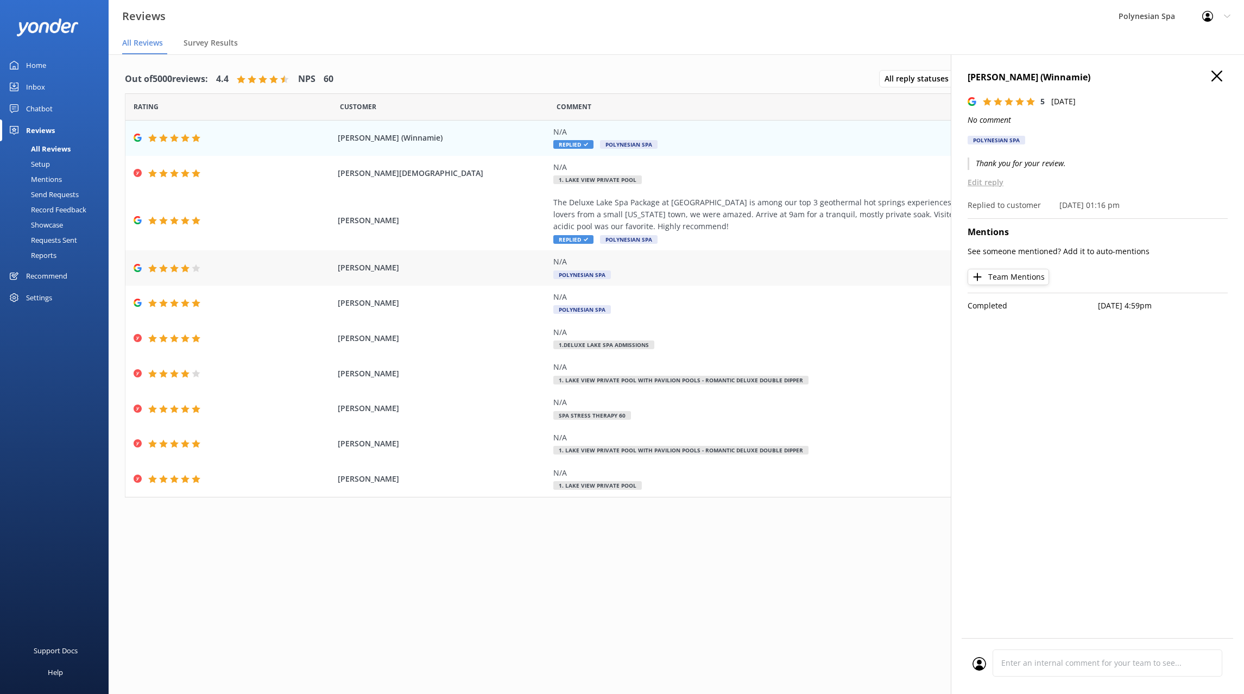
click at [698, 270] on div "N/A Polynesian Spa" at bounding box center [800, 268] width 494 height 24
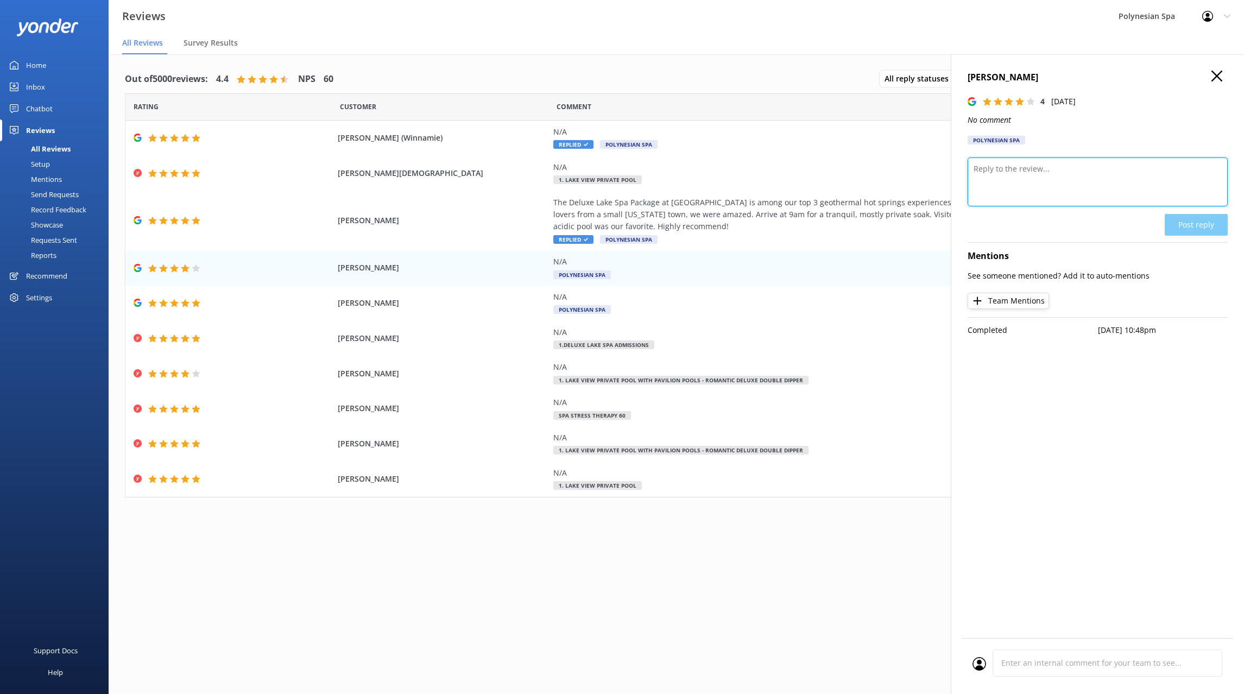
click at [1074, 188] on textarea at bounding box center [1098, 181] width 260 height 49
paste textarea "Thank you for your review."
type textarea "Thank you for your review."
click at [1177, 223] on button "Post reply" at bounding box center [1196, 225] width 63 height 22
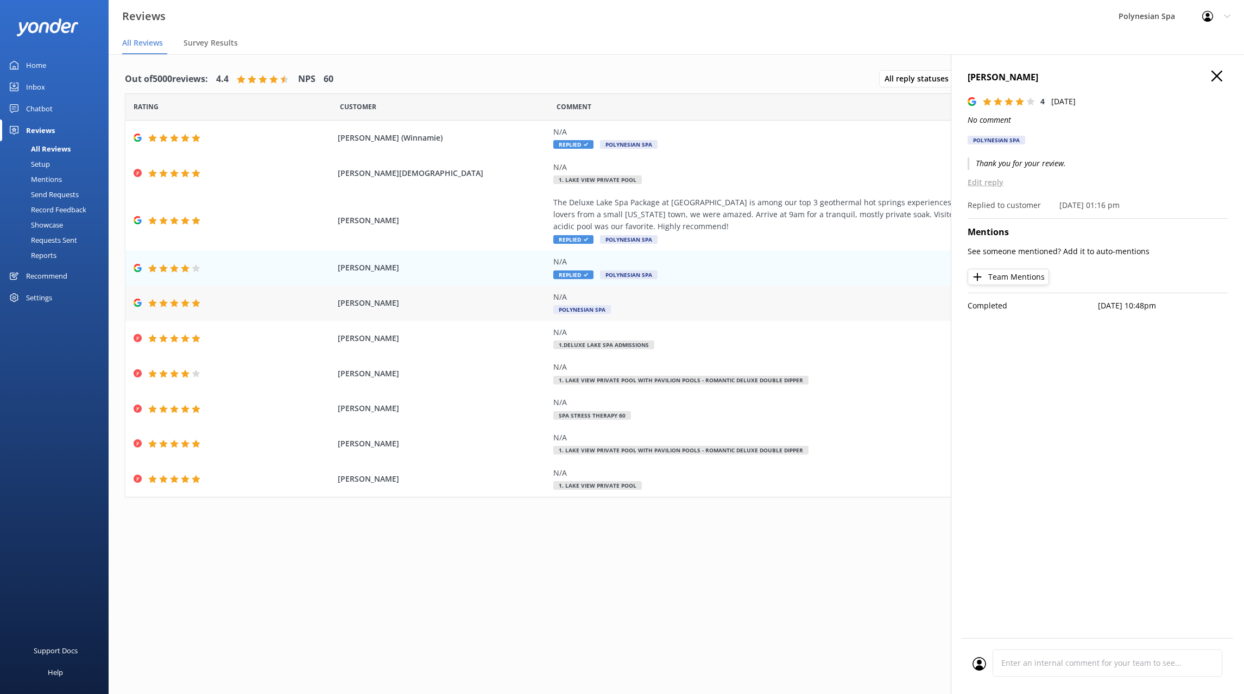
click at [670, 303] on div "N/A" at bounding box center [800, 297] width 494 height 12
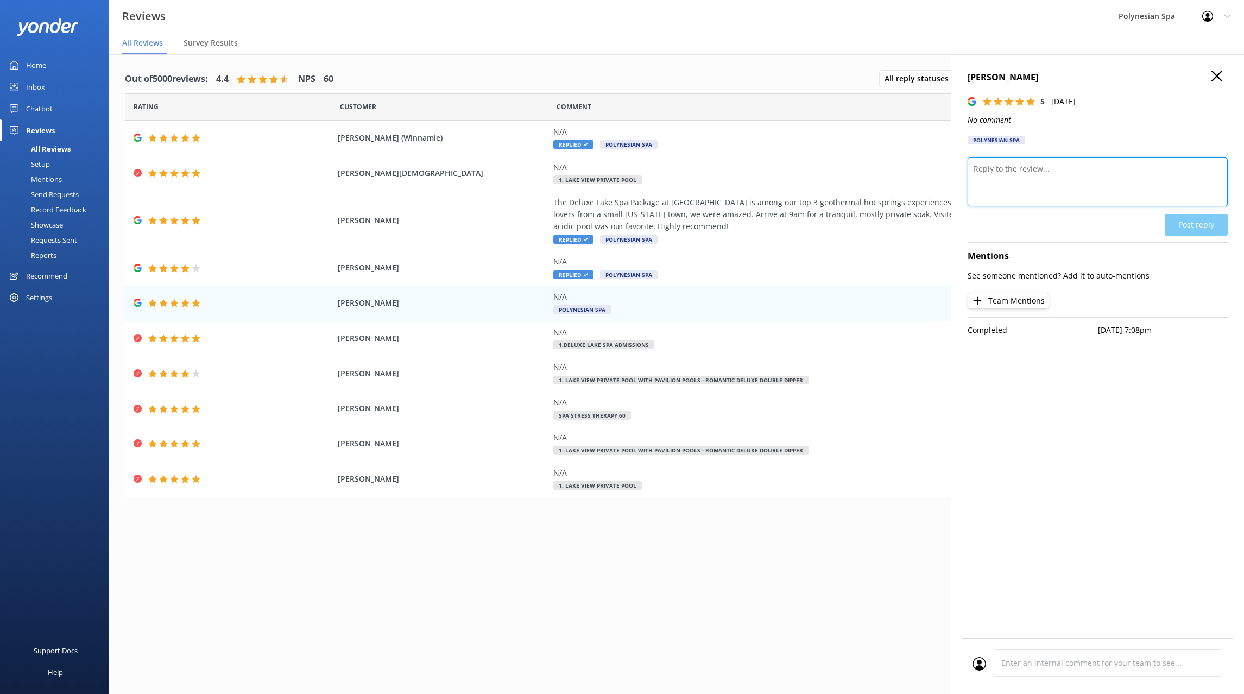
click at [1059, 180] on textarea at bounding box center [1098, 181] width 260 height 49
paste textarea "Thank you for your review."
type textarea "Thank you for your review."
click at [1192, 229] on button "Post reply" at bounding box center [1196, 225] width 63 height 22
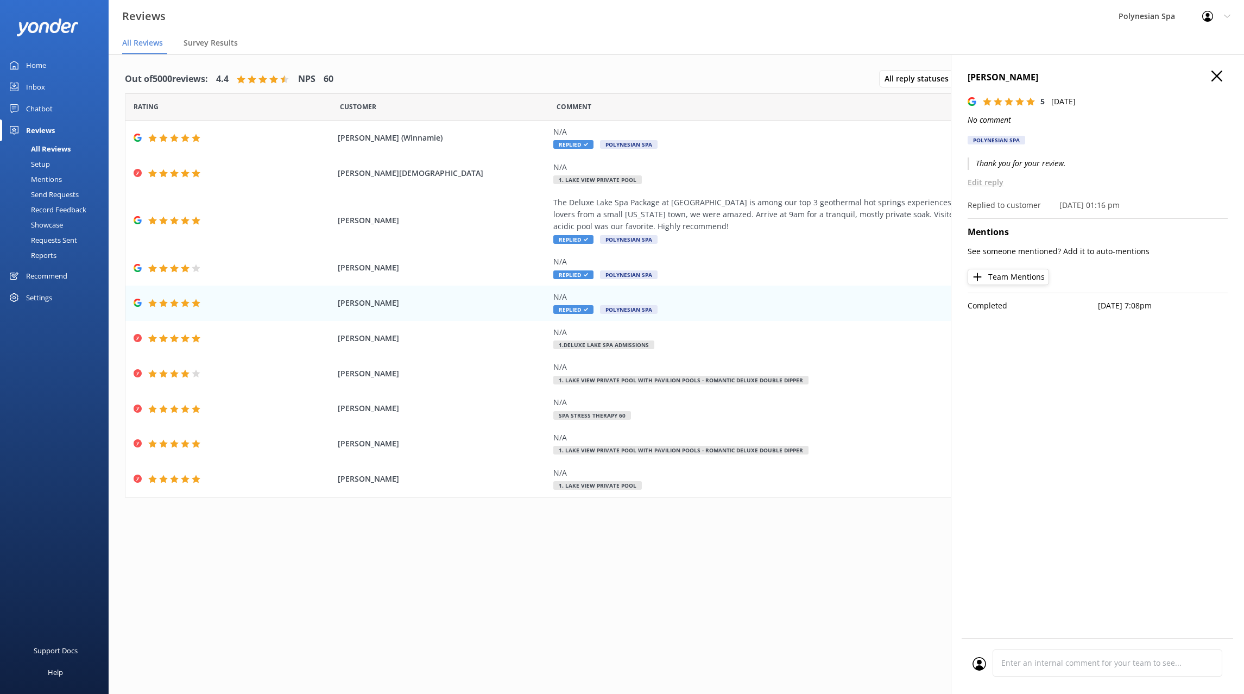
click at [1217, 73] on icon "button" at bounding box center [1217, 76] width 11 height 11
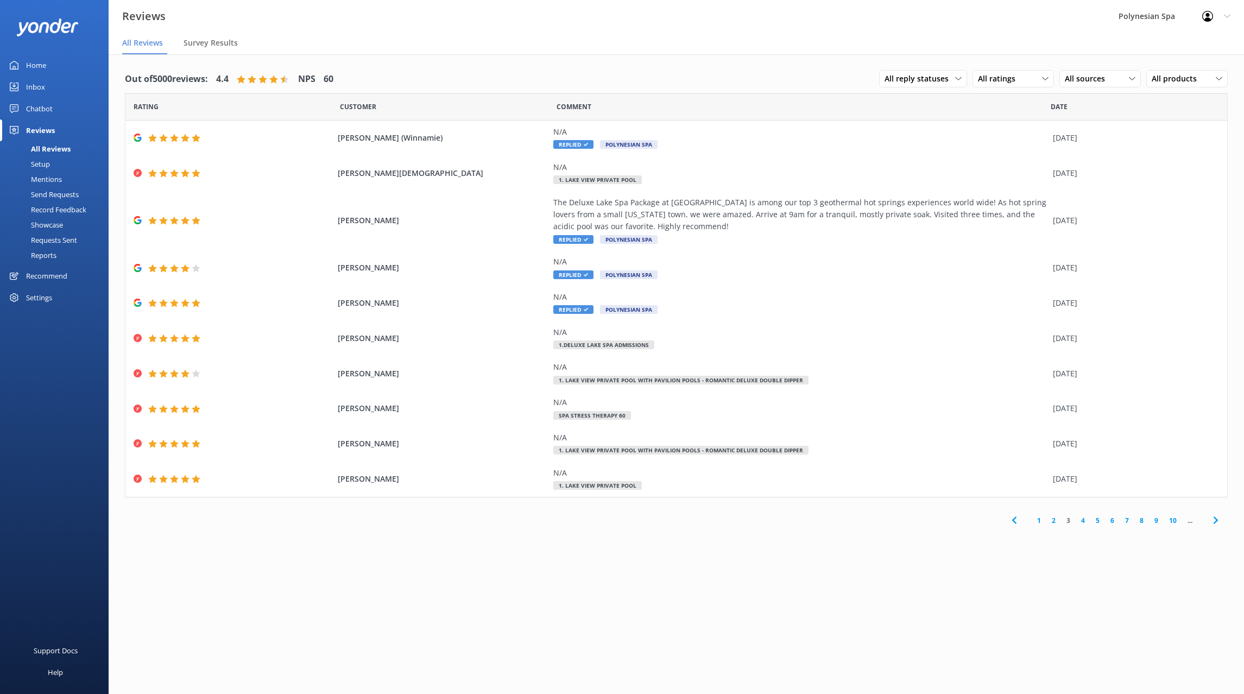
click at [1081, 521] on link "4" at bounding box center [1083, 520] width 15 height 10
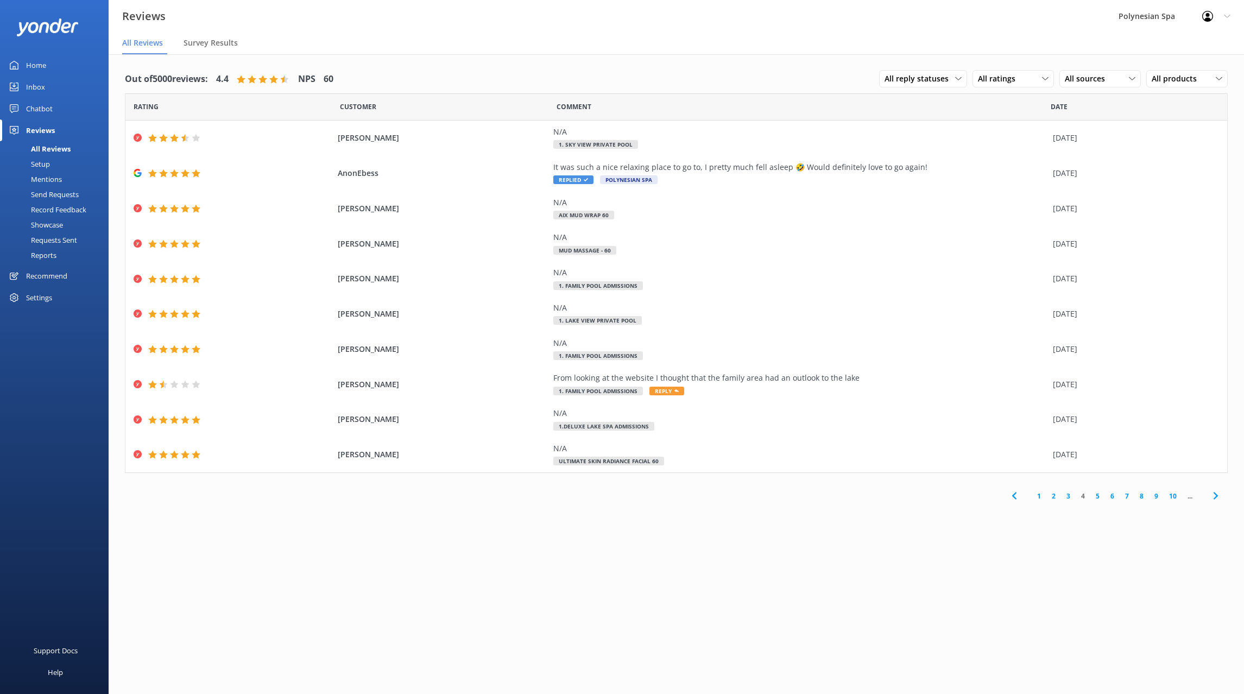
click at [1098, 496] on link "5" at bounding box center [1098, 496] width 15 height 10
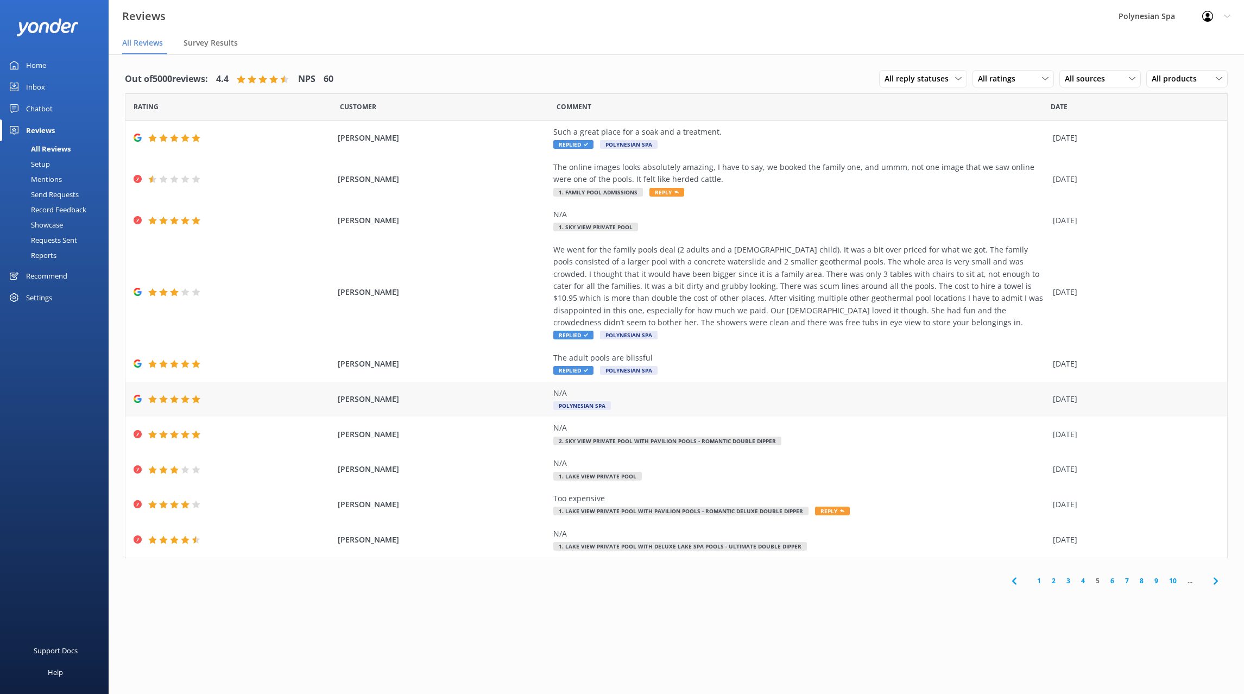
click at [717, 408] on div "N/A Polynesian Spa" at bounding box center [800, 399] width 494 height 24
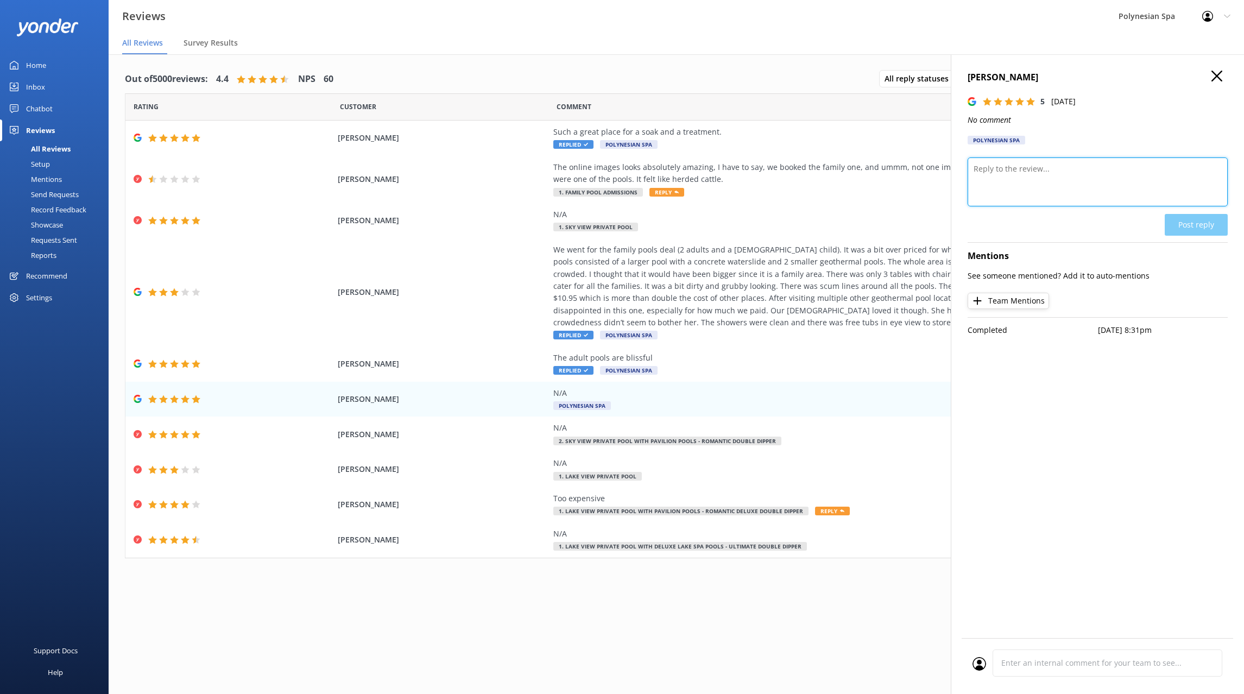
click at [1039, 168] on textarea at bounding box center [1098, 181] width 260 height 49
paste textarea "Thank you for your review."
type textarea "Thank you for your review."
click at [1195, 229] on button "Post reply" at bounding box center [1196, 225] width 63 height 22
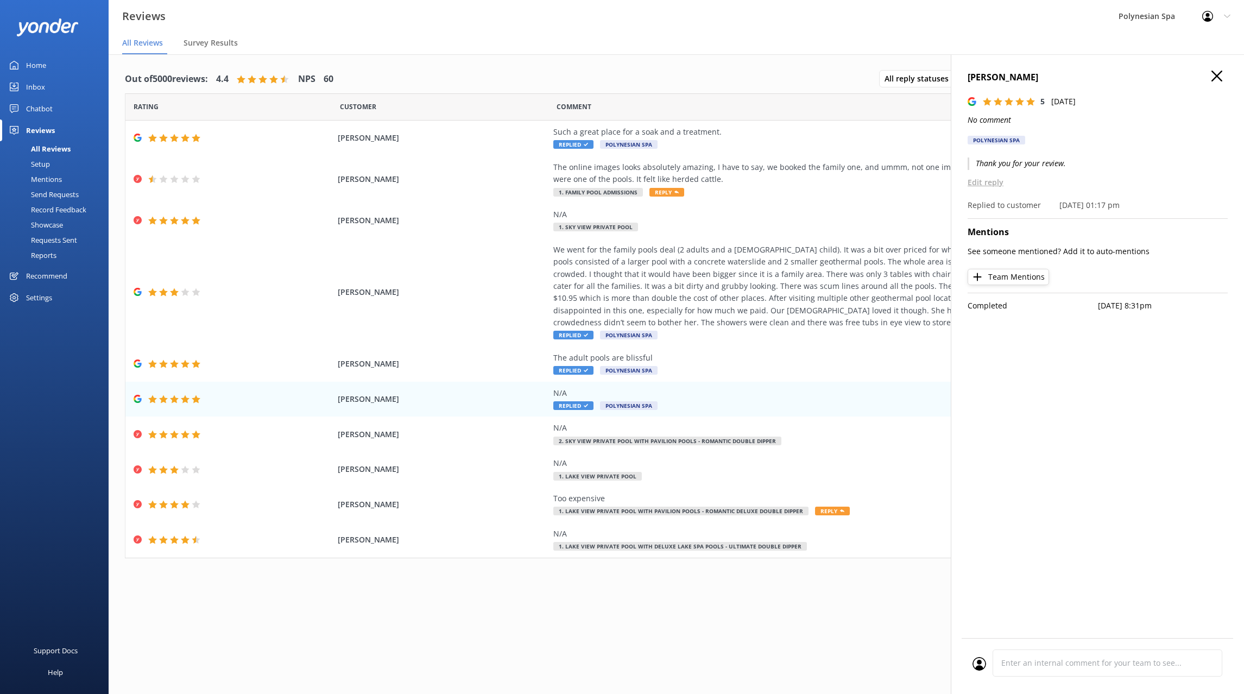
click at [1217, 76] on use "button" at bounding box center [1217, 76] width 11 height 11
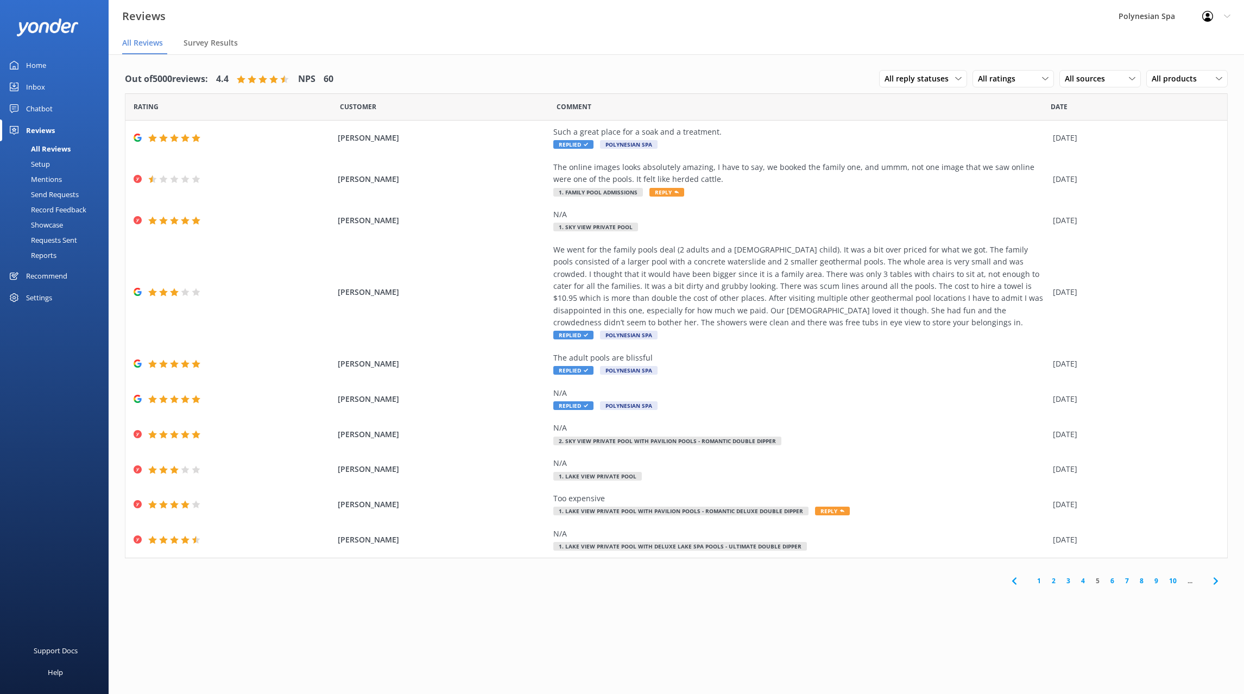
click at [1113, 582] on link "6" at bounding box center [1112, 581] width 15 height 10
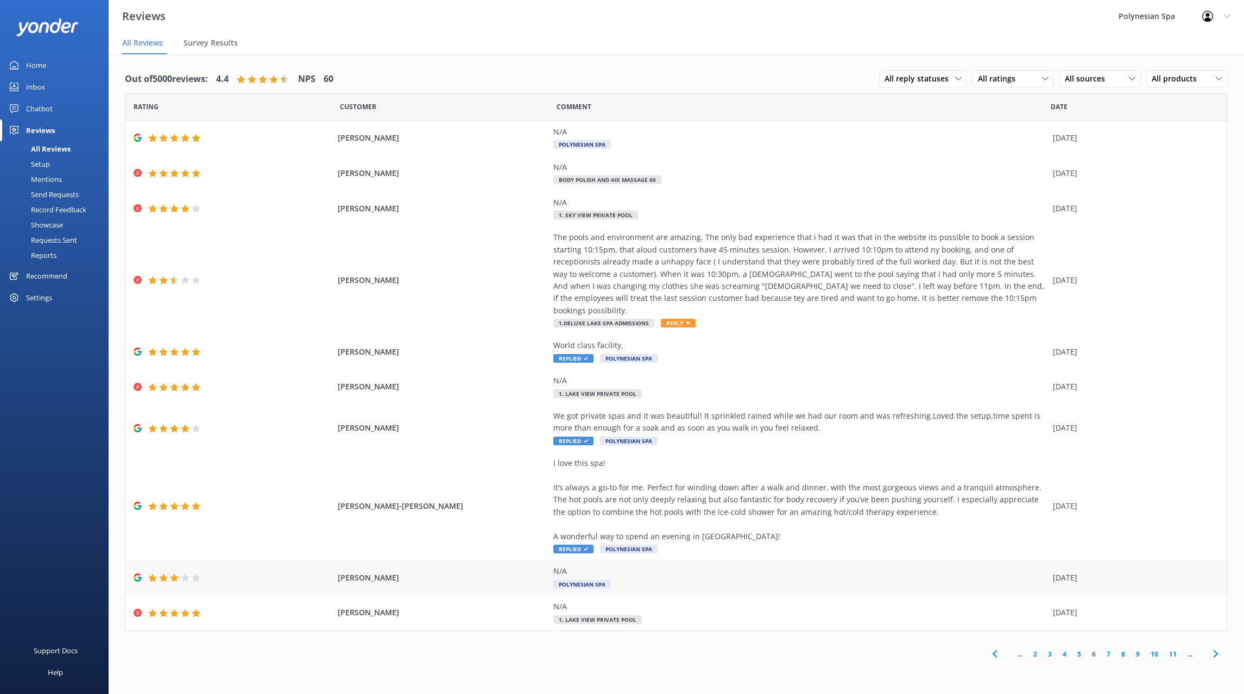
click at [639, 575] on div "N/A Polynesian Spa" at bounding box center [800, 577] width 494 height 24
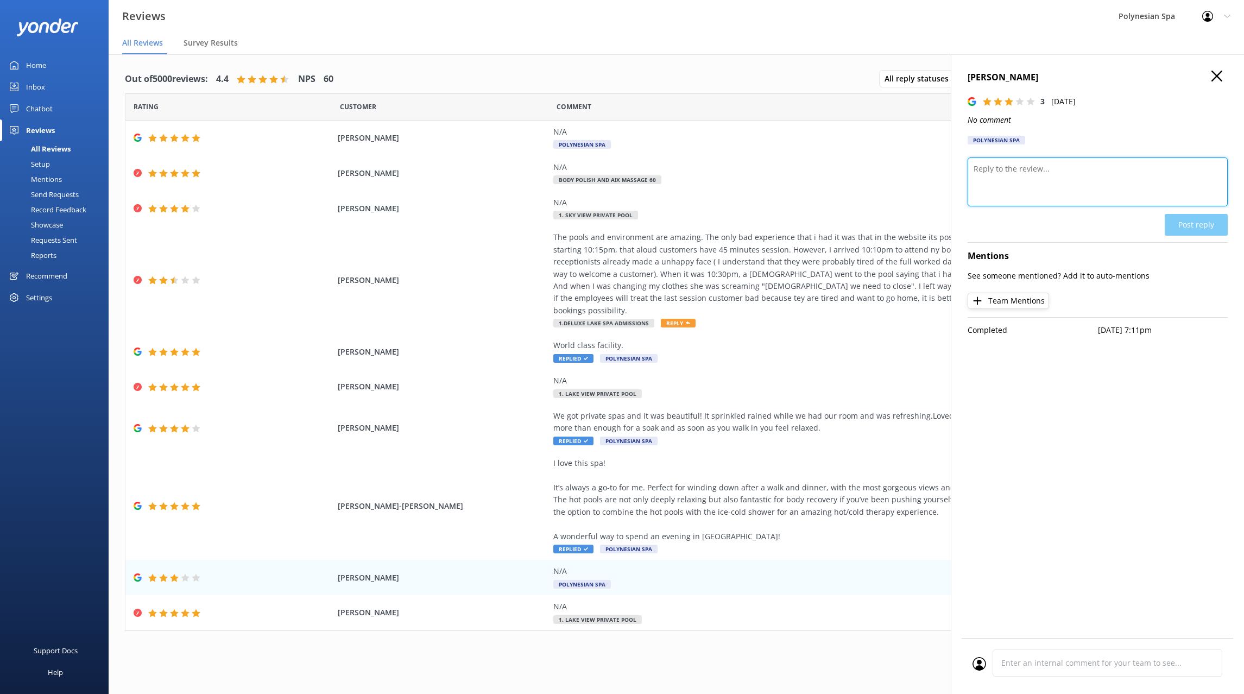
click at [1074, 185] on textarea at bounding box center [1098, 181] width 260 height 49
paste textarea "Thank you for your review."
type textarea "Thank you for your review."
click at [1194, 219] on button "Post reply" at bounding box center [1196, 225] width 63 height 22
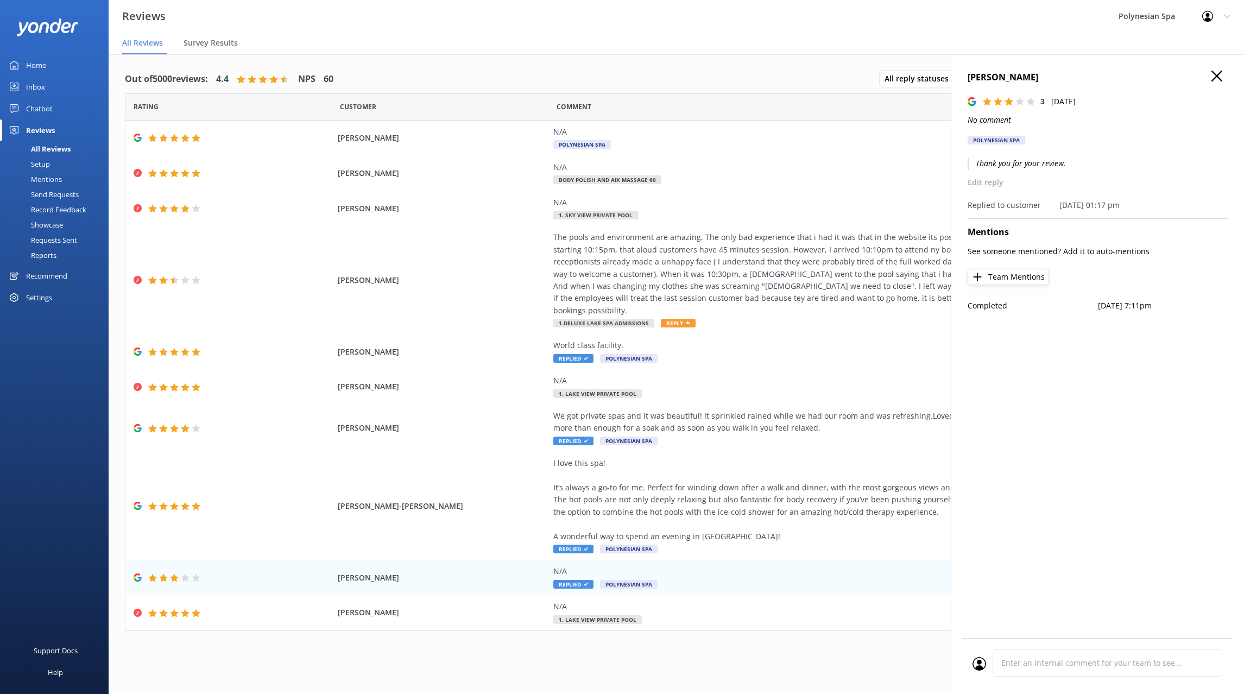
click at [1218, 74] on icon "button" at bounding box center [1217, 76] width 11 height 11
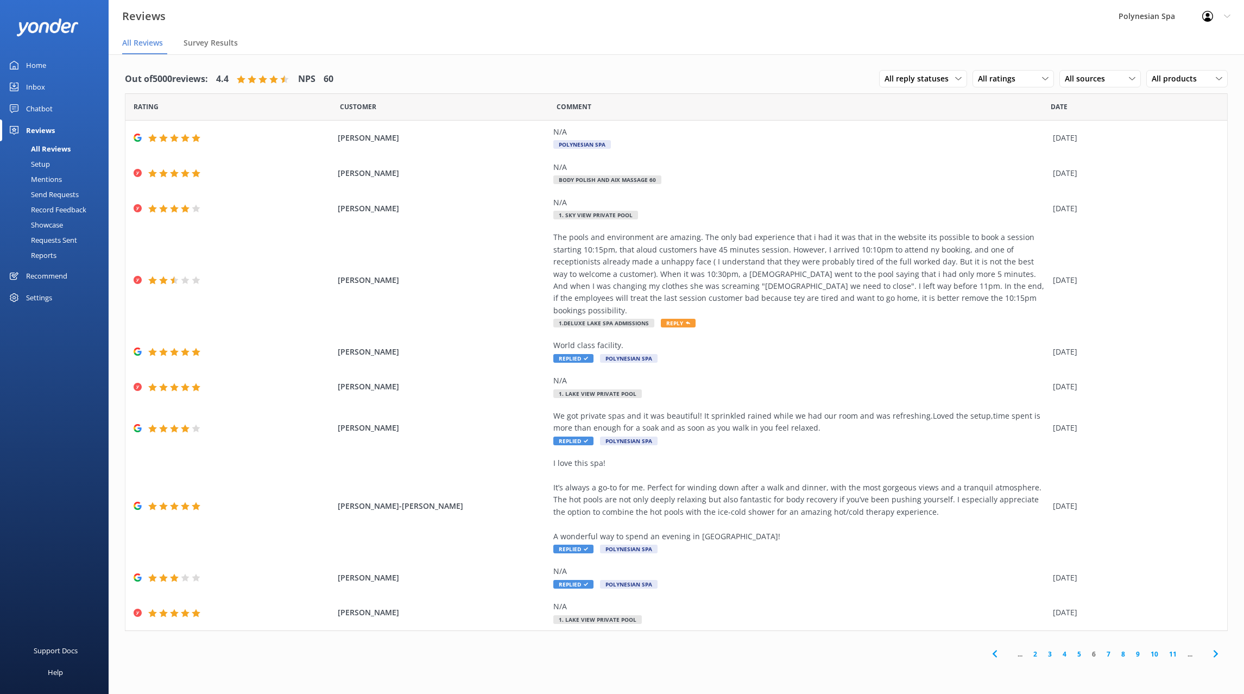
click at [1106, 649] on link "7" at bounding box center [1108, 654] width 15 height 10
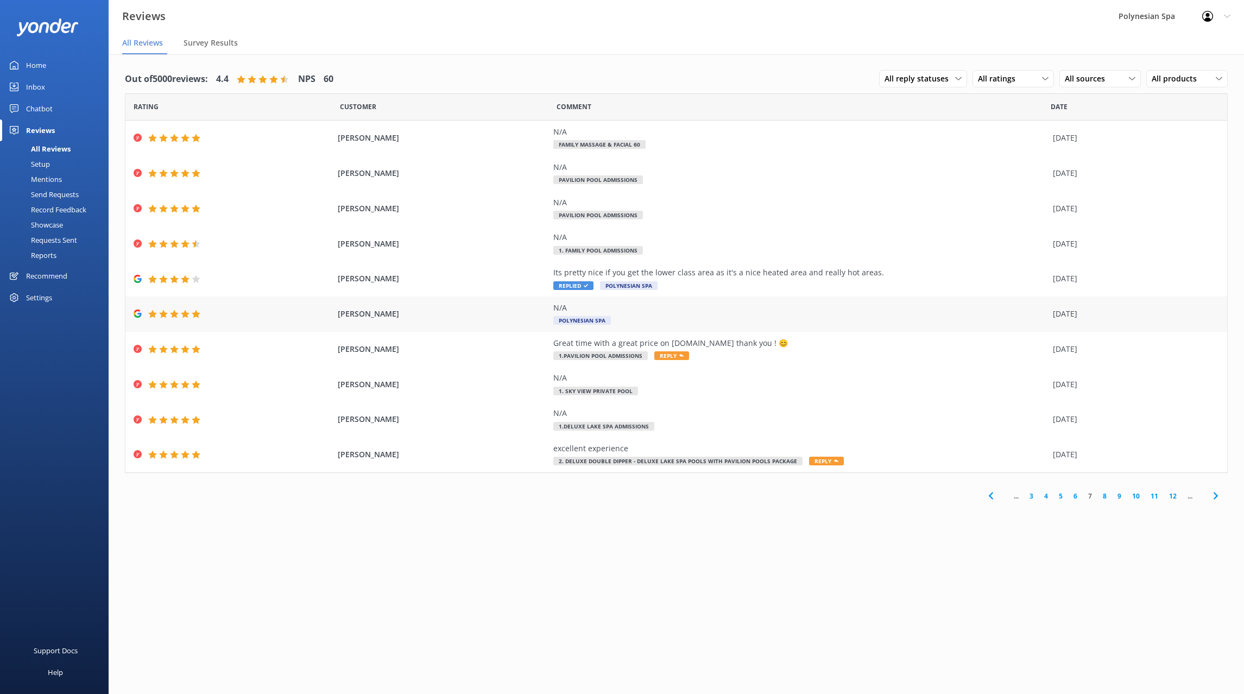
click at [649, 302] on div "N/A" at bounding box center [800, 308] width 494 height 12
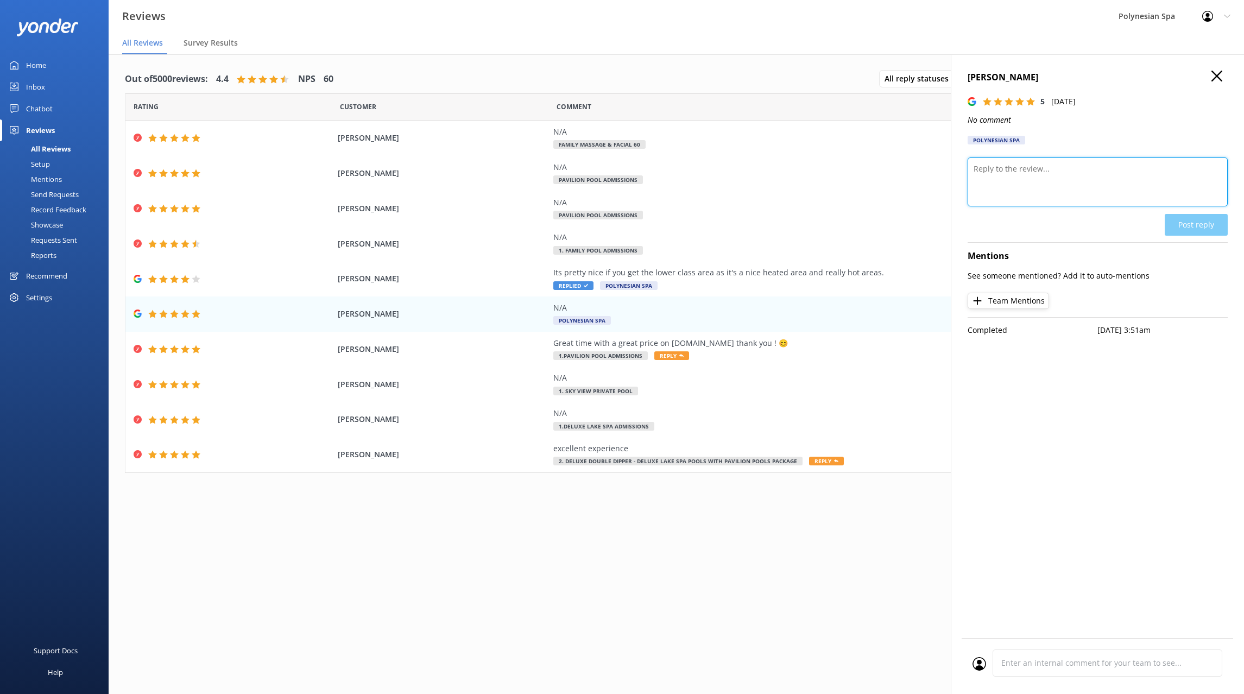
click at [1038, 175] on textarea at bounding box center [1098, 181] width 260 height 49
paste textarea "Thank you for your review."
type textarea "Thank you for your review."
click at [1189, 234] on div "[PERSON_NAME] 5 [DATE] No comment Polynesian Spa Thank you for your review. Pos…" at bounding box center [1097, 401] width 293 height 694
click at [1189, 219] on button "Post reply" at bounding box center [1196, 225] width 63 height 22
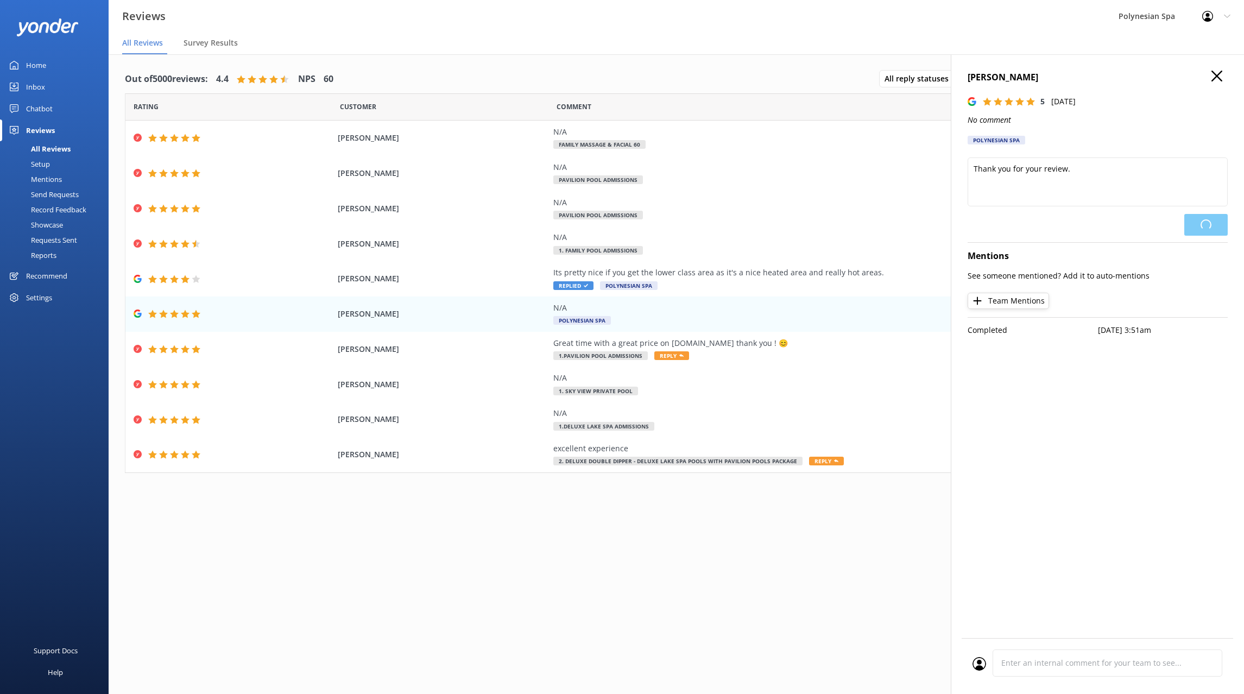
click at [1217, 78] on icon "button" at bounding box center [1217, 76] width 11 height 11
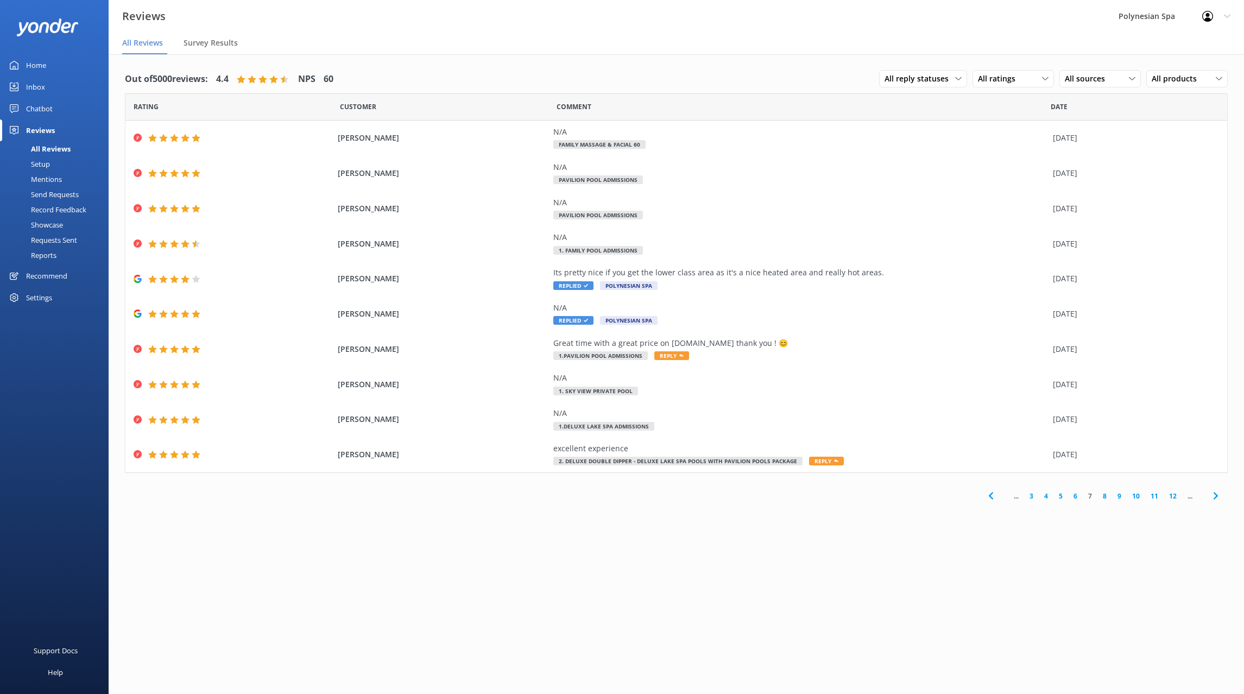
click at [1104, 495] on link "8" at bounding box center [1105, 496] width 15 height 10
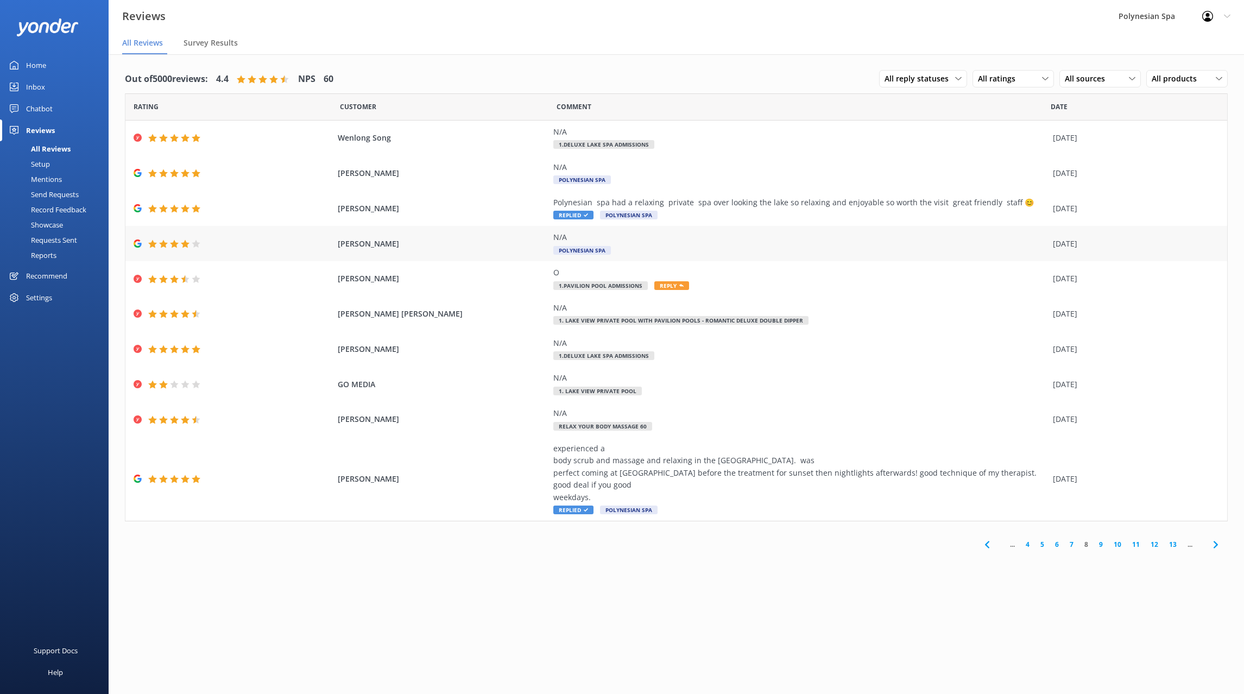
click at [661, 236] on div "N/A" at bounding box center [800, 237] width 494 height 12
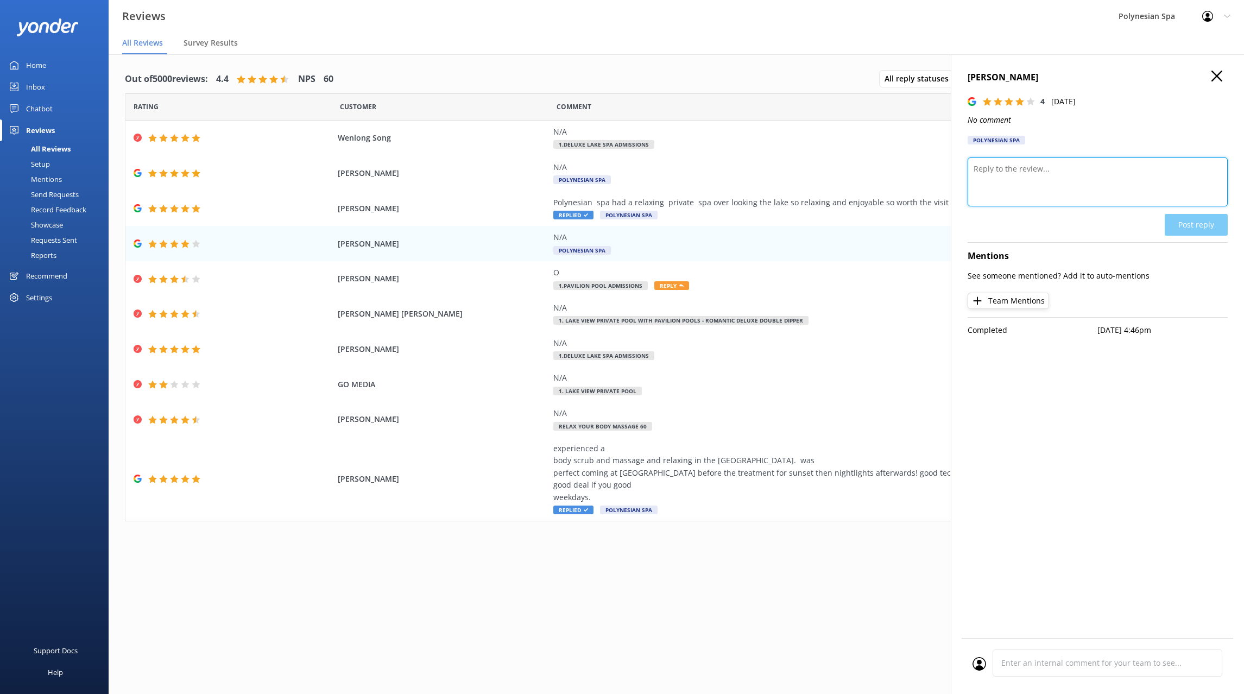
click at [1029, 174] on textarea at bounding box center [1098, 181] width 260 height 49
paste textarea "Thank you for your review."
type textarea "Thank you for your review."
click at [1218, 225] on button "Post reply" at bounding box center [1196, 225] width 63 height 22
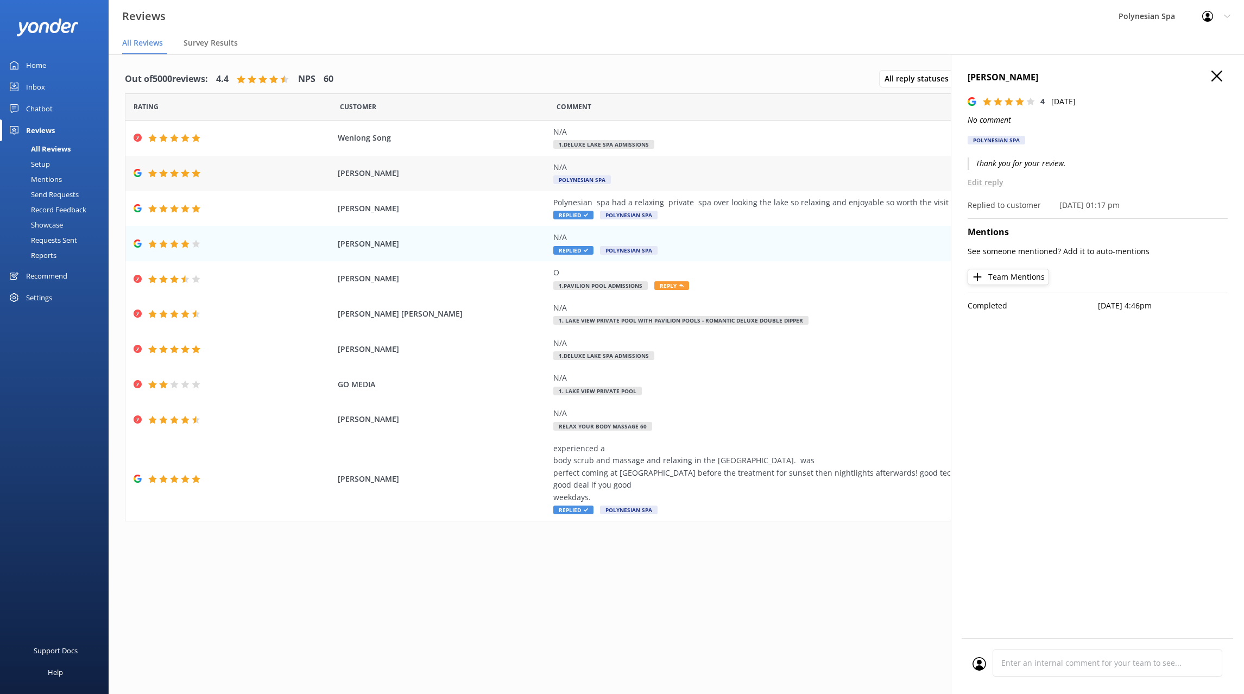
click at [719, 182] on div "N/A Polynesian Spa" at bounding box center [800, 173] width 494 height 24
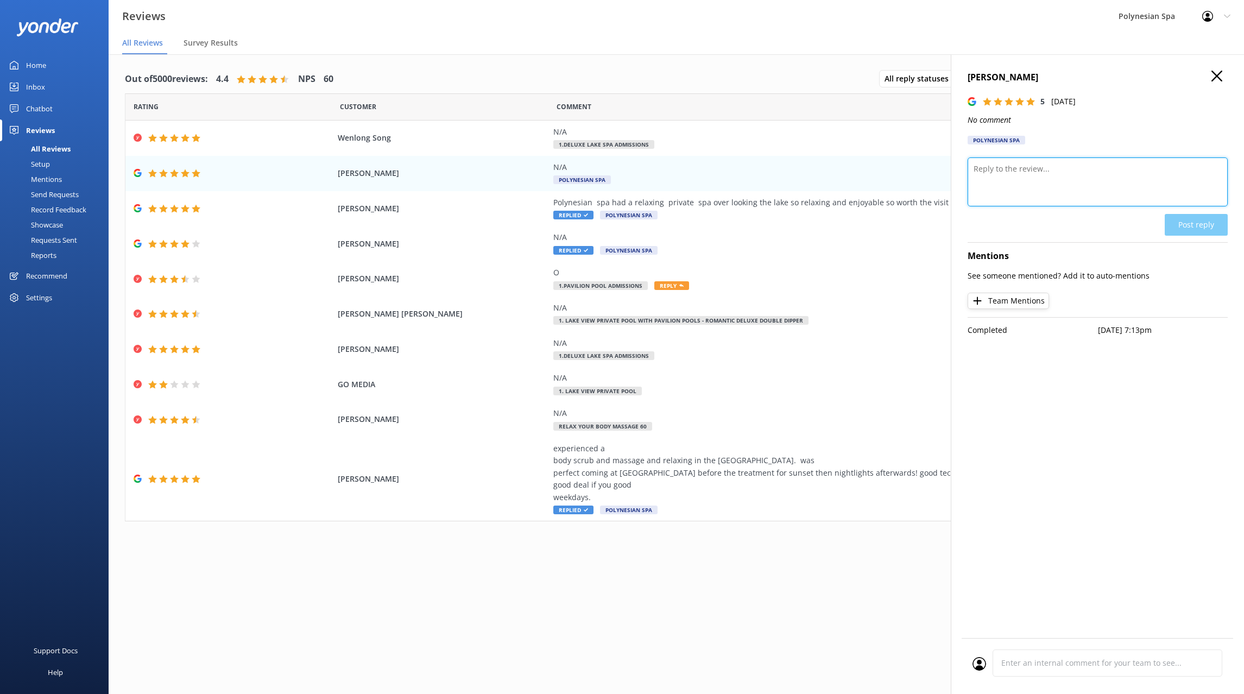
click at [1004, 183] on textarea at bounding box center [1098, 181] width 260 height 49
paste textarea "Thank you for your review."
type textarea "Thank you for your review."
click at [1193, 227] on button "Post reply" at bounding box center [1196, 225] width 63 height 22
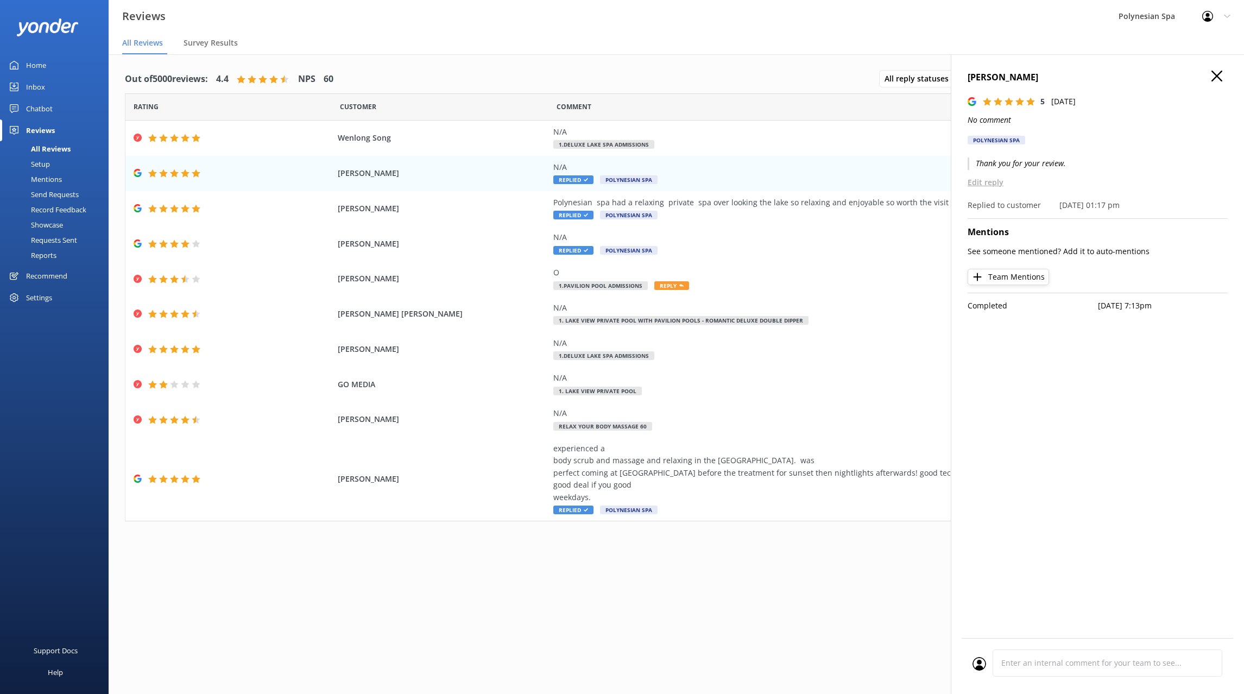
click at [1217, 75] on use "button" at bounding box center [1217, 76] width 11 height 11
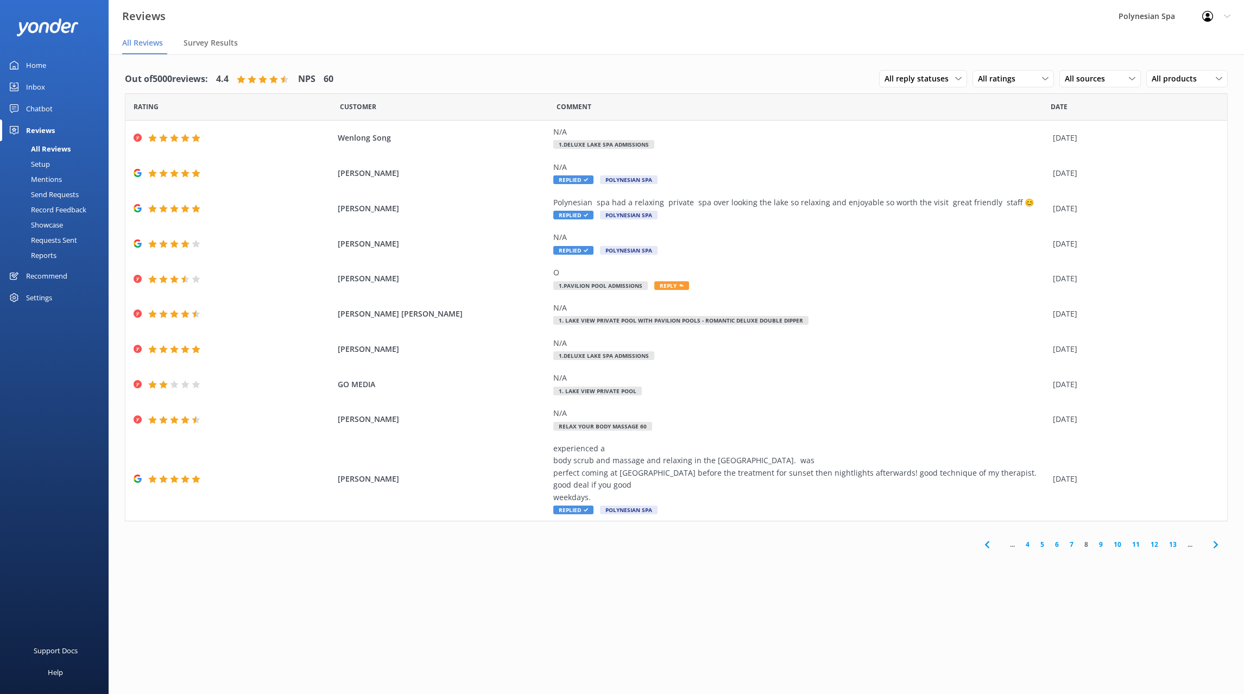
click at [1099, 547] on link "9" at bounding box center [1101, 544] width 15 height 10
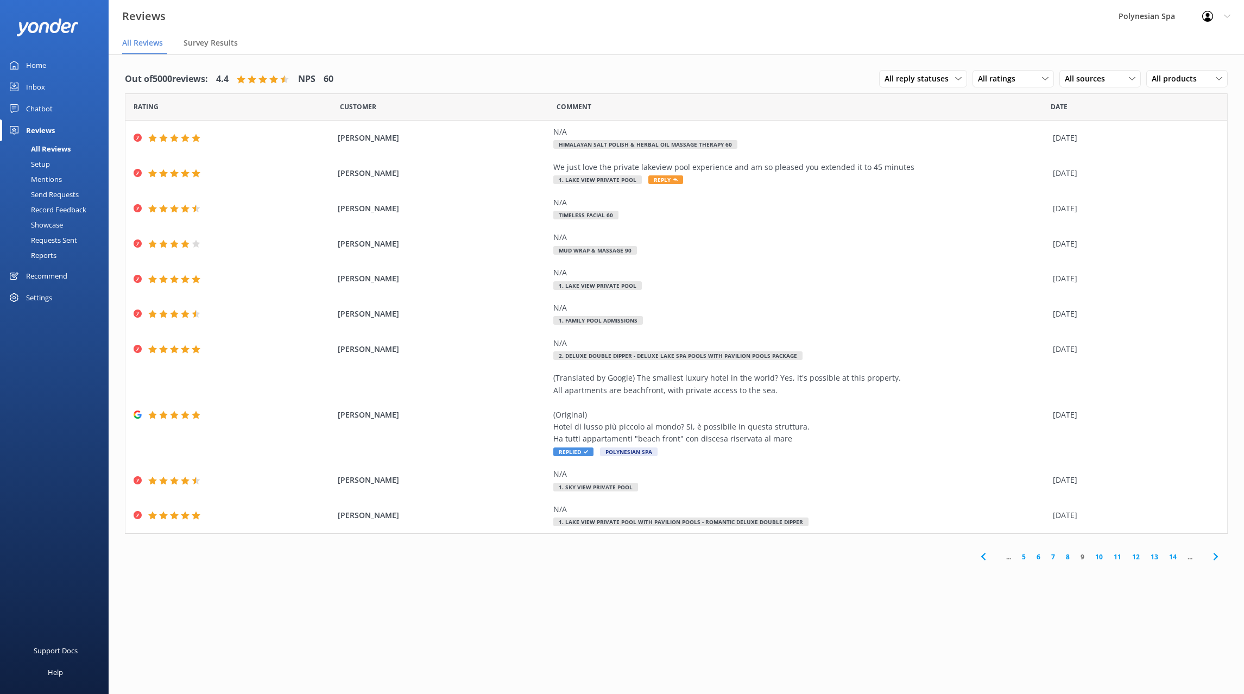
click at [53, 60] on link "Home" at bounding box center [54, 65] width 109 height 22
